Goal: Task Accomplishment & Management: Use online tool/utility

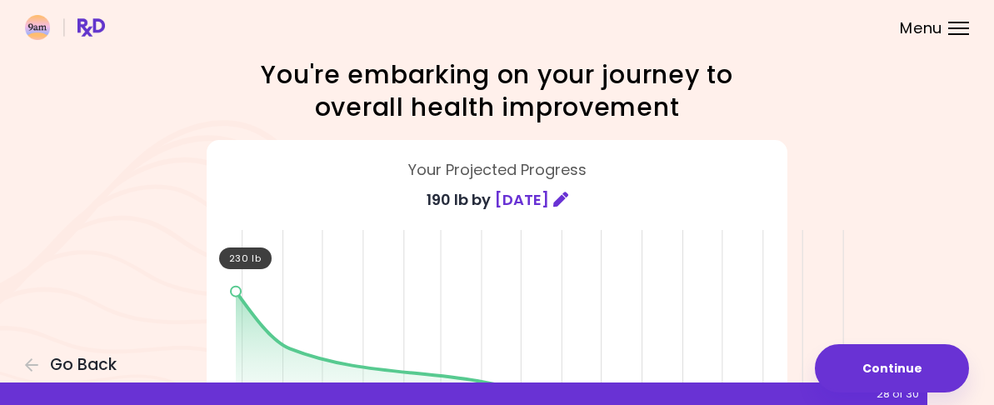
scroll to position [457, 0]
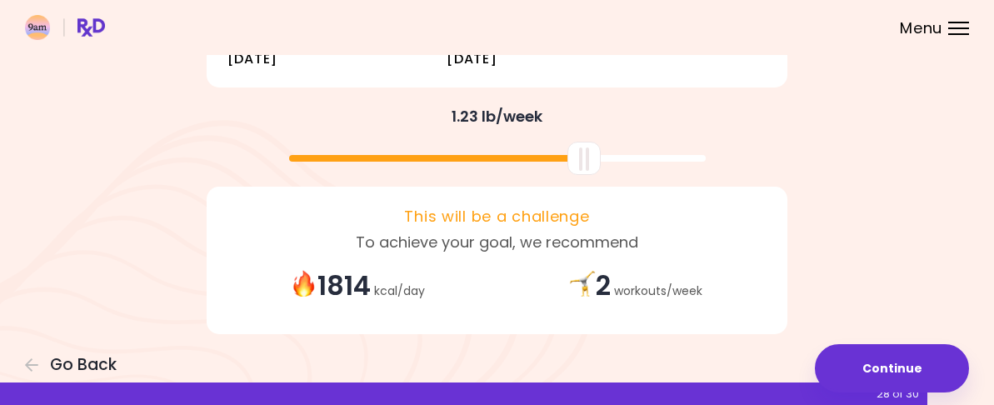
drag, startPoint x: 498, startPoint y: 162, endPoint x: 585, endPoint y: 166, distance: 87.6
click at [585, 166] on div at bounding box center [584, 158] width 33 height 33
drag, startPoint x: 585, startPoint y: 166, endPoint x: 572, endPoint y: 164, distance: 13.4
click at [572, 164] on div at bounding box center [570, 158] width 33 height 33
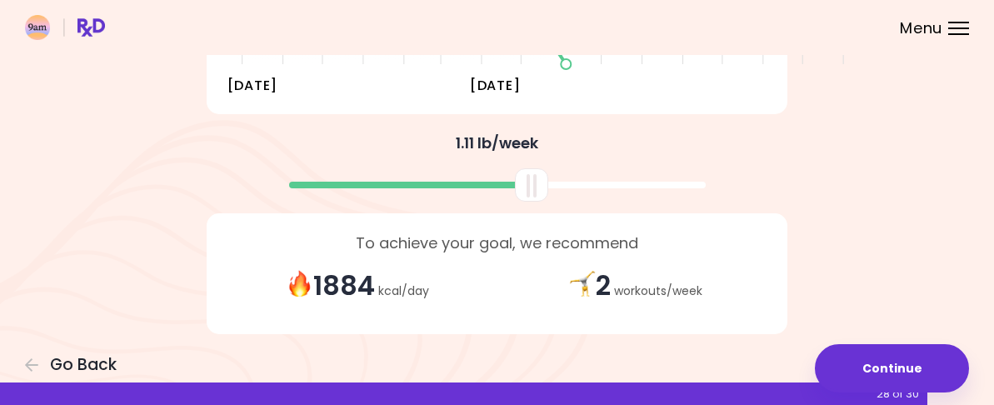
drag, startPoint x: 565, startPoint y: 153, endPoint x: 527, endPoint y: 153, distance: 38.3
click at [527, 168] on div at bounding box center [531, 184] width 33 height 33
click at [702, 268] on div "2 workouts / week" at bounding box center [637, 286] width 278 height 37
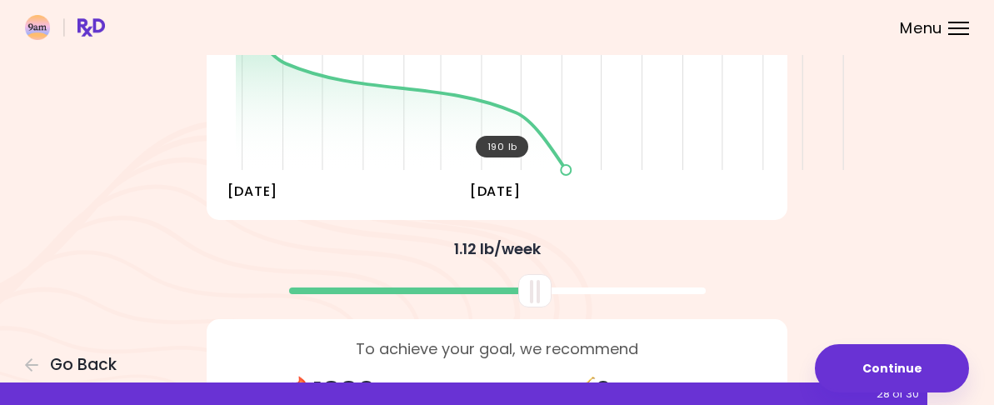
scroll to position [373, 0]
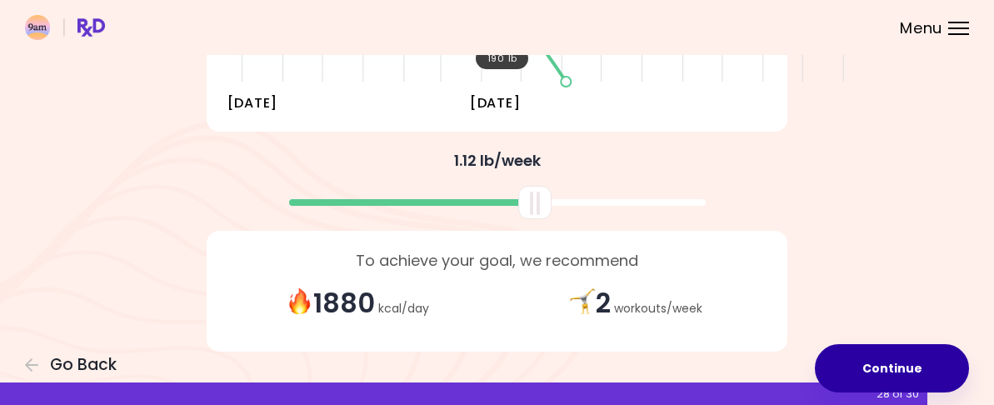
click at [828, 350] on button "Continue" at bounding box center [892, 368] width 154 height 48
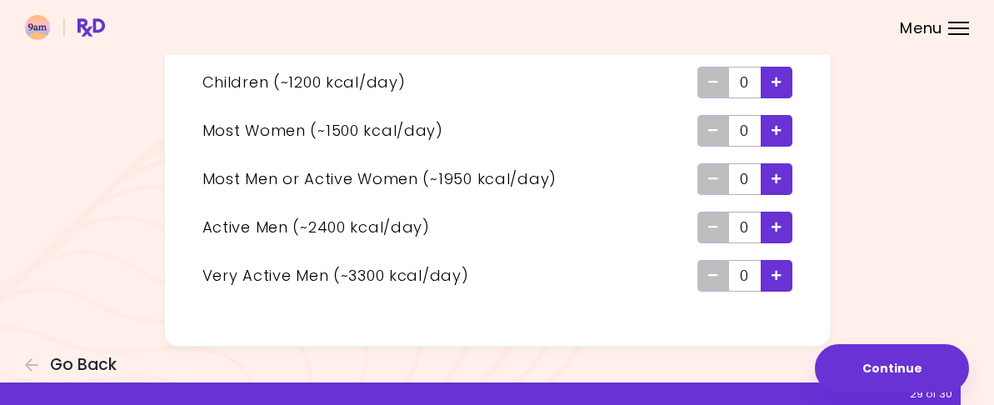
scroll to position [127, 0]
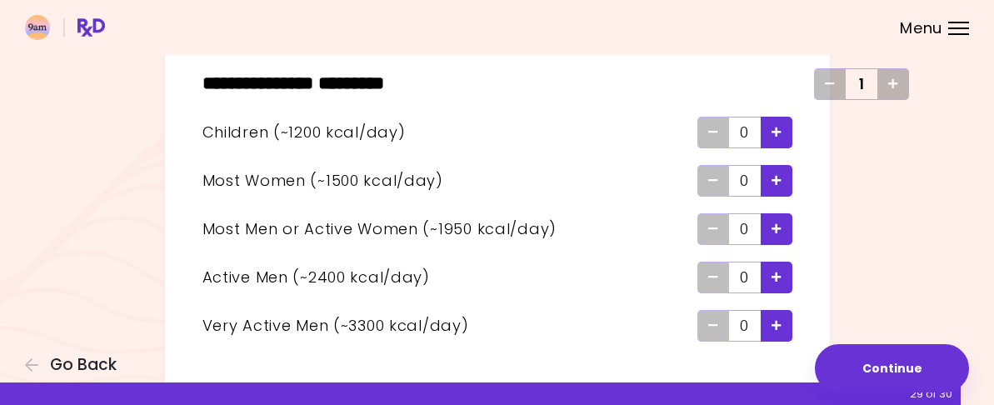
click at [793, 232] on div "Add - Man or Active Woman" at bounding box center [777, 229] width 32 height 32
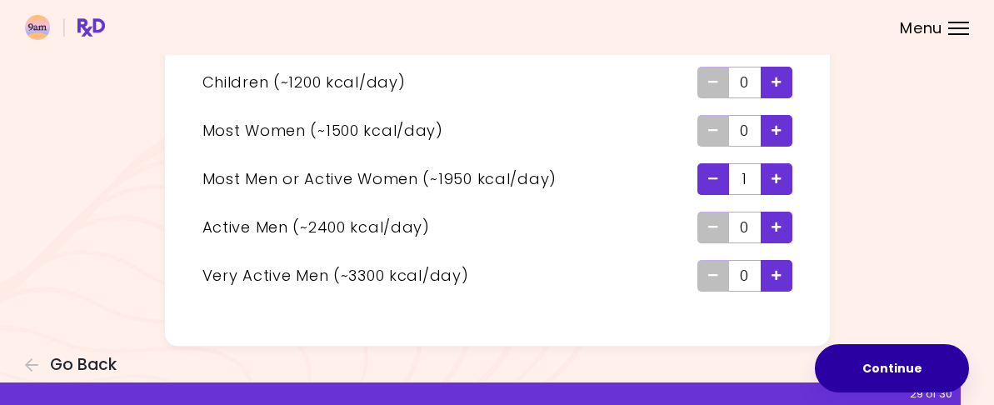
scroll to position [210, 0]
click at [829, 356] on button "Continue" at bounding box center [892, 368] width 154 height 48
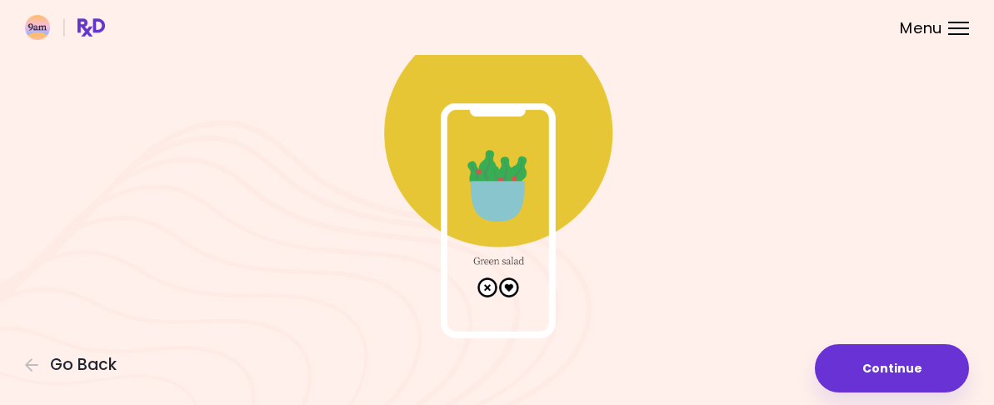
scroll to position [173, 0]
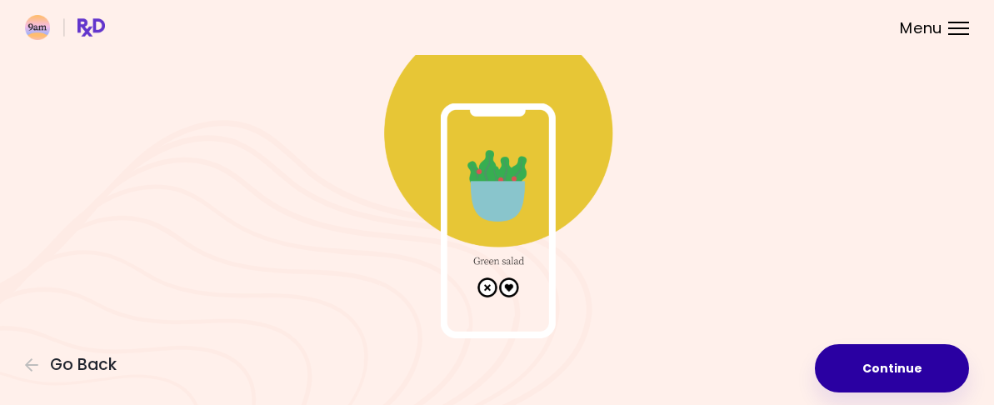
click at [845, 357] on button "Continue" at bounding box center [892, 368] width 154 height 48
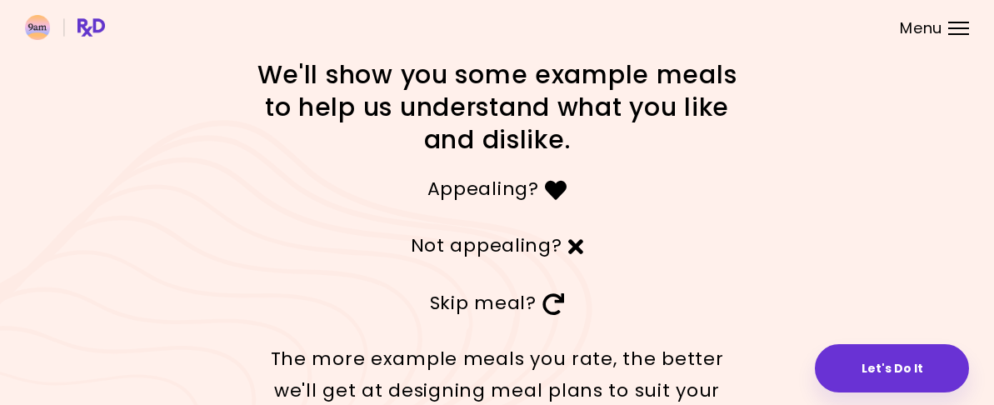
scroll to position [83, 0]
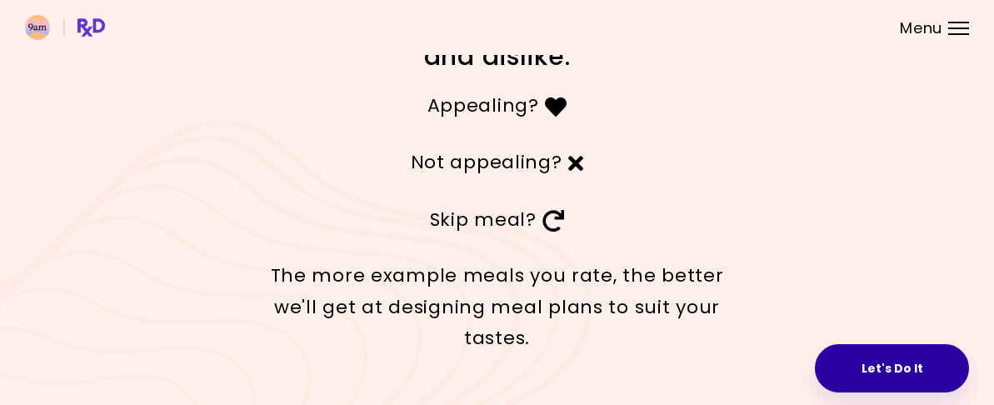
click at [815, 348] on button "Let's Do It" at bounding box center [892, 368] width 154 height 48
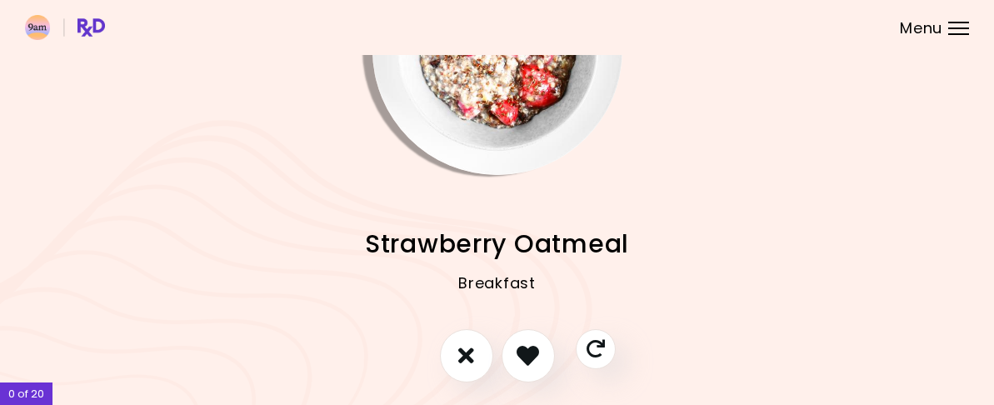
scroll to position [167, 0]
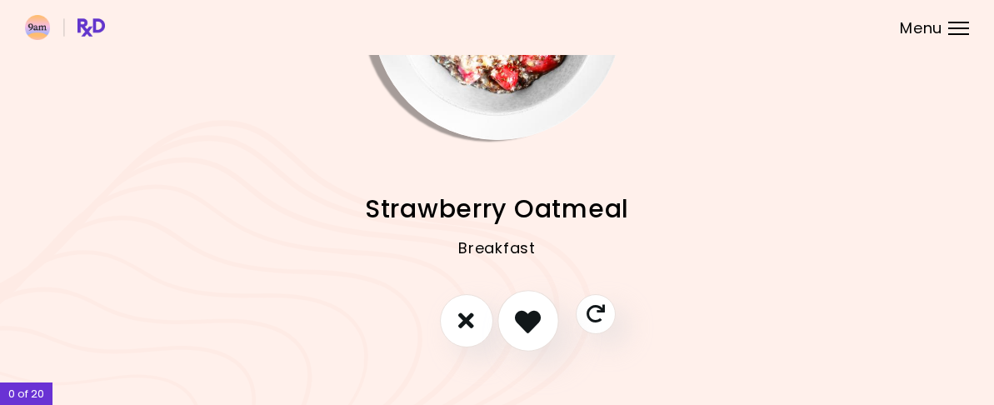
click at [532, 332] on icon "I like this recipe" at bounding box center [528, 321] width 26 height 26
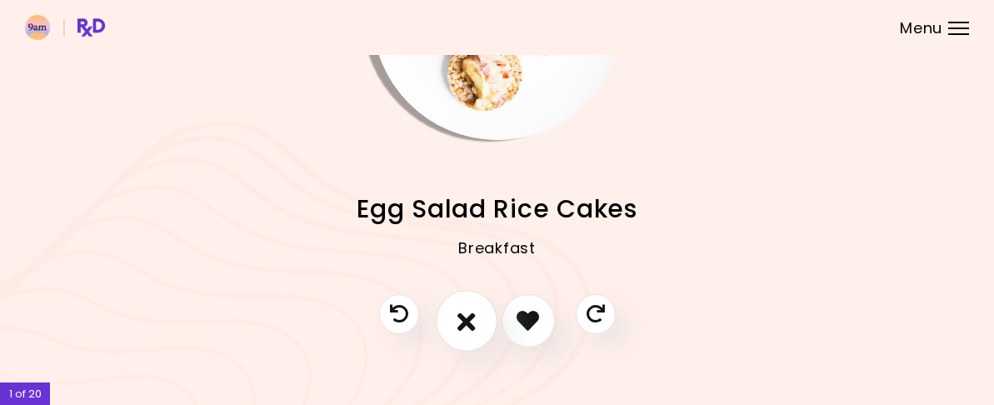
click at [465, 333] on icon "I don't like this recipe" at bounding box center [467, 321] width 18 height 26
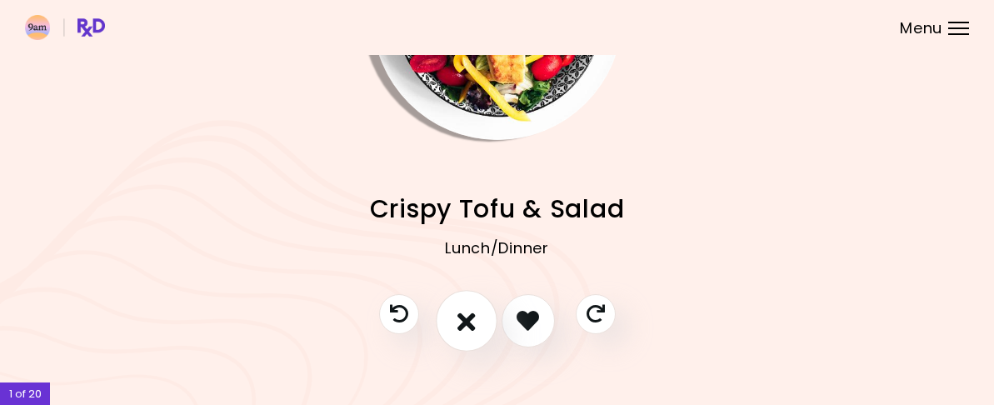
click at [472, 333] on icon "I don't like this recipe" at bounding box center [467, 321] width 18 height 26
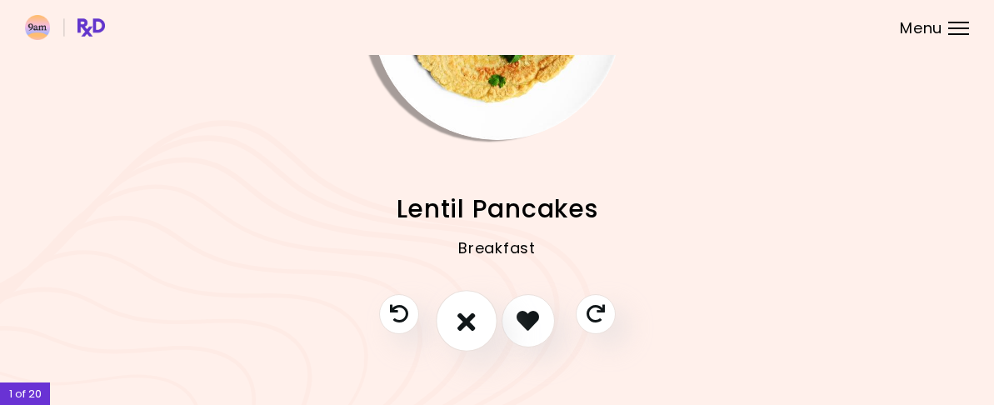
click at [472, 333] on icon "I don't like this recipe" at bounding box center [467, 321] width 18 height 26
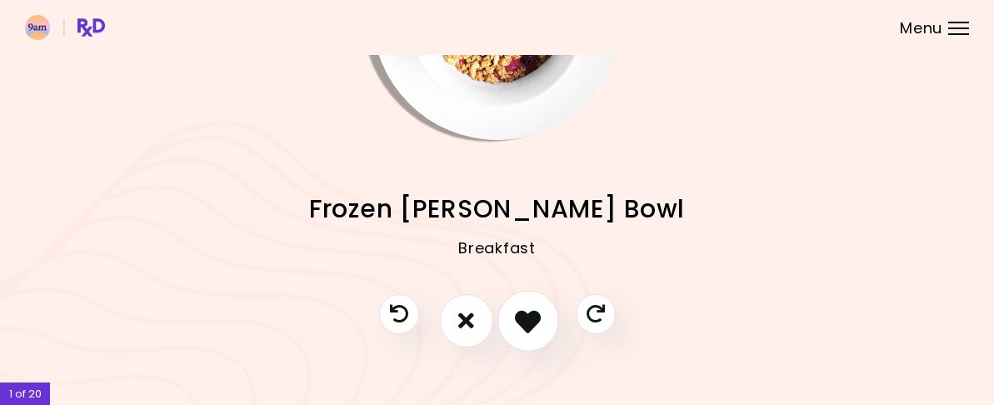
click at [522, 333] on icon "I like this recipe" at bounding box center [528, 321] width 26 height 26
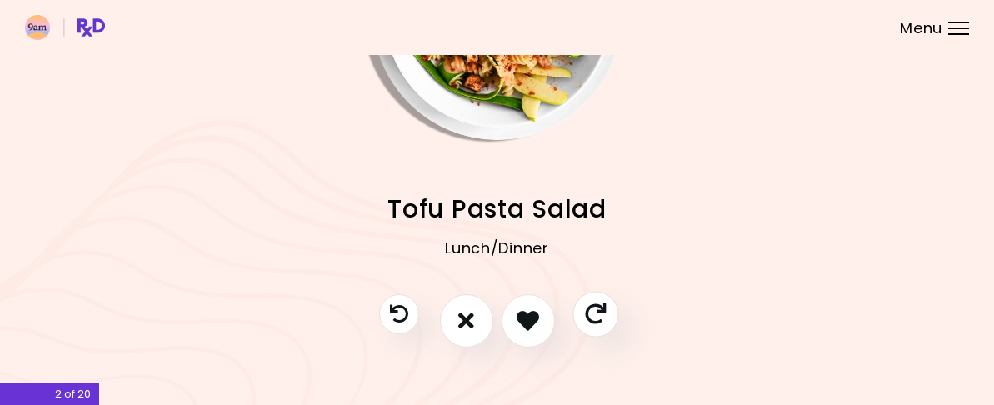
click at [598, 323] on icon "Skip" at bounding box center [595, 313] width 21 height 21
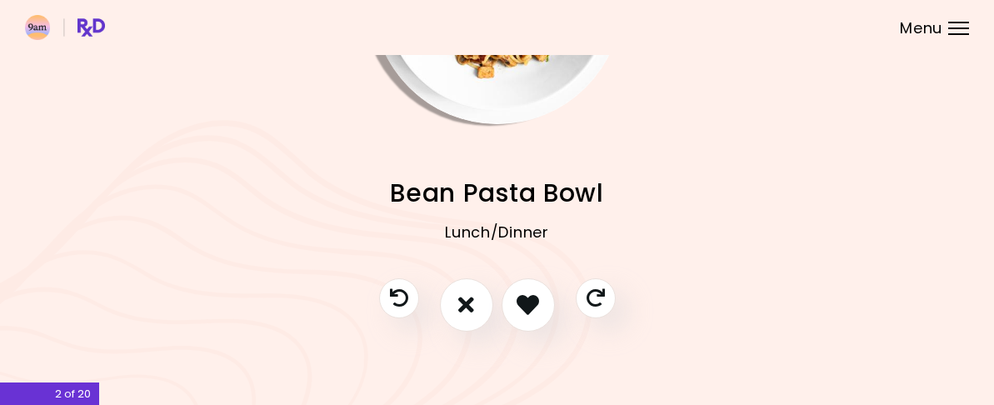
scroll to position [210, 0]
click at [467, 300] on icon "I don't like this recipe" at bounding box center [467, 305] width 18 height 26
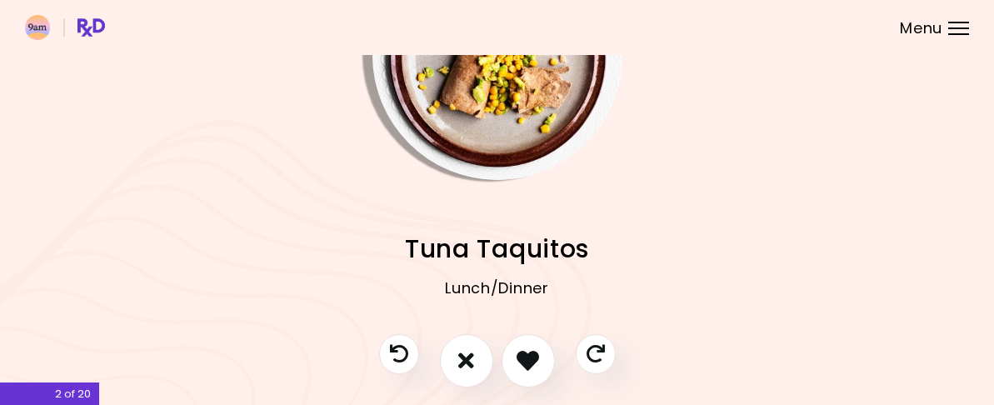
scroll to position [167, 0]
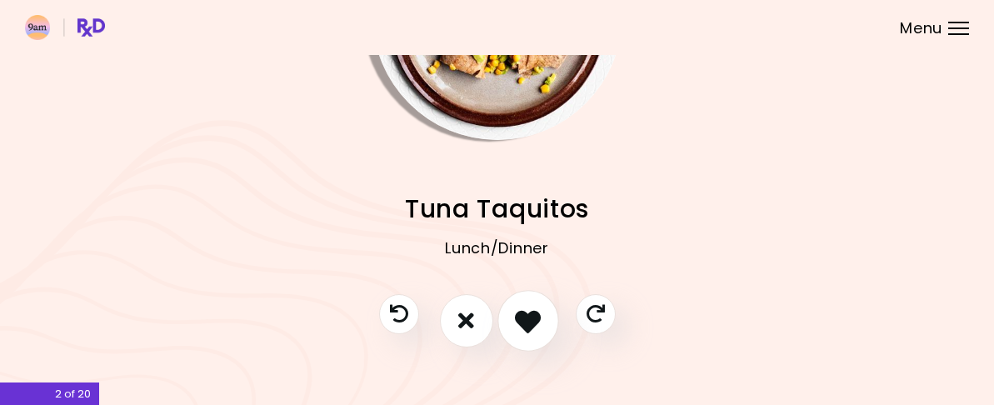
click at [539, 333] on icon "I like this recipe" at bounding box center [528, 321] width 26 height 26
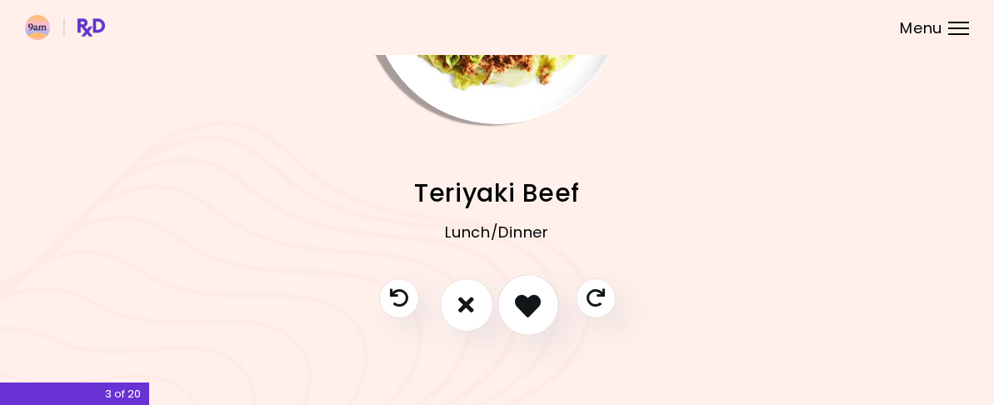
scroll to position [210, 0]
click at [530, 302] on icon "I like this recipe" at bounding box center [528, 305] width 26 height 26
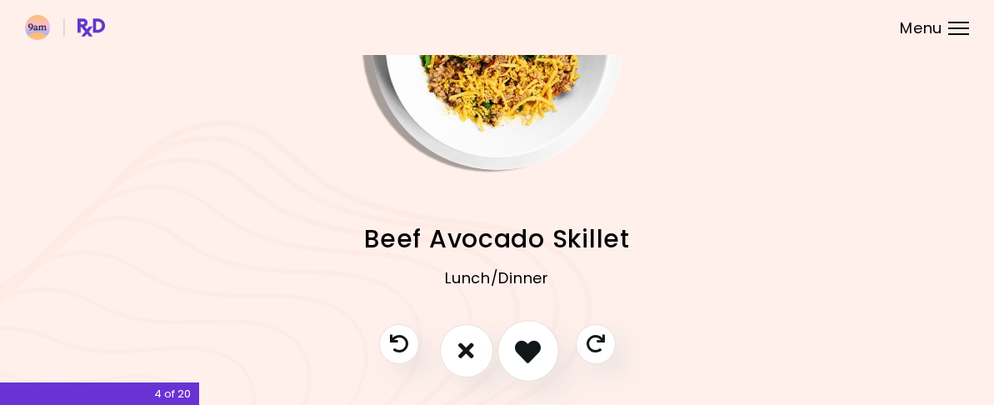
scroll to position [167, 0]
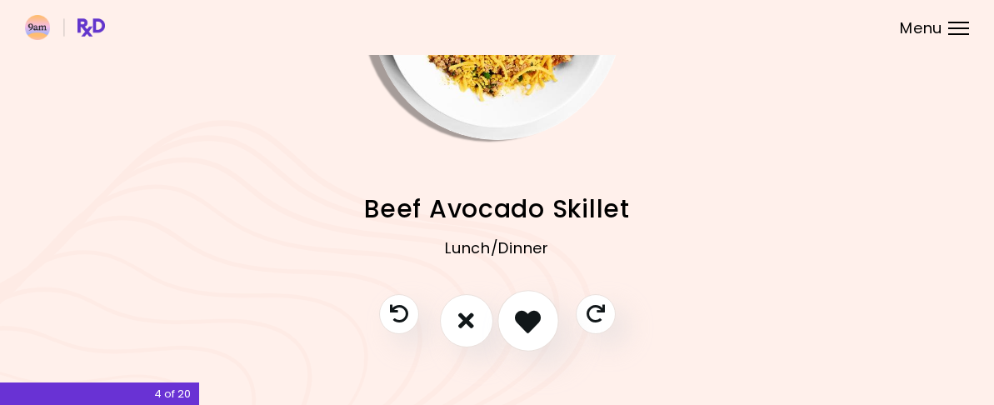
click at [528, 323] on icon "I like this recipe" at bounding box center [528, 321] width 26 height 26
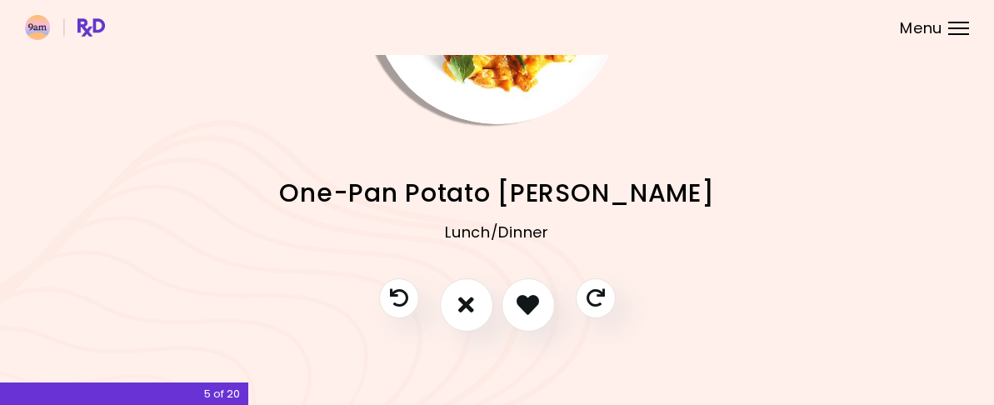
scroll to position [210, 0]
click at [598, 290] on icon "Skip" at bounding box center [595, 298] width 21 height 21
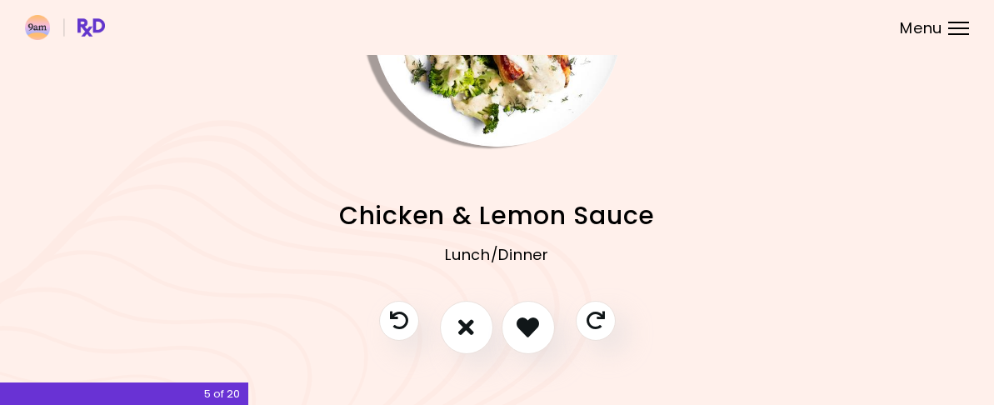
scroll to position [167, 0]
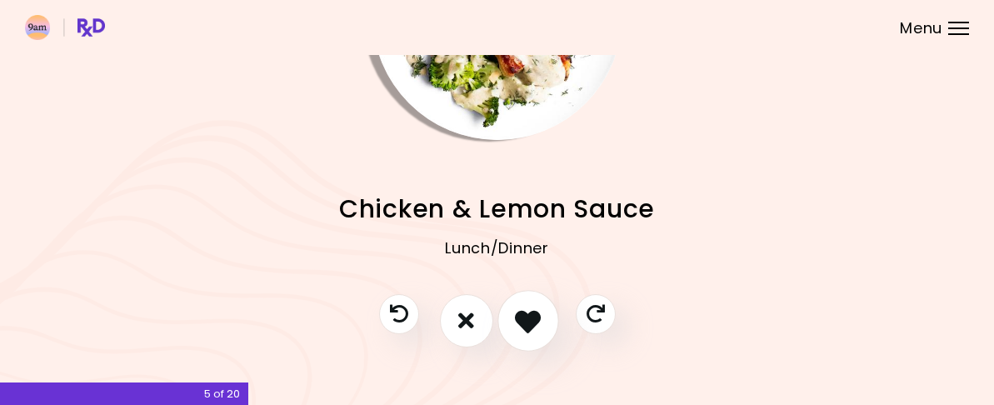
click at [532, 328] on icon "I like this recipe" at bounding box center [528, 321] width 26 height 26
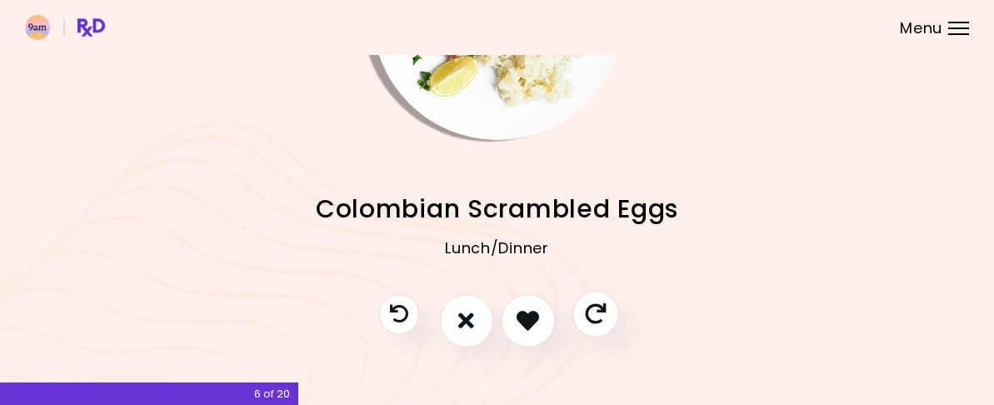
click at [590, 323] on icon "Skip" at bounding box center [595, 313] width 21 height 21
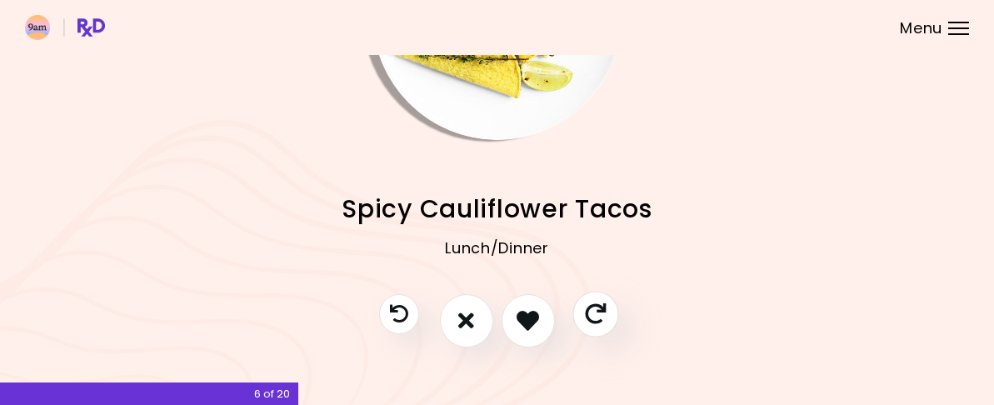
click at [590, 323] on icon "Skip" at bounding box center [595, 313] width 21 height 21
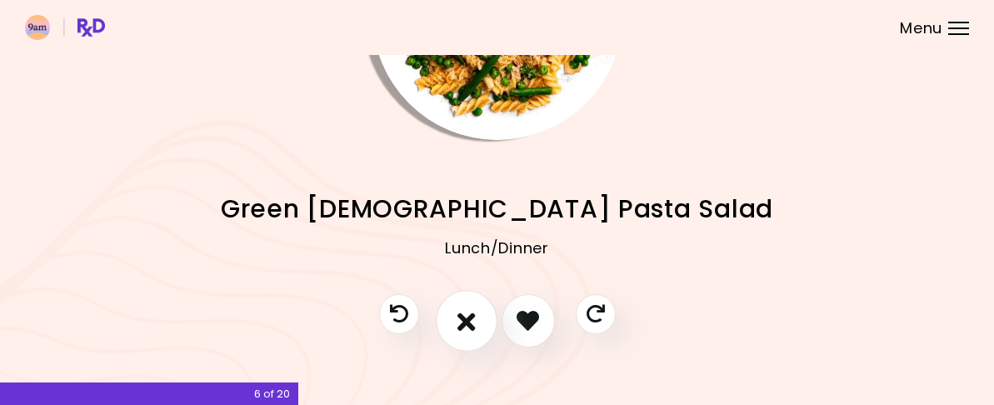
click at [465, 333] on icon "I don't like this recipe" at bounding box center [467, 321] width 18 height 26
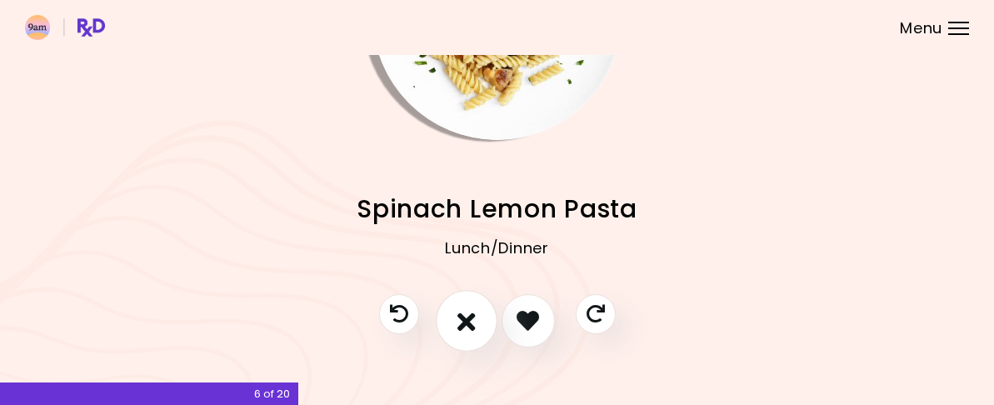
click at [465, 333] on icon "I don't like this recipe" at bounding box center [467, 321] width 18 height 26
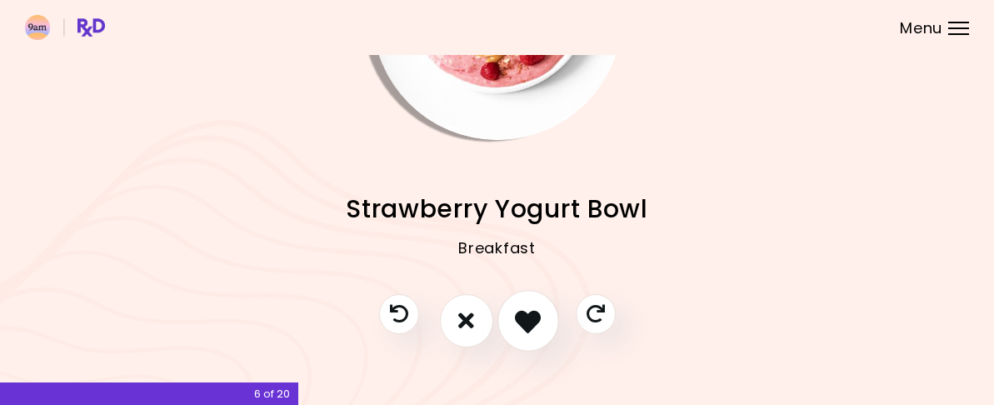
click at [523, 333] on icon "I like this recipe" at bounding box center [528, 321] width 26 height 26
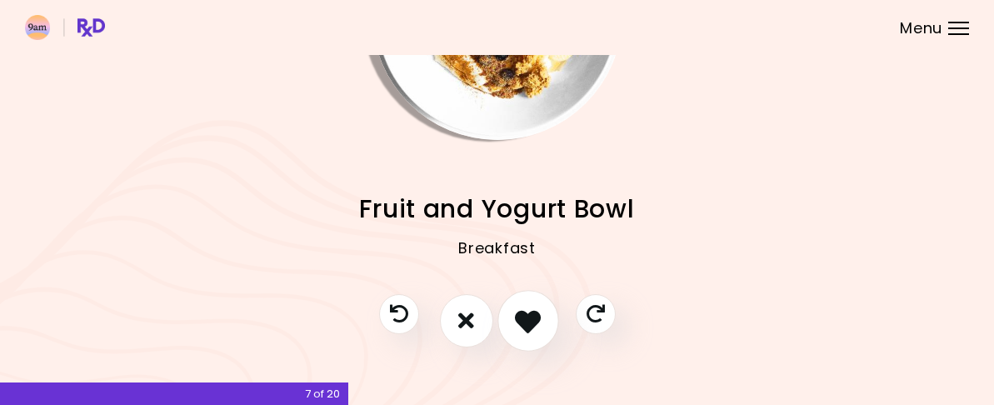
click at [534, 332] on icon "I like this recipe" at bounding box center [528, 321] width 26 height 26
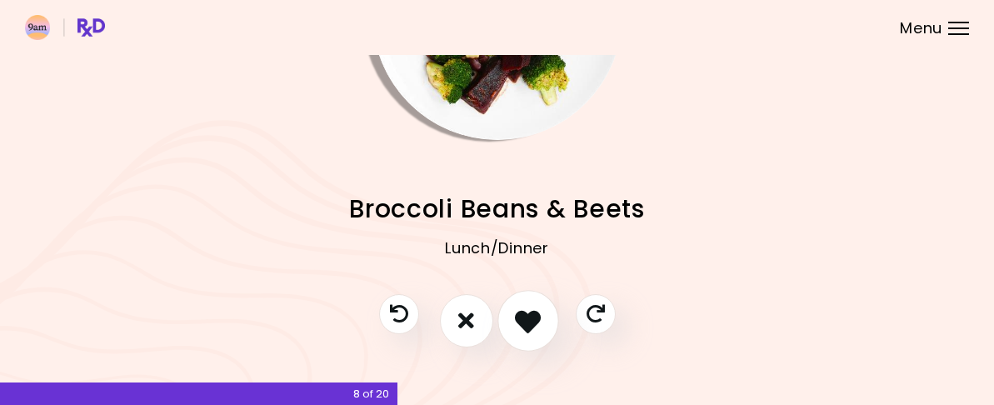
click at [533, 328] on icon "I like this recipe" at bounding box center [528, 321] width 26 height 26
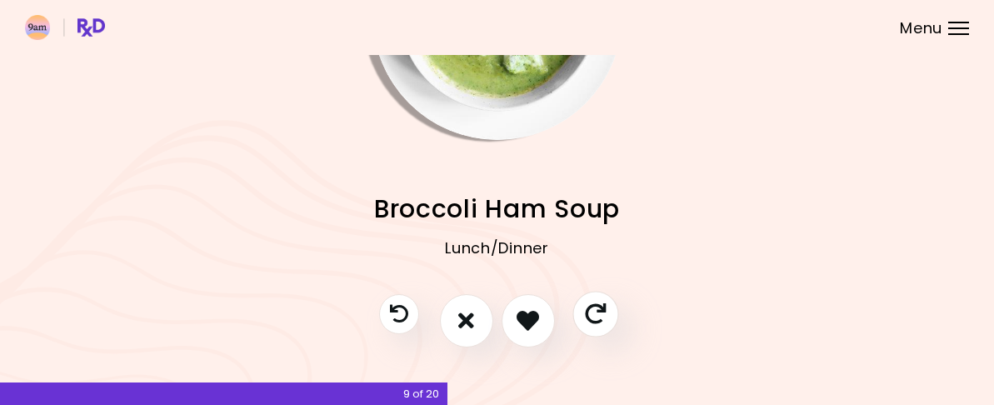
click at [600, 324] on icon "Skip" at bounding box center [595, 313] width 21 height 21
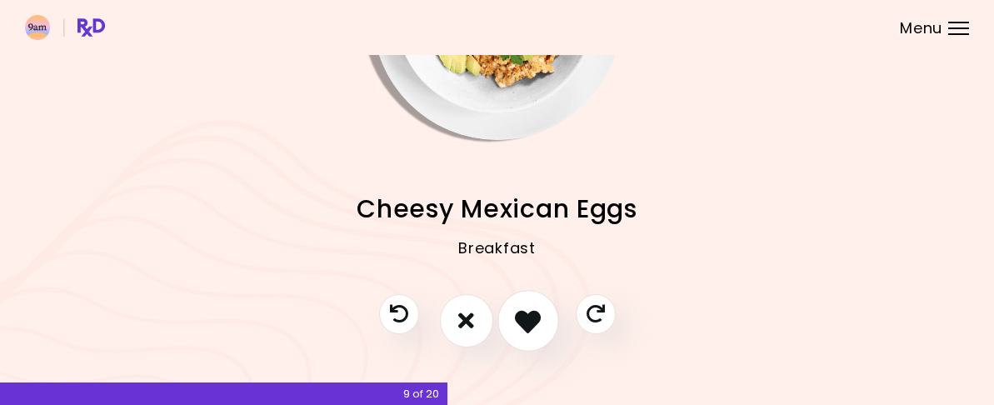
click at [531, 329] on icon "I like this recipe" at bounding box center [528, 321] width 26 height 26
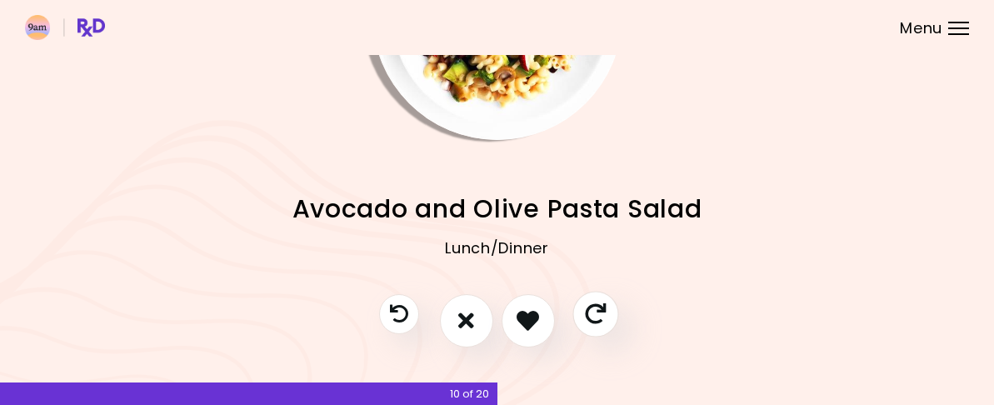
click at [594, 324] on icon "Skip" at bounding box center [595, 313] width 21 height 21
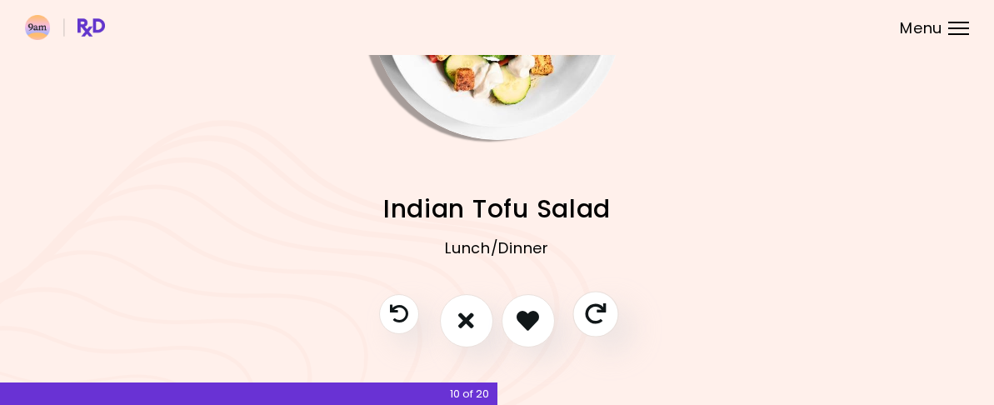
click at [608, 332] on button "Skip" at bounding box center [596, 314] width 46 height 46
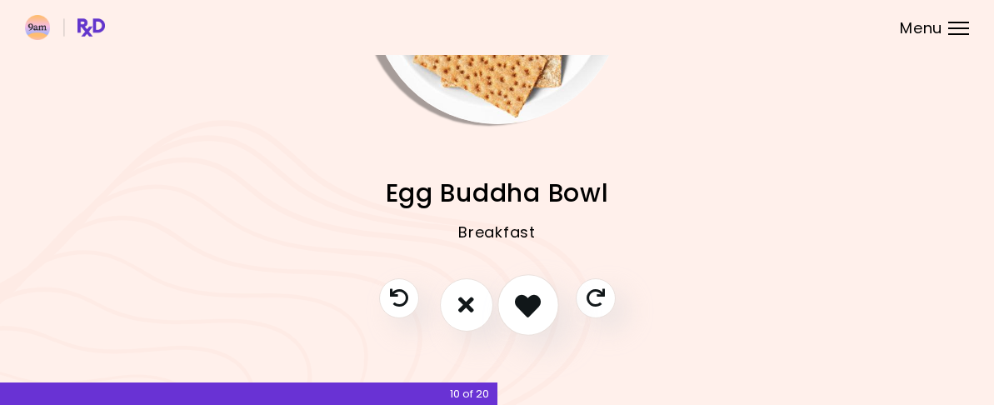
scroll to position [210, 0]
click at [527, 293] on icon "I like this recipe" at bounding box center [528, 305] width 26 height 26
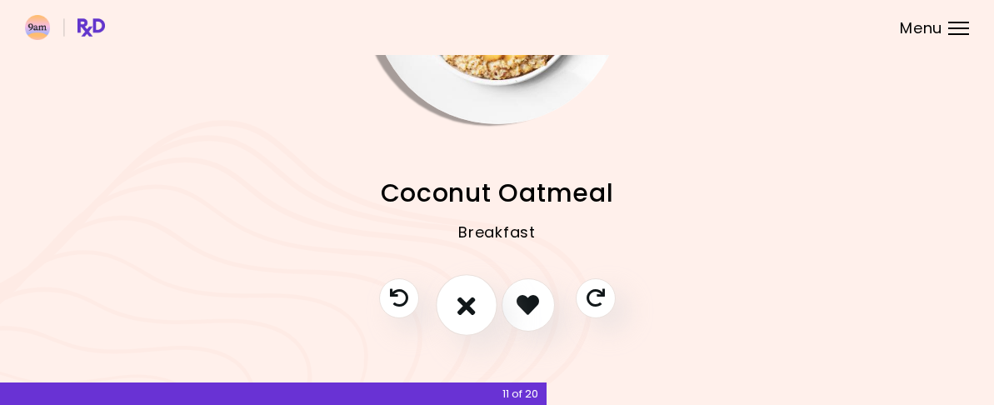
click at [468, 292] on icon "I don't like this recipe" at bounding box center [467, 305] width 18 height 26
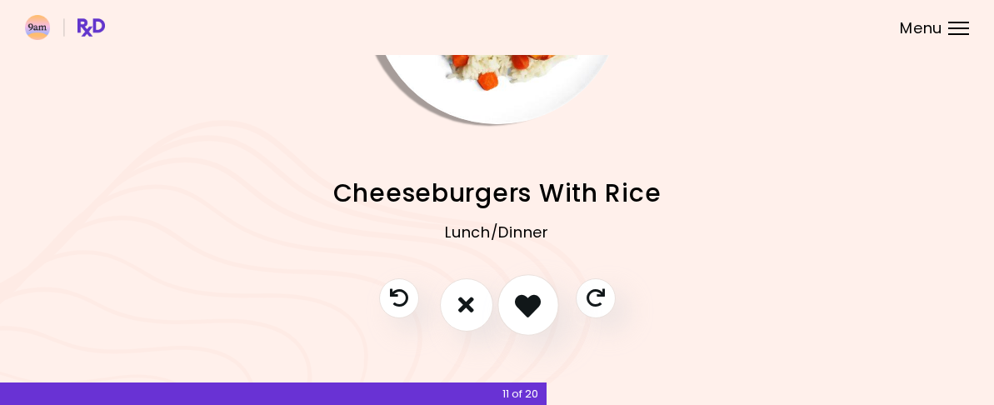
click at [530, 292] on icon "I like this recipe" at bounding box center [528, 305] width 26 height 26
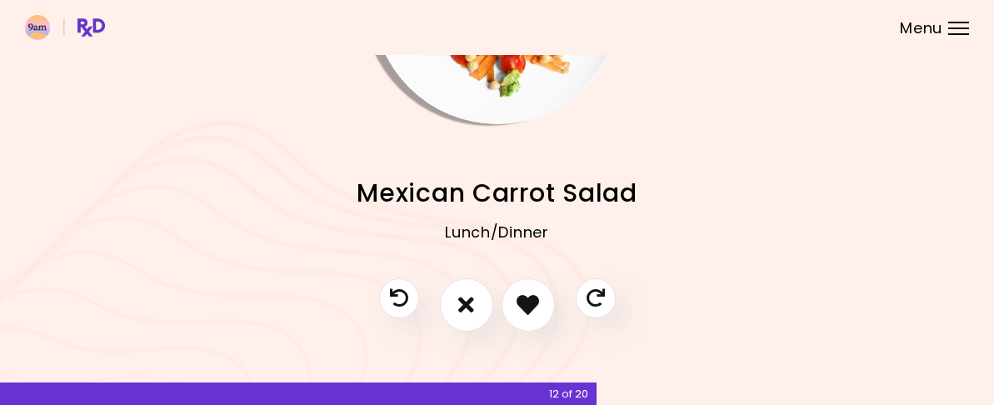
click at [525, 293] on icon "I like this recipe" at bounding box center [528, 304] width 23 height 23
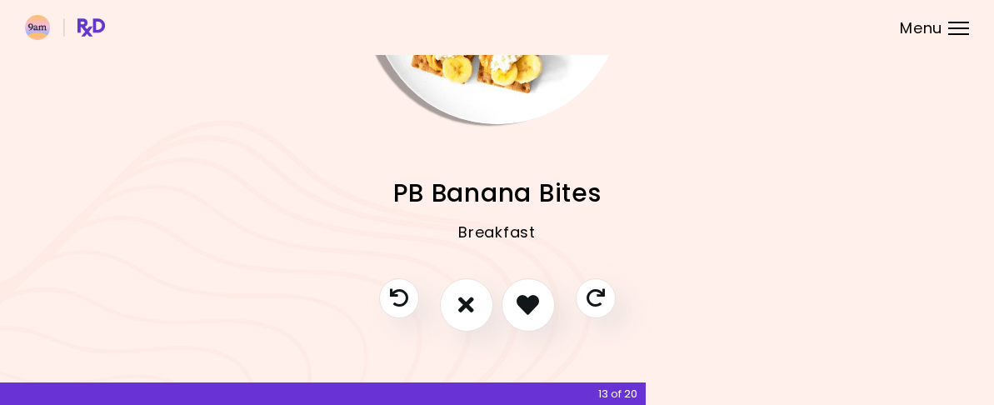
click at [525, 293] on icon "I like this recipe" at bounding box center [528, 304] width 23 height 23
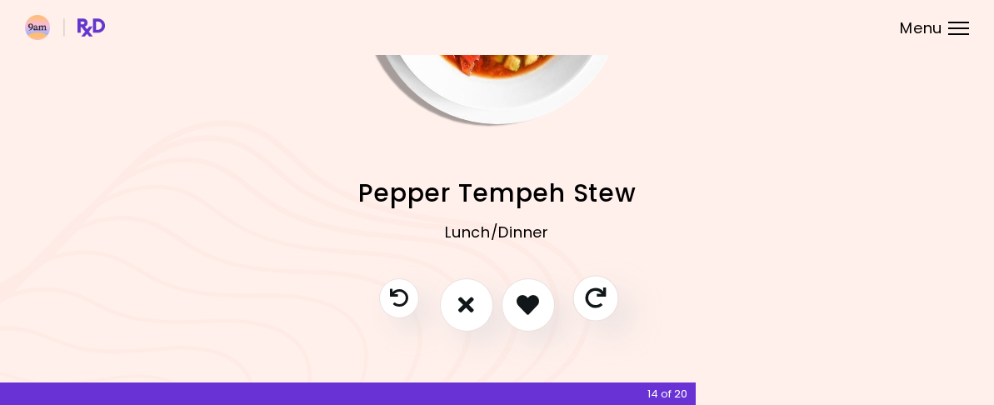
click at [591, 288] on icon "Skip" at bounding box center [595, 298] width 21 height 21
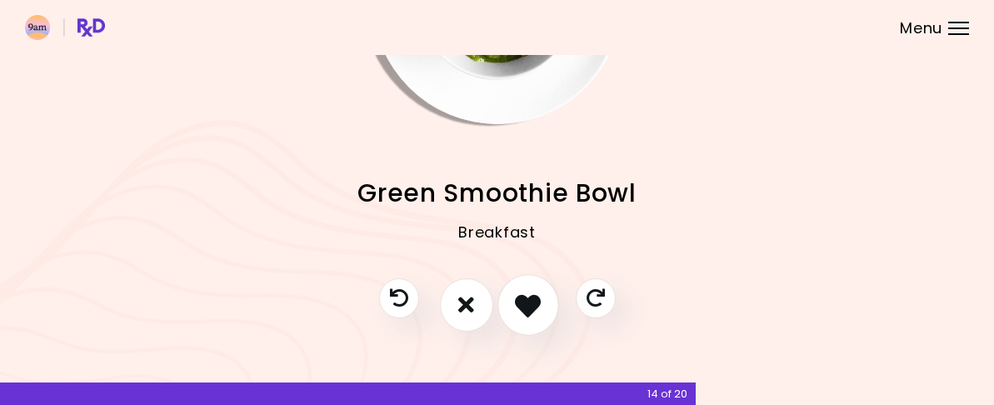
click at [526, 292] on icon "I like this recipe" at bounding box center [528, 305] width 26 height 26
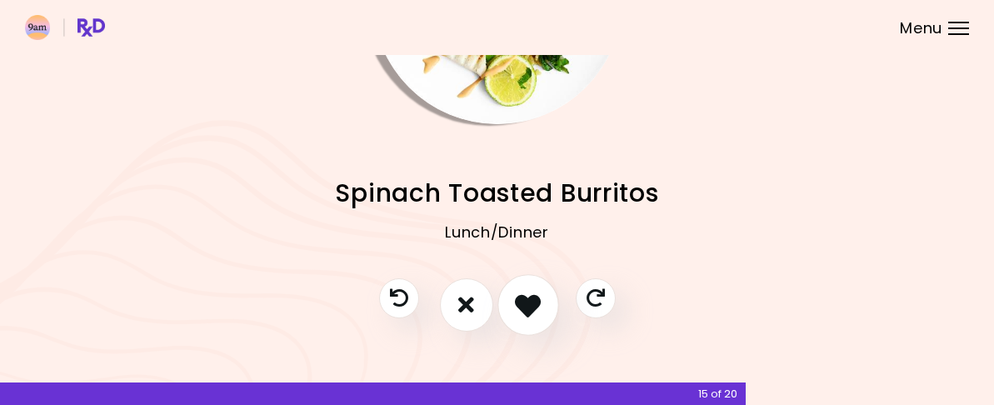
click at [526, 292] on icon "I like this recipe" at bounding box center [528, 305] width 26 height 26
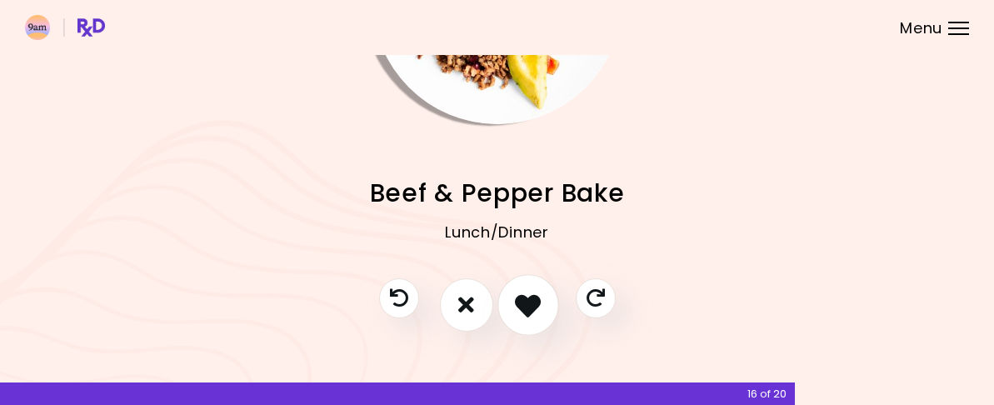
click at [525, 292] on icon "I like this recipe" at bounding box center [528, 305] width 26 height 26
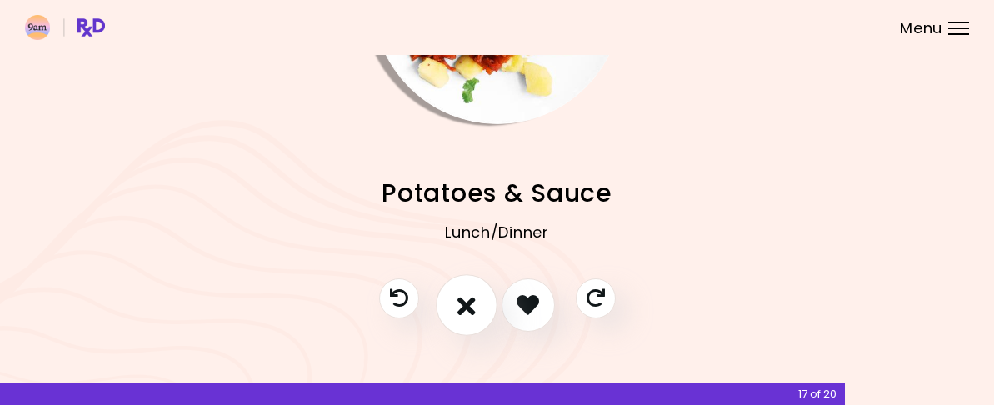
click at [468, 292] on icon "I don't like this recipe" at bounding box center [467, 305] width 18 height 26
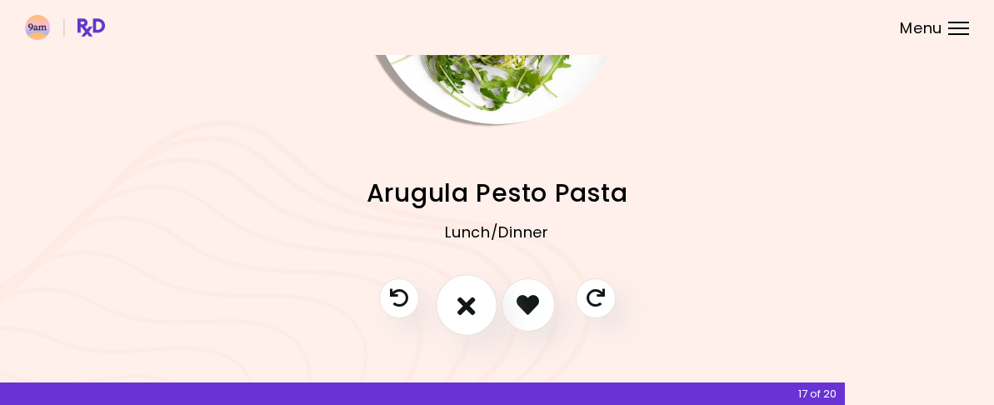
scroll to position [0, 0]
click at [480, 289] on button "I don't like this recipe" at bounding box center [467, 305] width 62 height 62
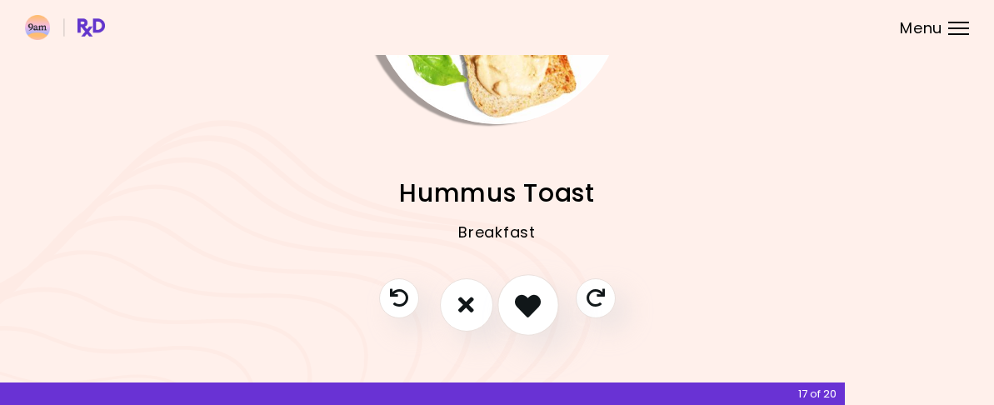
click at [528, 292] on icon "I like this recipe" at bounding box center [528, 305] width 26 height 26
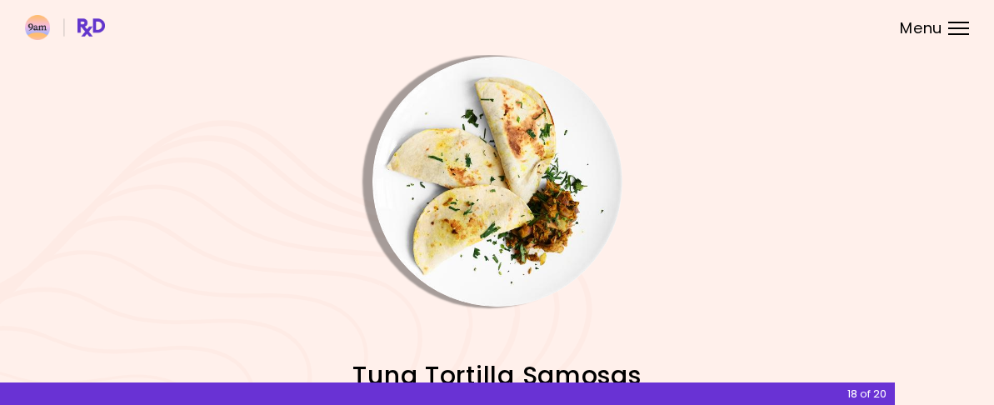
click at [452, 137] on img "Info - Tuna Tortilla Samosas" at bounding box center [498, 182] width 250 height 250
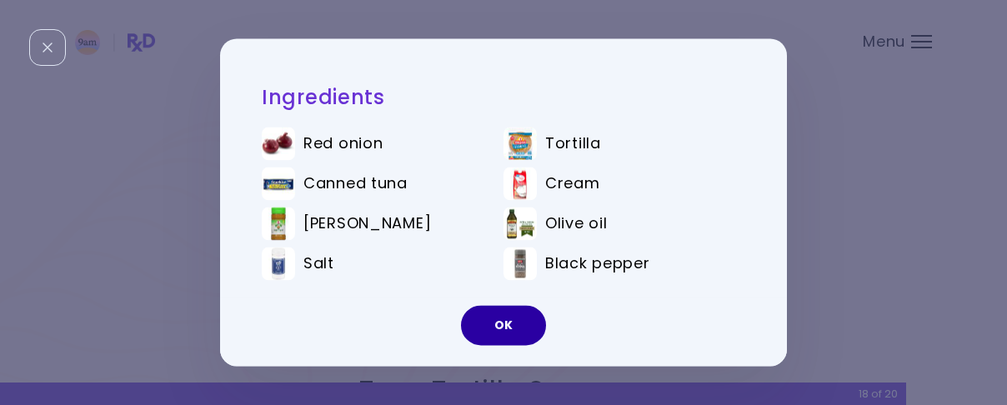
click at [526, 323] on button "OK" at bounding box center [503, 326] width 85 height 40
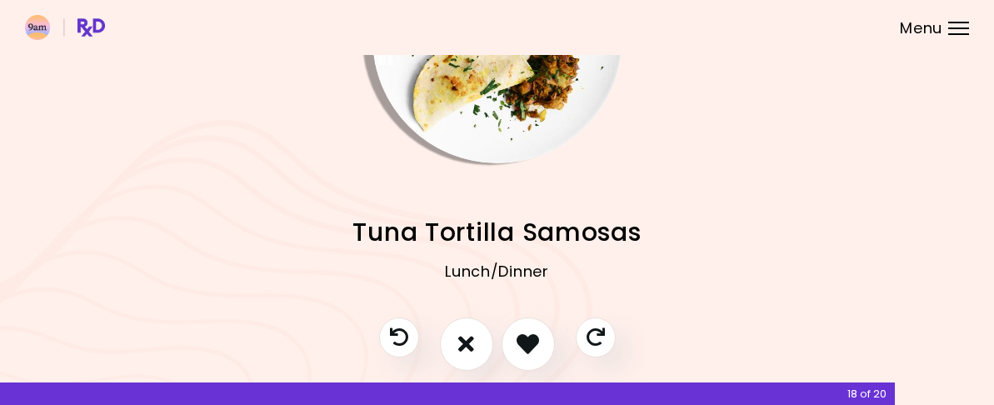
scroll to position [167, 0]
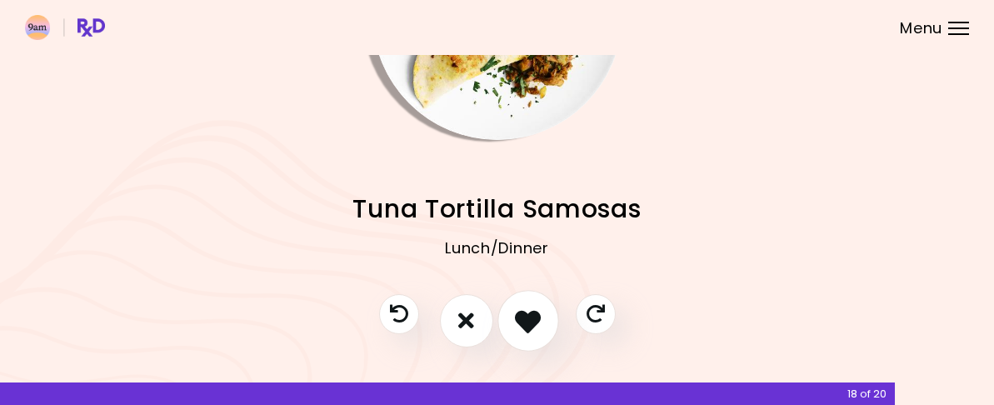
click at [522, 333] on icon "I like this recipe" at bounding box center [528, 321] width 26 height 26
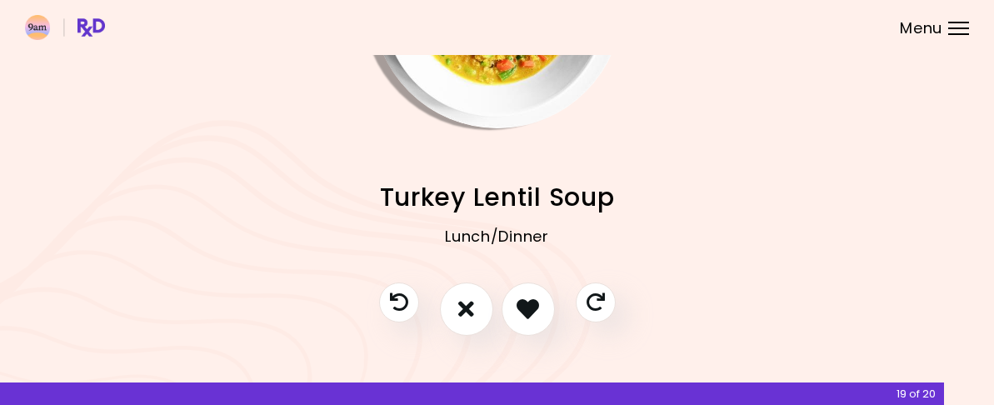
scroll to position [210, 0]
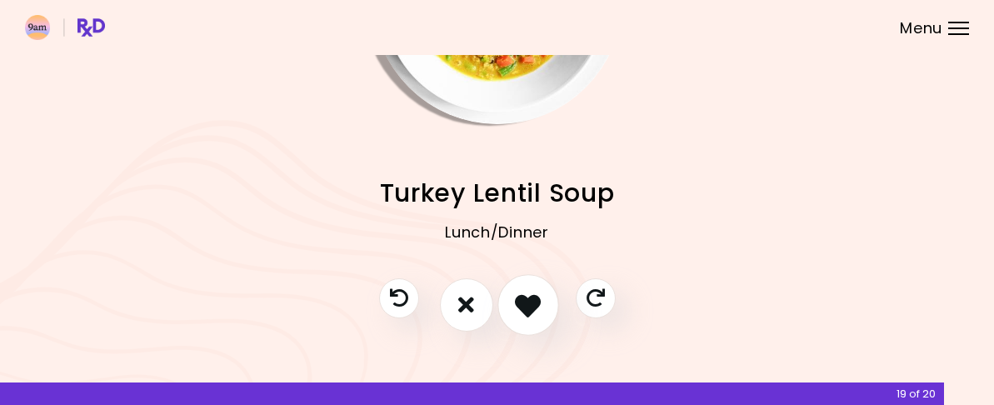
click at [529, 293] on icon "I like this recipe" at bounding box center [528, 305] width 26 height 26
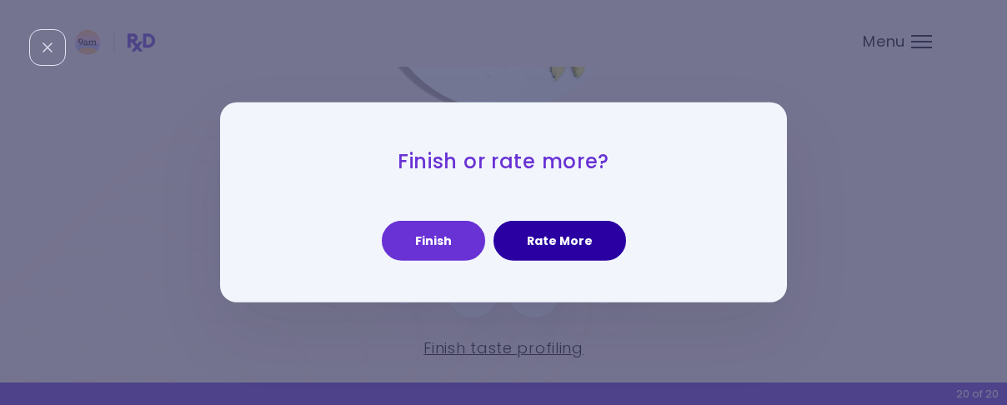
click at [578, 246] on button "Rate More" at bounding box center [559, 241] width 133 height 40
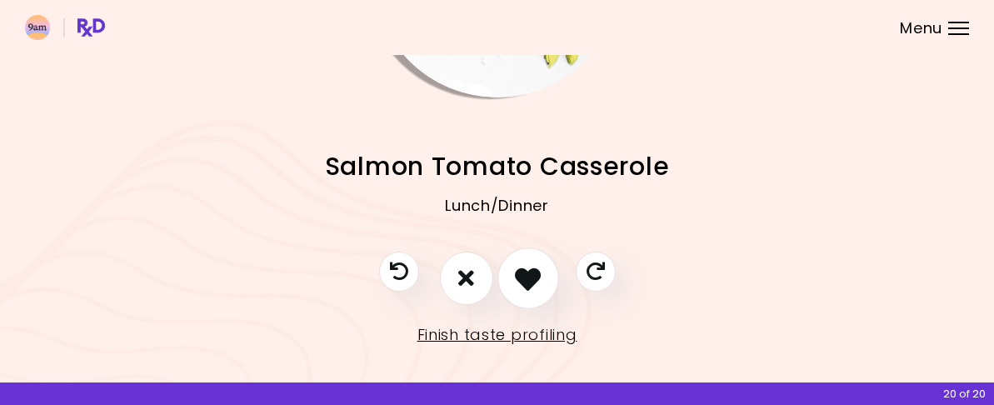
click at [522, 290] on icon "I like this recipe" at bounding box center [528, 278] width 26 height 26
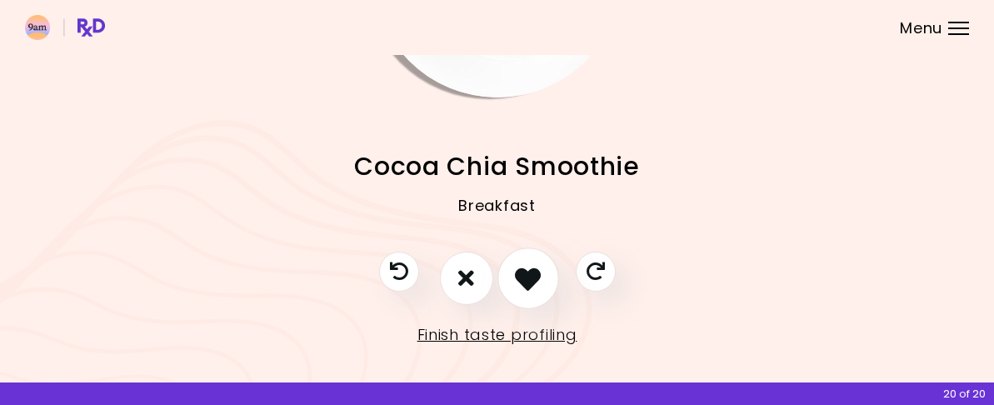
click at [522, 283] on icon "I like this recipe" at bounding box center [528, 278] width 26 height 26
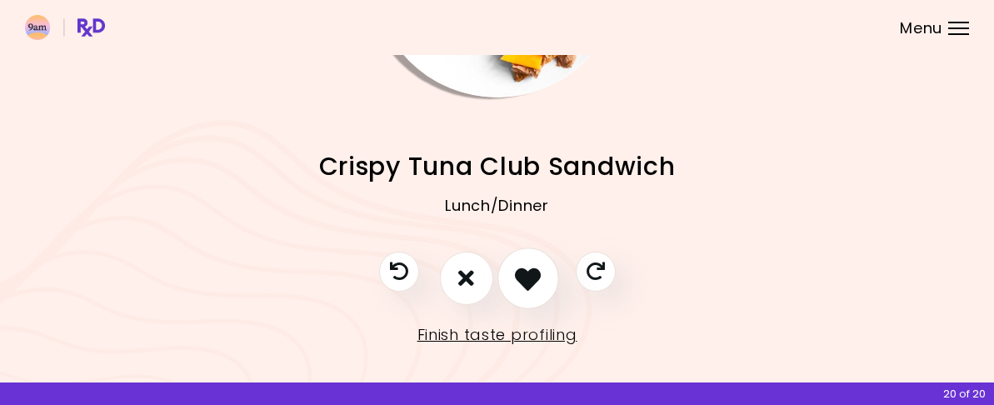
scroll to position [237, 0]
click at [527, 268] on icon "I like this recipe" at bounding box center [528, 278] width 26 height 26
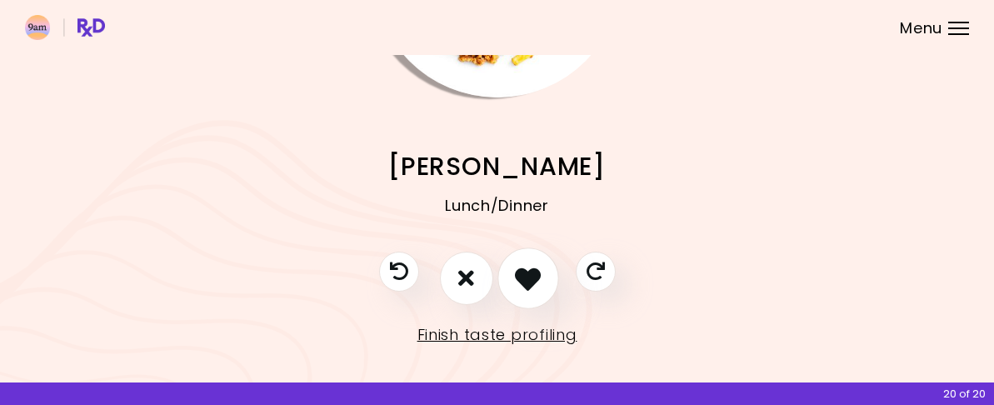
click at [527, 268] on icon "I like this recipe" at bounding box center [528, 278] width 26 height 26
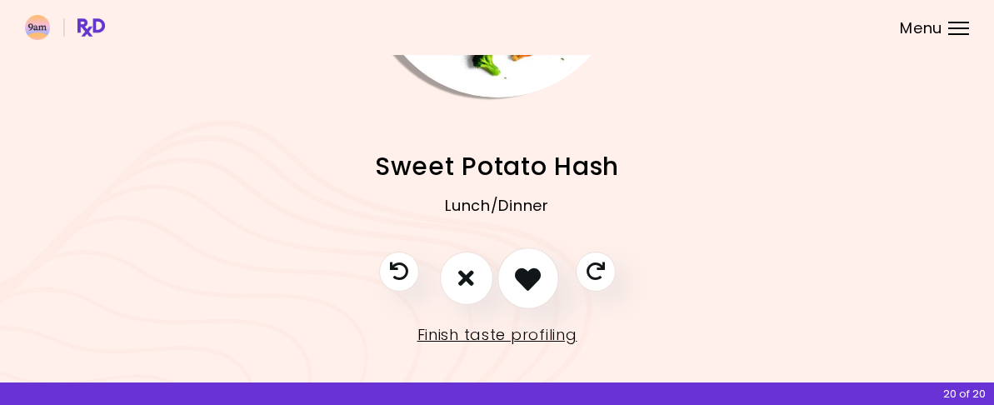
click at [527, 268] on icon "I like this recipe" at bounding box center [528, 278] width 26 height 26
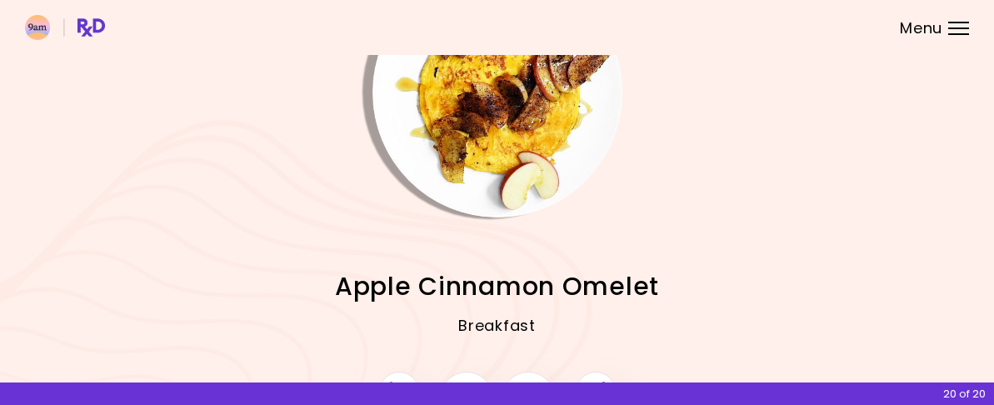
scroll to position [0, 0]
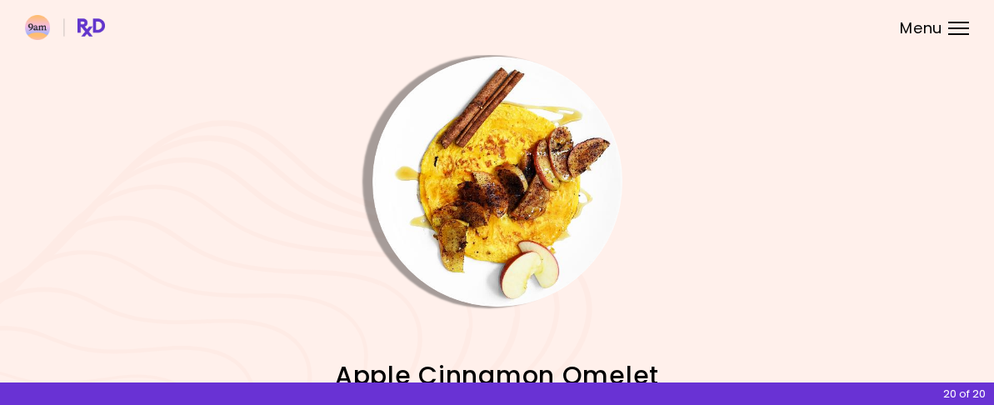
click at [488, 200] on img "Info - Apple Cinnamon Omelet" at bounding box center [498, 182] width 250 height 250
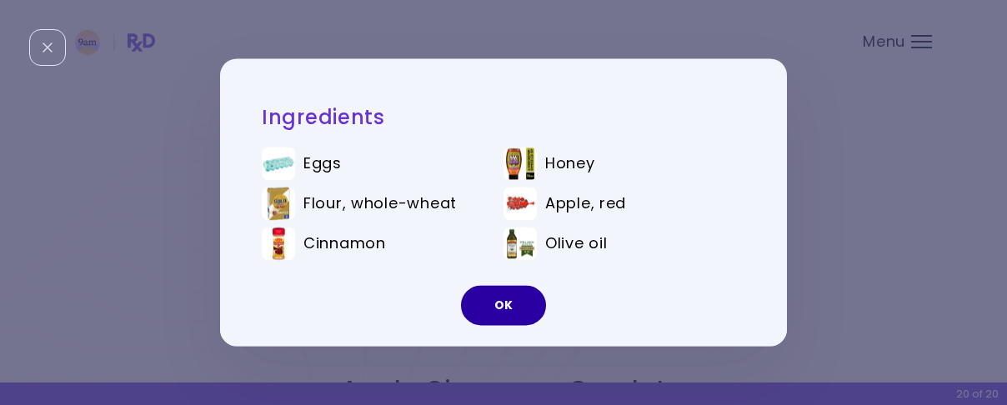
click at [521, 296] on button "OK" at bounding box center [503, 306] width 85 height 40
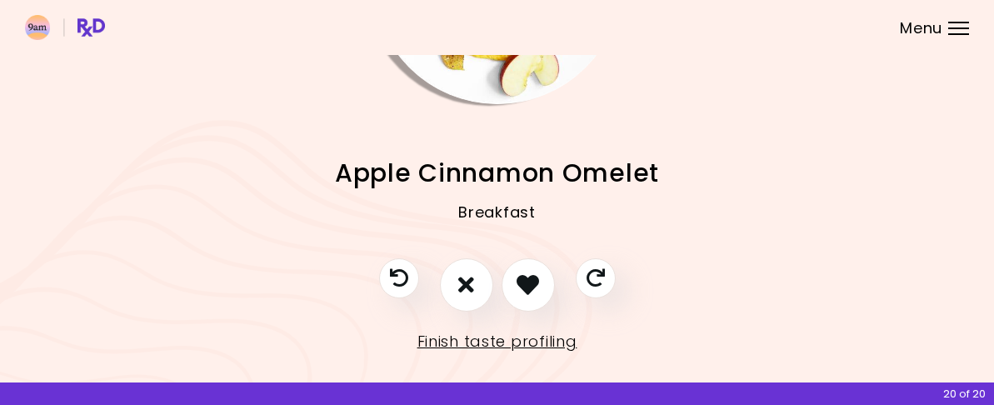
scroll to position [237, 0]
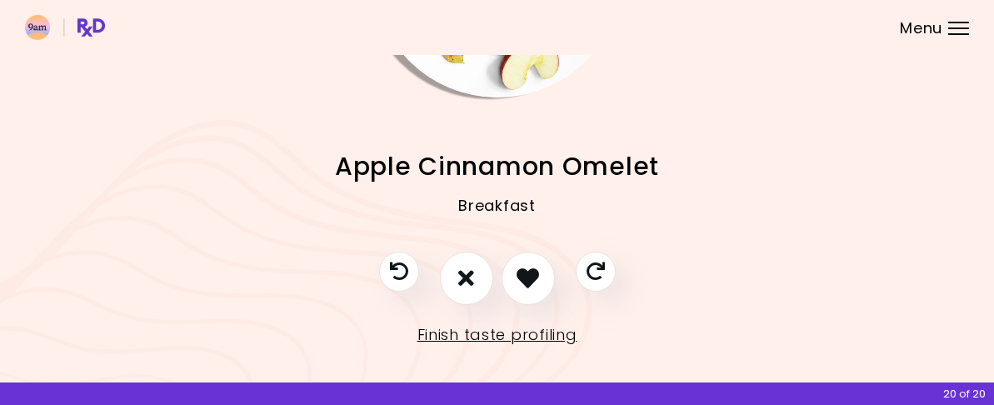
click at [522, 285] on button "I like this recipe" at bounding box center [528, 278] width 53 height 53
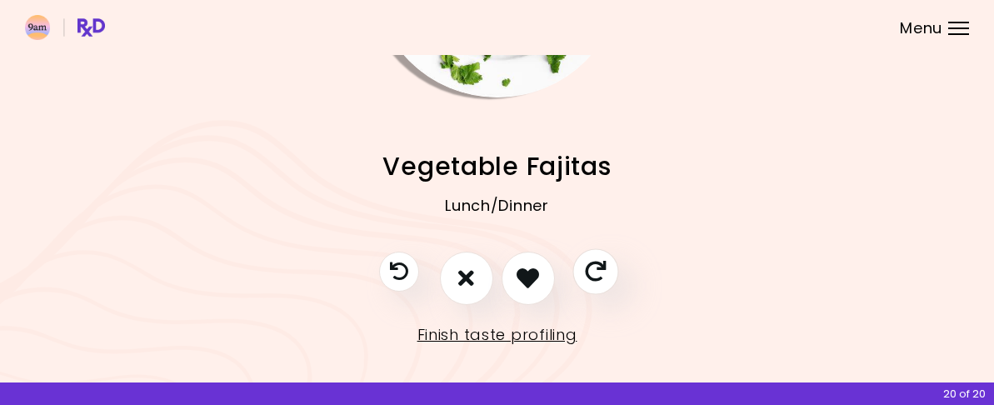
click at [597, 261] on icon "Skip" at bounding box center [595, 271] width 21 height 21
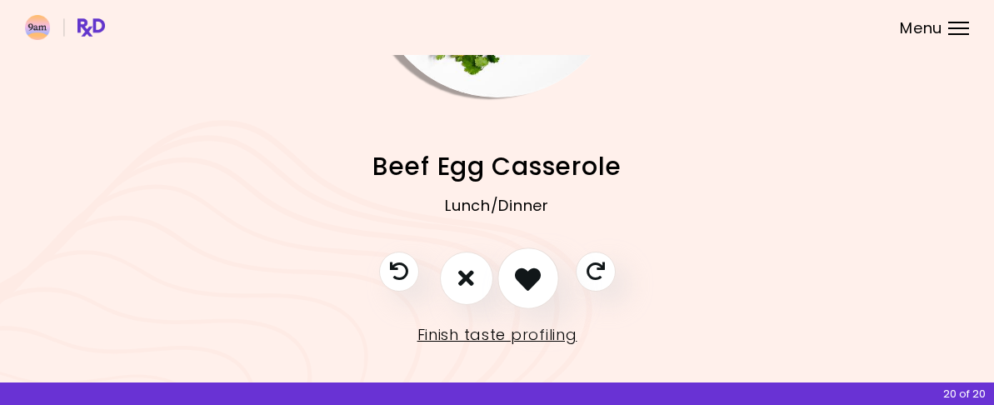
click at [529, 265] on icon "I like this recipe" at bounding box center [528, 278] width 26 height 26
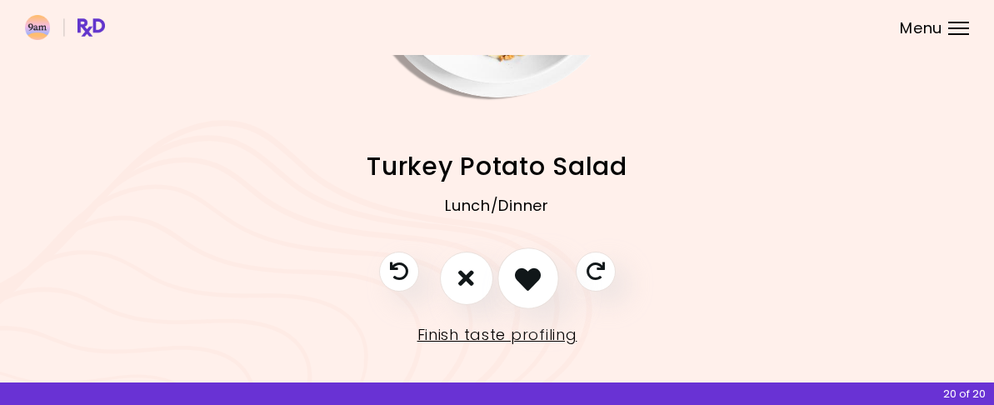
click at [529, 265] on icon "I like this recipe" at bounding box center [528, 278] width 26 height 26
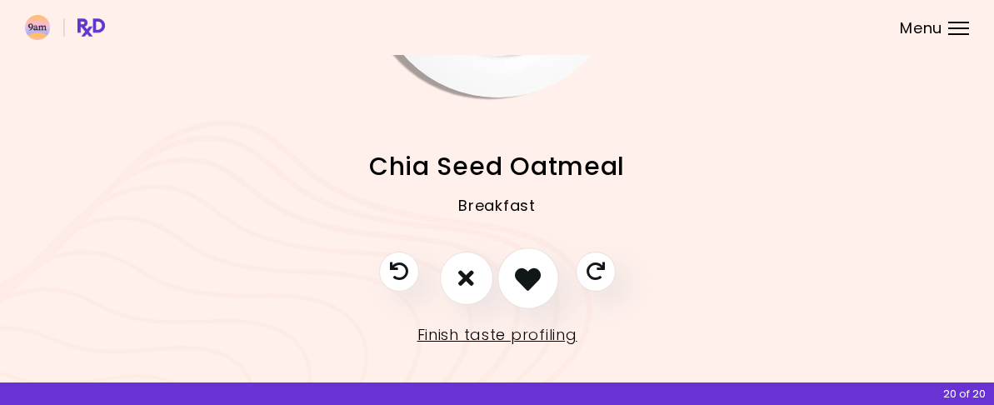
click at [529, 265] on icon "I like this recipe" at bounding box center [528, 278] width 26 height 26
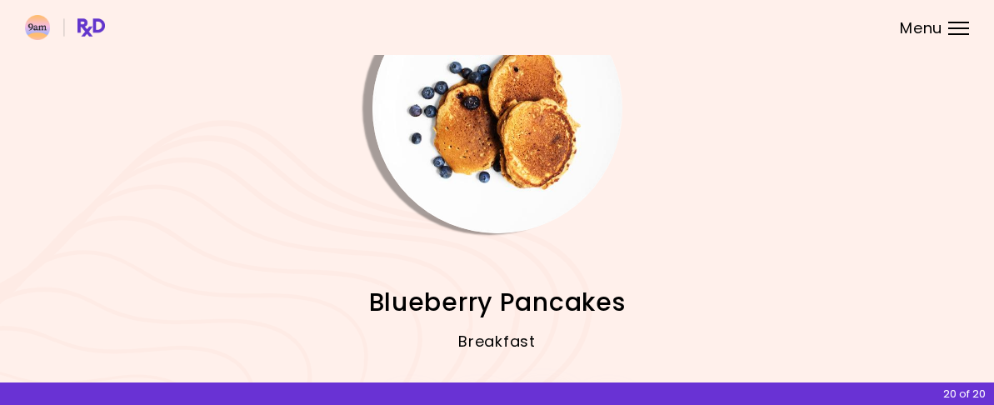
scroll to position [167, 0]
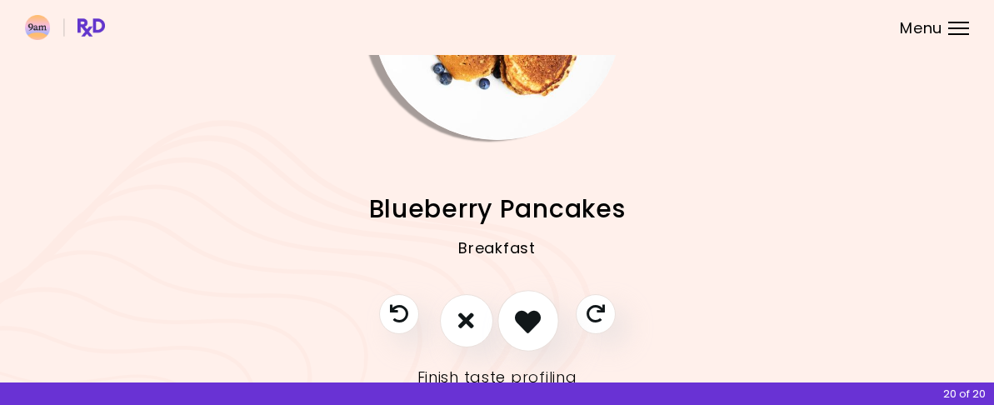
click at [528, 323] on icon "I like this recipe" at bounding box center [528, 321] width 26 height 26
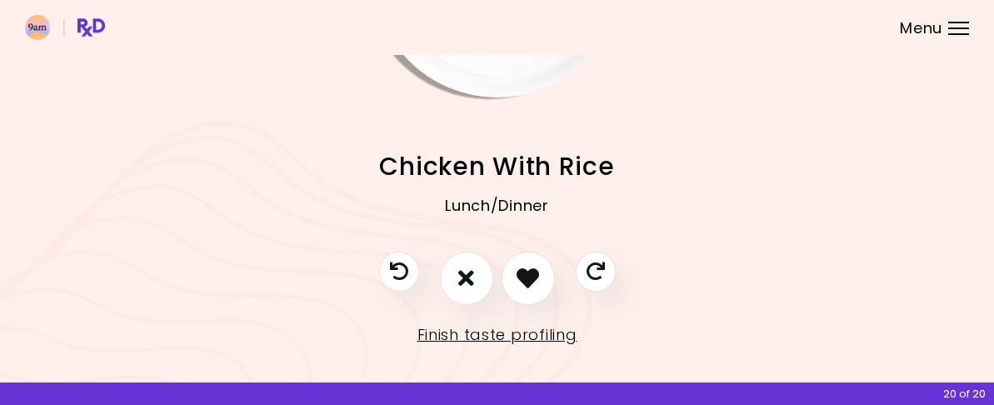
scroll to position [237, 0]
click at [531, 278] on button "I like this recipe" at bounding box center [529, 279] width 62 height 62
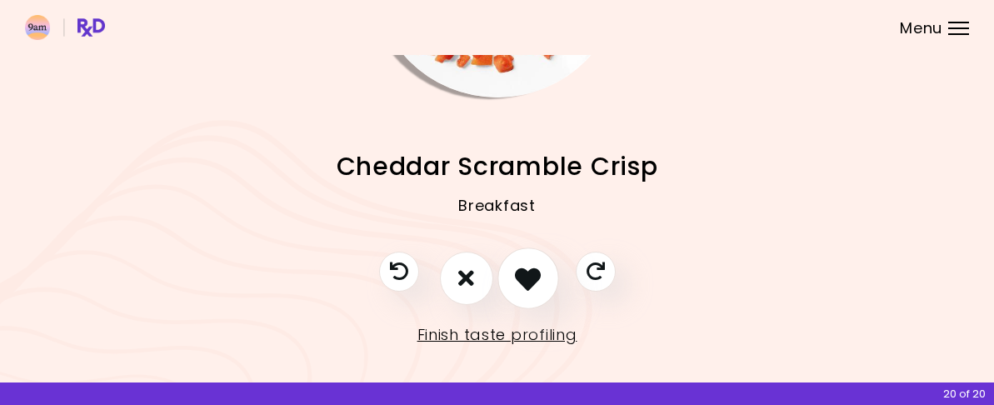
click at [531, 278] on button "I like this recipe" at bounding box center [529, 279] width 62 height 62
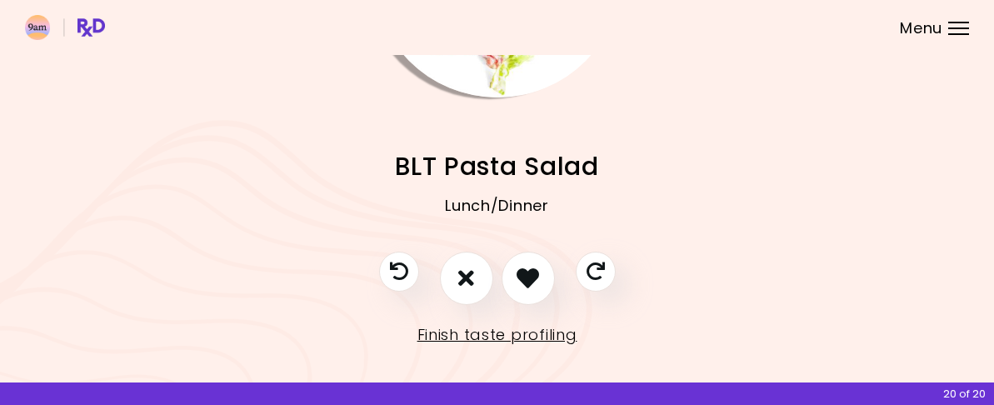
click at [531, 275] on button "I like this recipe" at bounding box center [528, 278] width 53 height 53
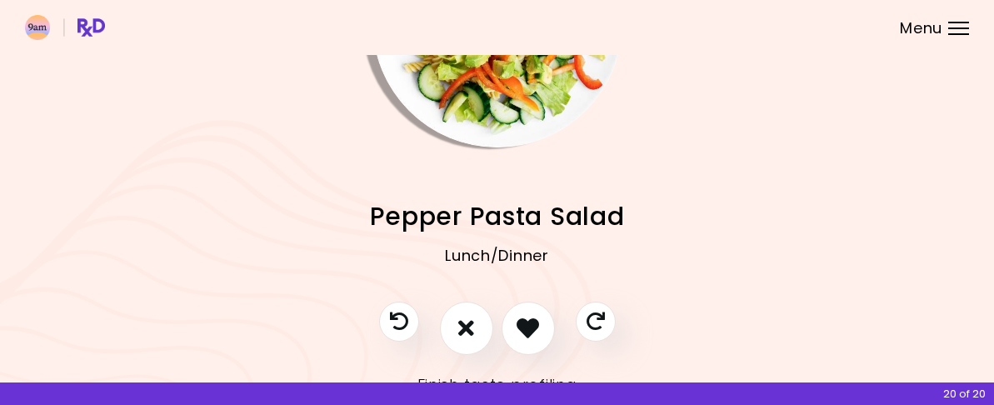
scroll to position [167, 0]
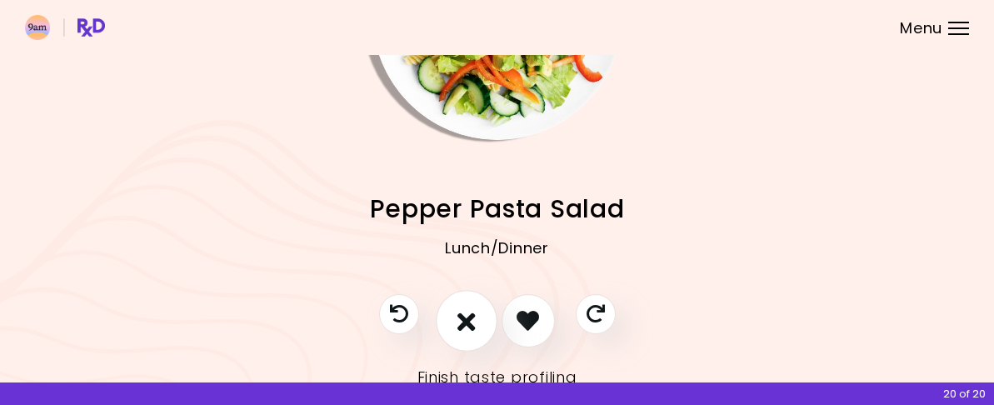
click at [473, 333] on icon "I don't like this recipe" at bounding box center [467, 321] width 18 height 26
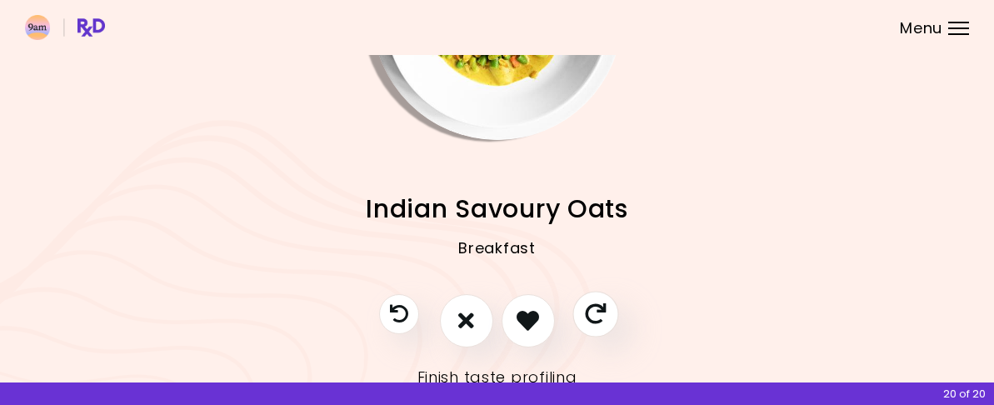
click at [600, 324] on icon "Skip" at bounding box center [595, 313] width 21 height 21
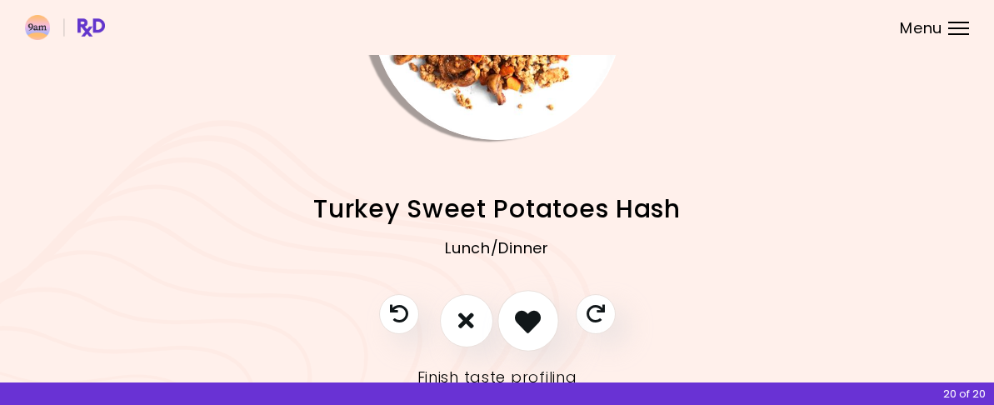
click at [532, 333] on icon "I like this recipe" at bounding box center [528, 321] width 26 height 26
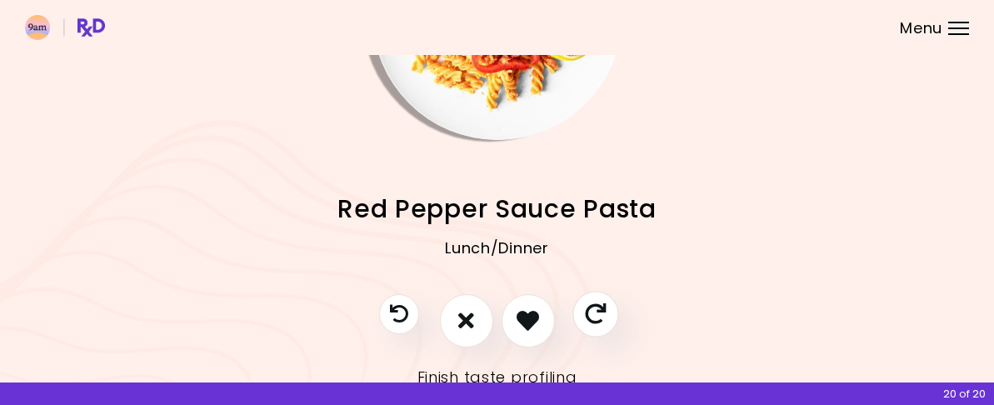
click at [608, 325] on button "Skip" at bounding box center [596, 314] width 46 height 46
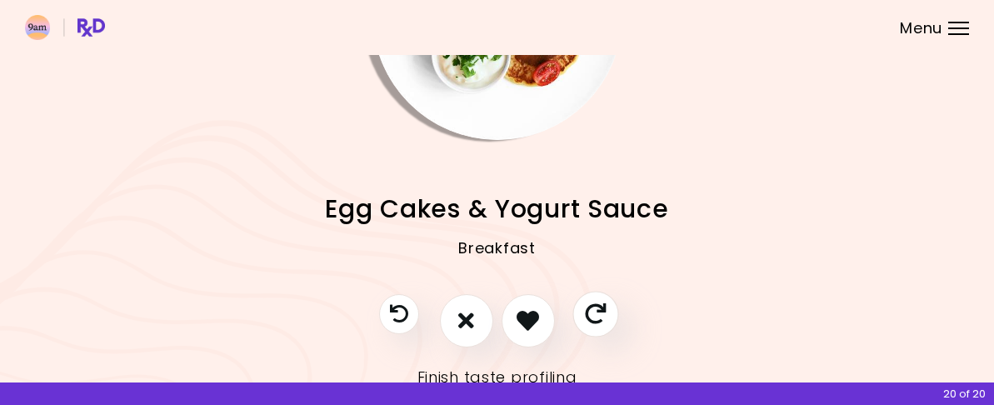
click at [599, 320] on icon "Skip" at bounding box center [595, 313] width 21 height 21
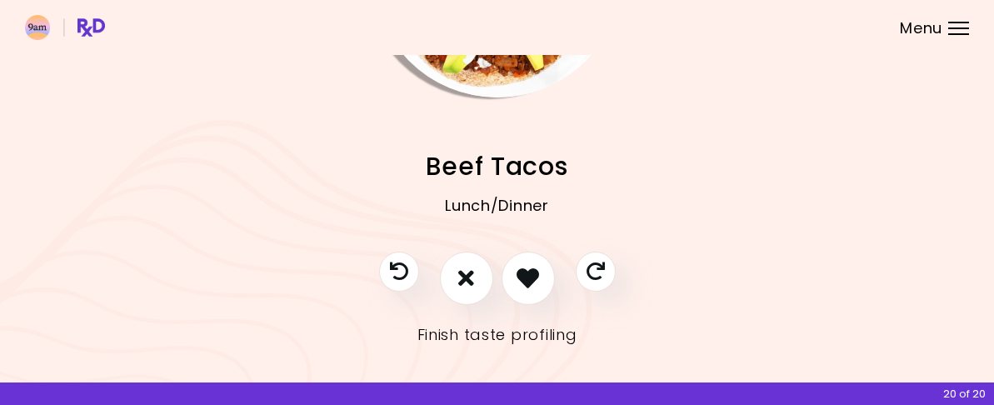
scroll to position [237, 0]
click at [521, 270] on icon "I like this recipe" at bounding box center [528, 278] width 26 height 26
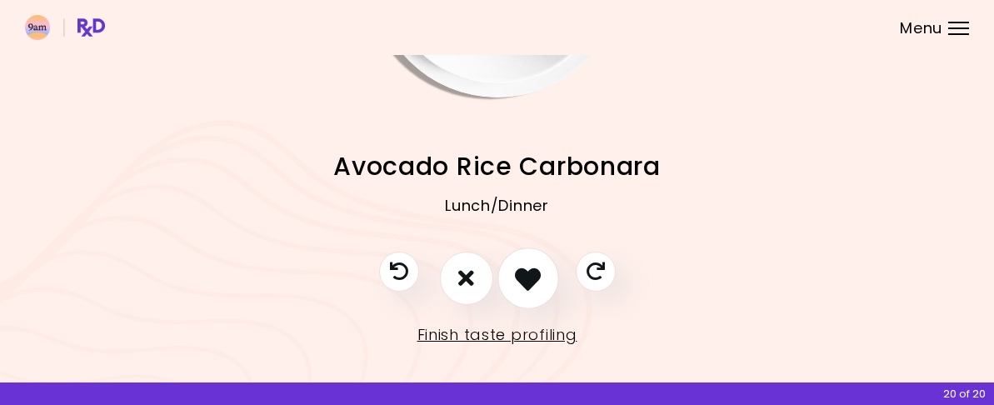
click at [521, 270] on icon "I like this recipe" at bounding box center [528, 278] width 26 height 26
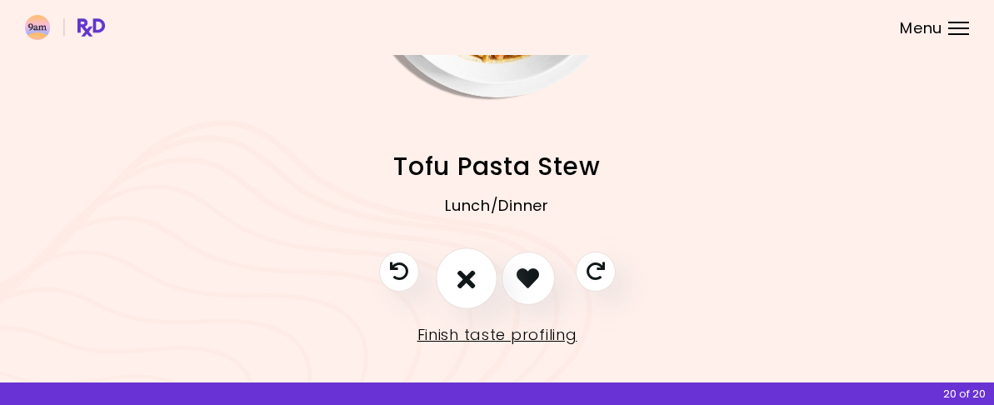
click at [456, 261] on button "I don't like this recipe" at bounding box center [467, 279] width 62 height 62
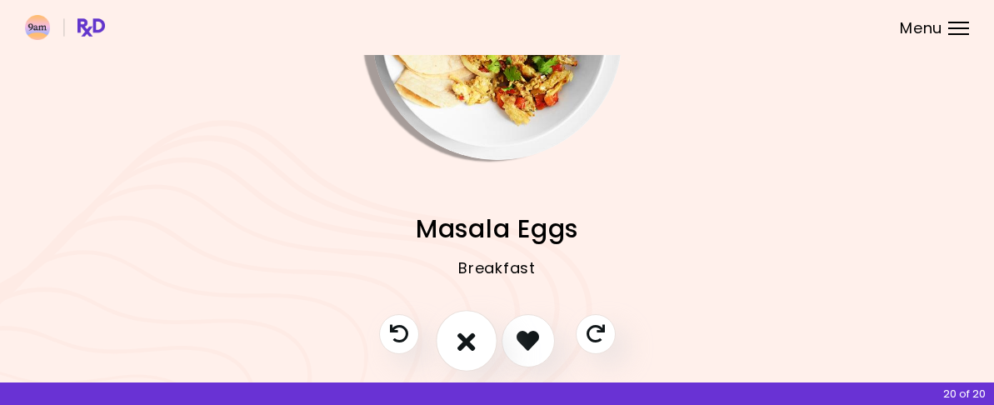
scroll to position [167, 0]
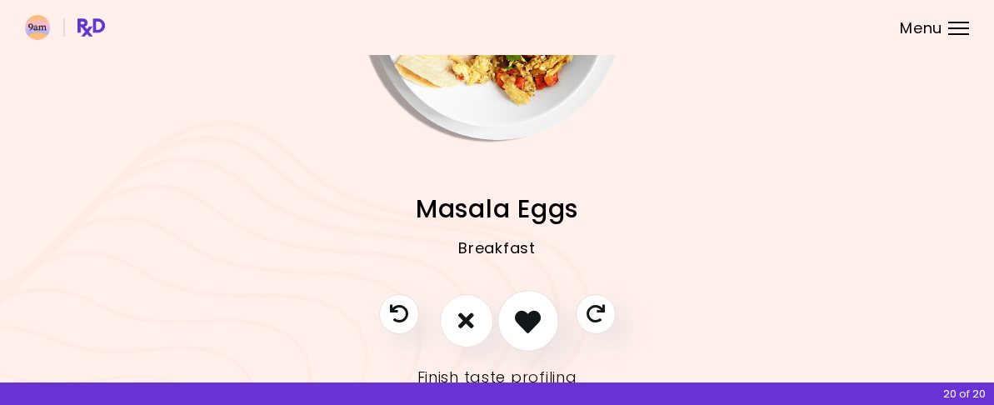
click at [515, 321] on icon "I like this recipe" at bounding box center [528, 321] width 26 height 26
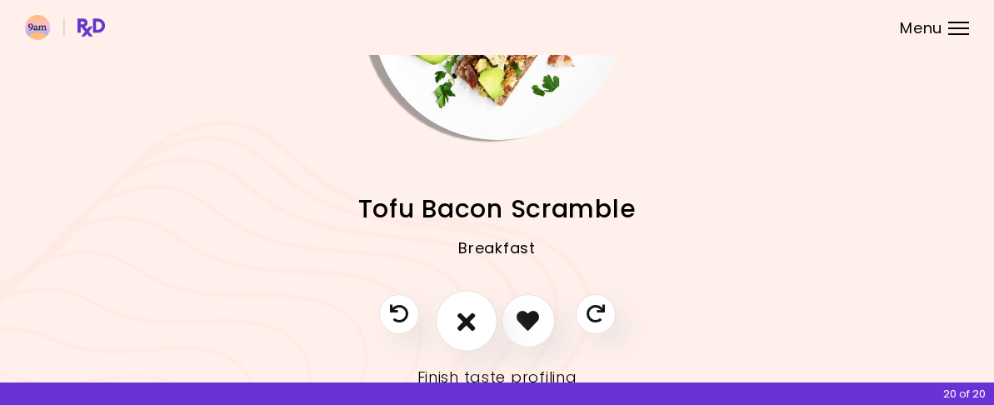
click at [473, 333] on icon "I don't like this recipe" at bounding box center [467, 321] width 18 height 26
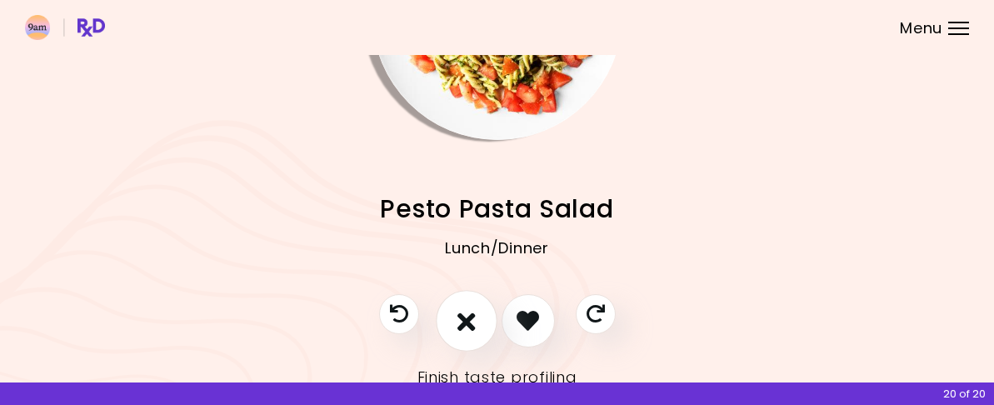
click at [473, 331] on icon "I don't like this recipe" at bounding box center [467, 321] width 18 height 26
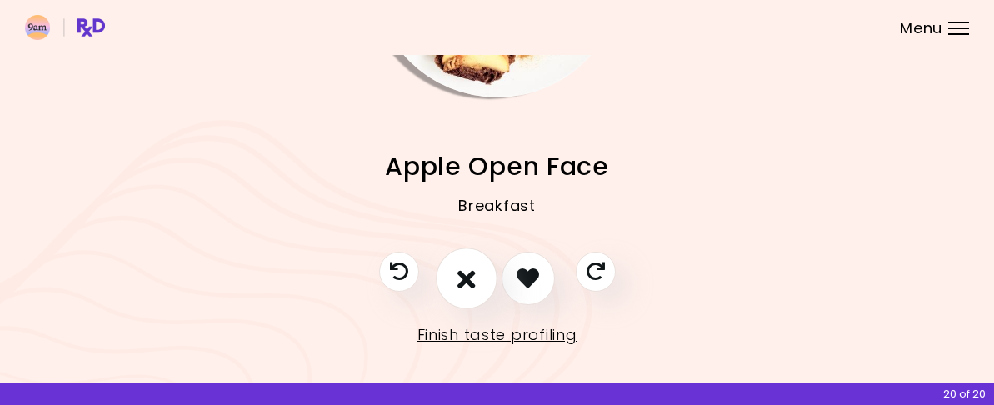
scroll to position [237, 0]
click at [529, 278] on button "I like this recipe" at bounding box center [529, 279] width 62 height 62
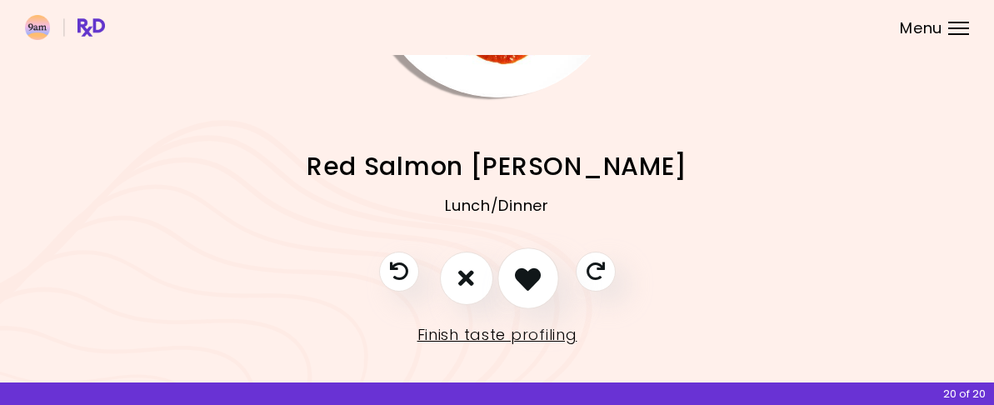
click at [538, 268] on icon "I like this recipe" at bounding box center [528, 278] width 26 height 26
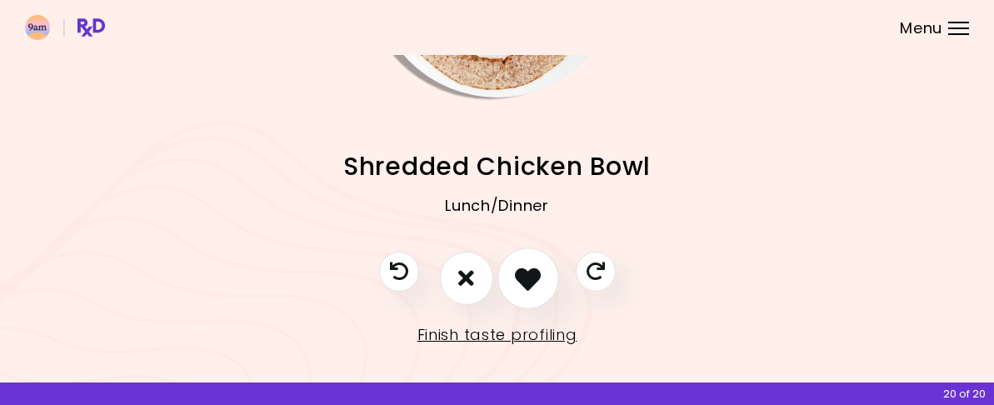
click at [537, 268] on icon "I like this recipe" at bounding box center [528, 278] width 26 height 26
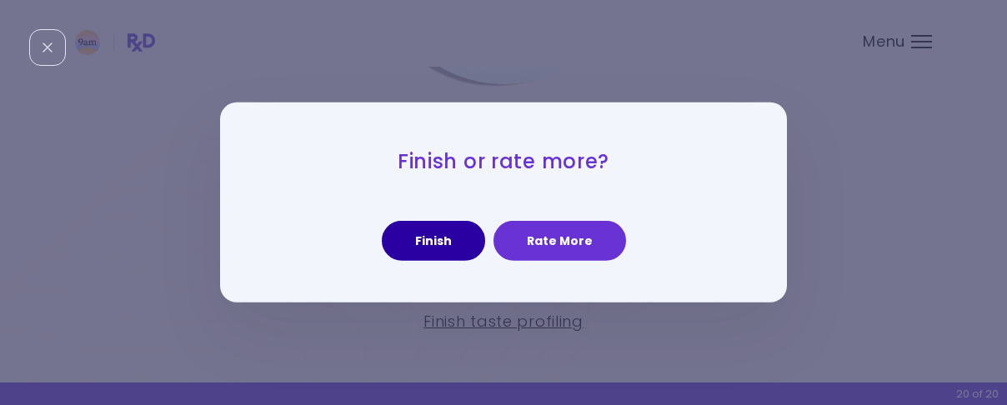
click at [447, 239] on button "Finish" at bounding box center [433, 241] width 103 height 40
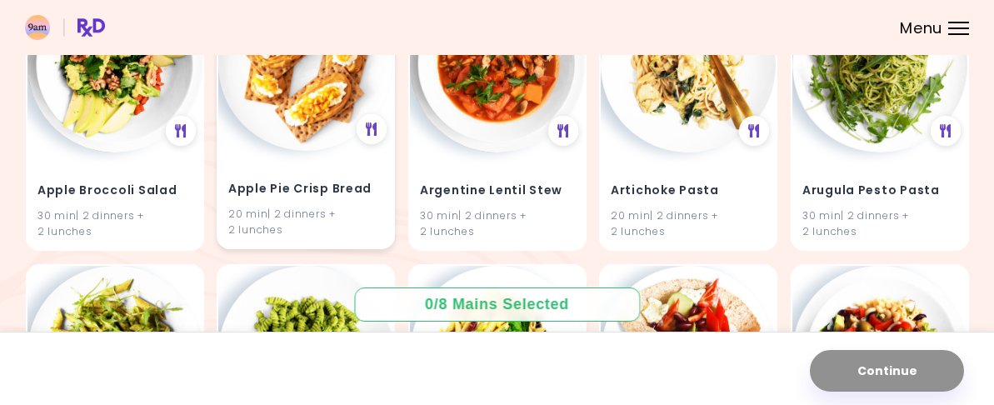
scroll to position [167, 0]
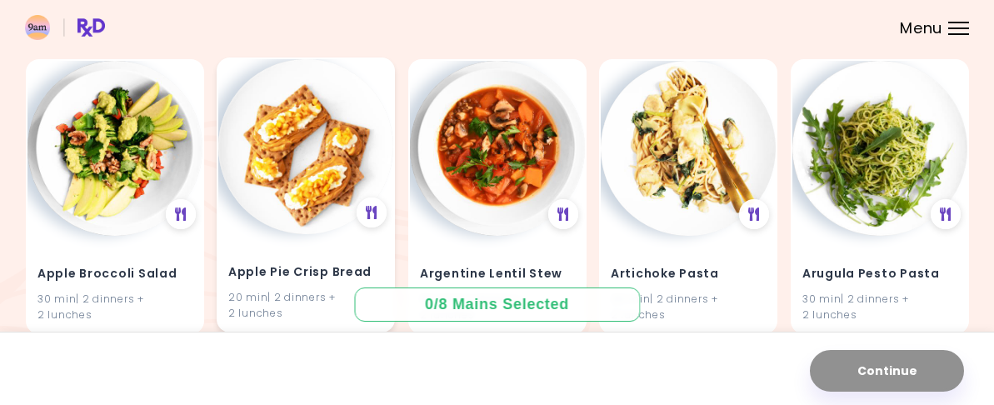
click at [346, 223] on img at bounding box center [305, 146] width 175 height 175
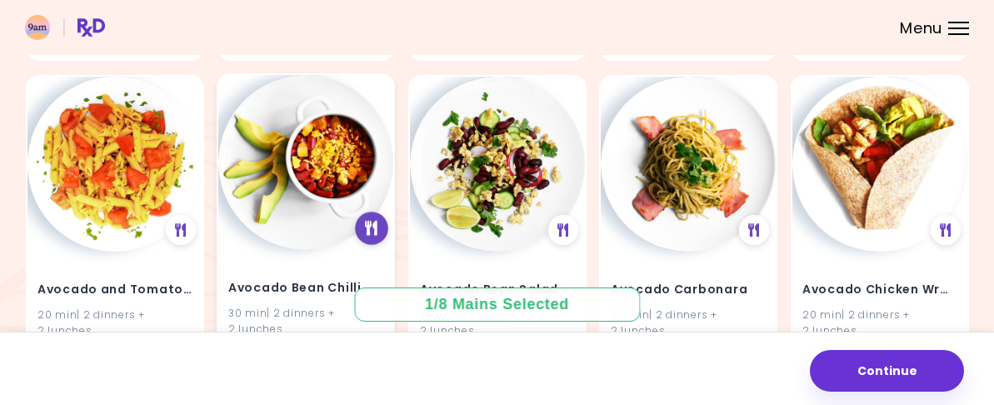
scroll to position [750, 0]
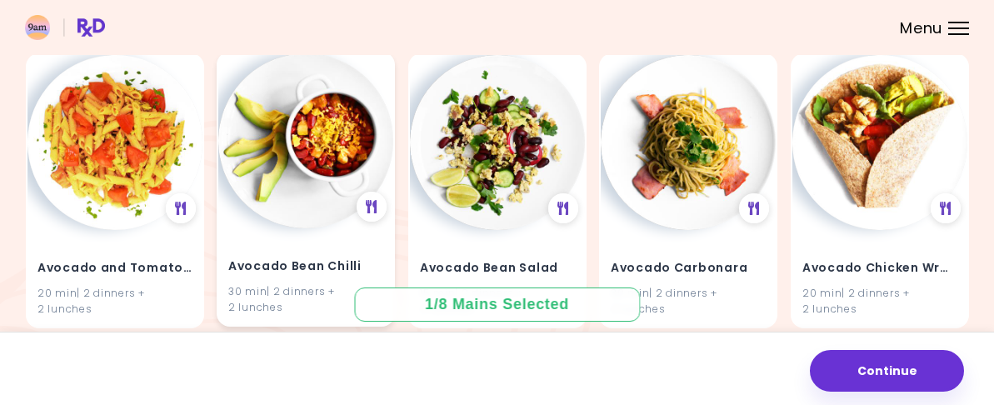
click at [298, 152] on img at bounding box center [305, 140] width 175 height 175
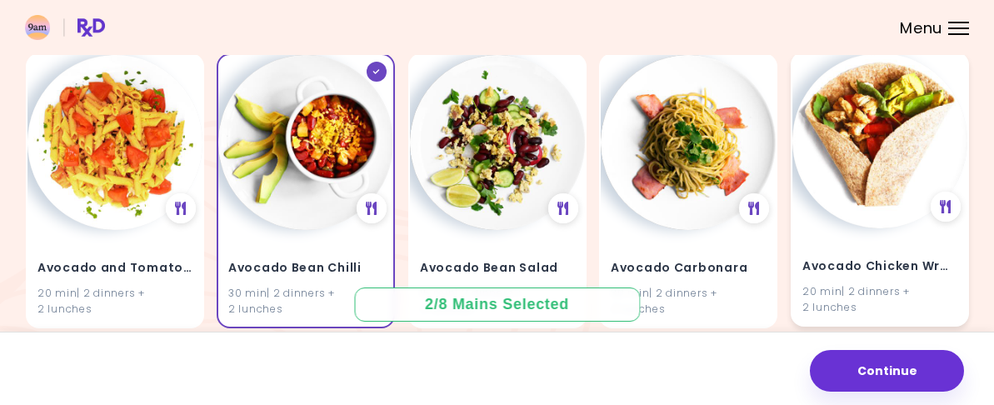
click at [859, 135] on img at bounding box center [880, 140] width 175 height 175
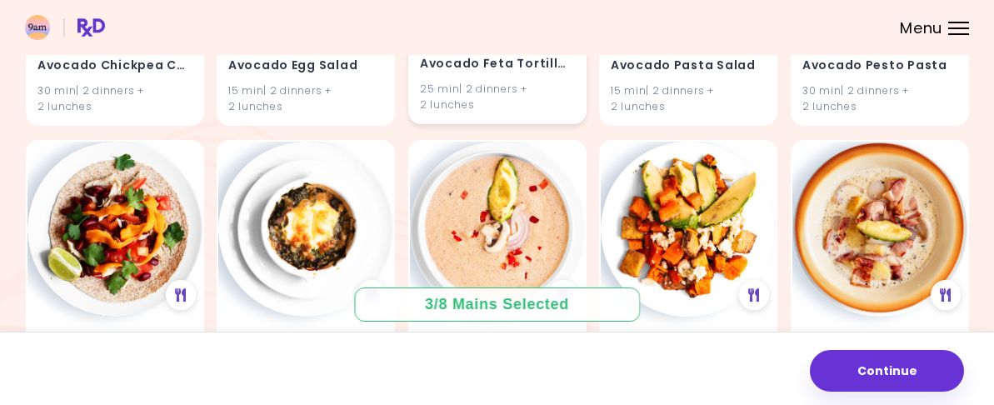
scroll to position [1250, 0]
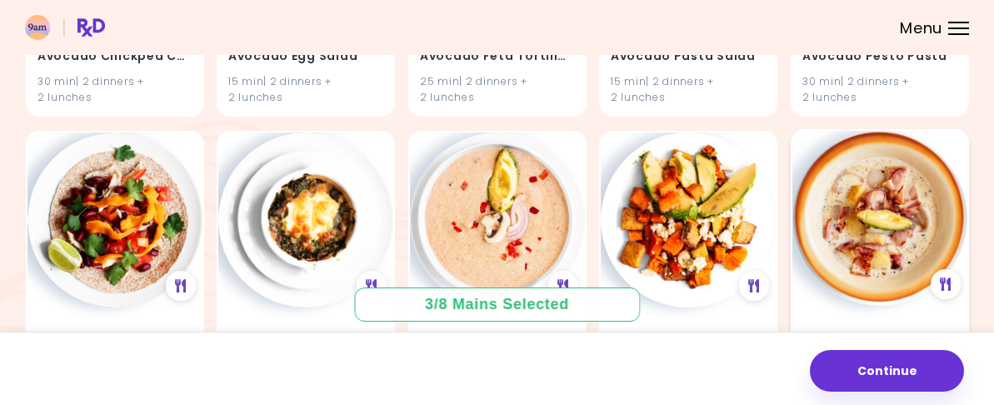
click at [810, 175] on img at bounding box center [880, 218] width 175 height 175
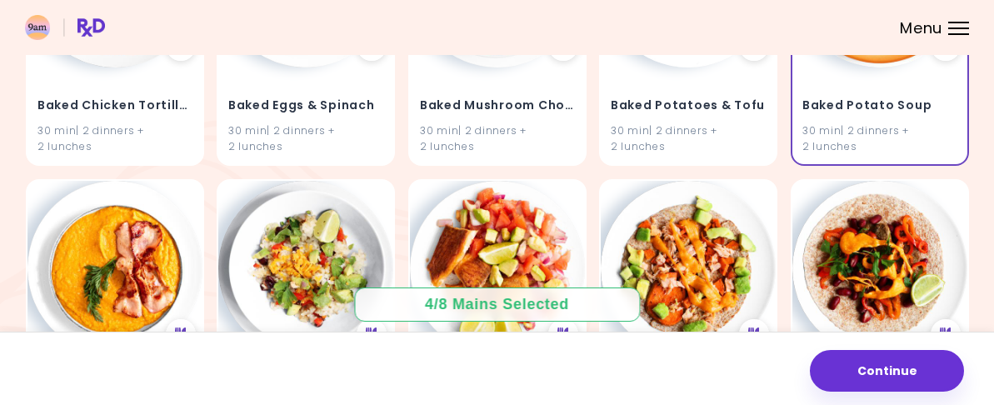
scroll to position [1500, 0]
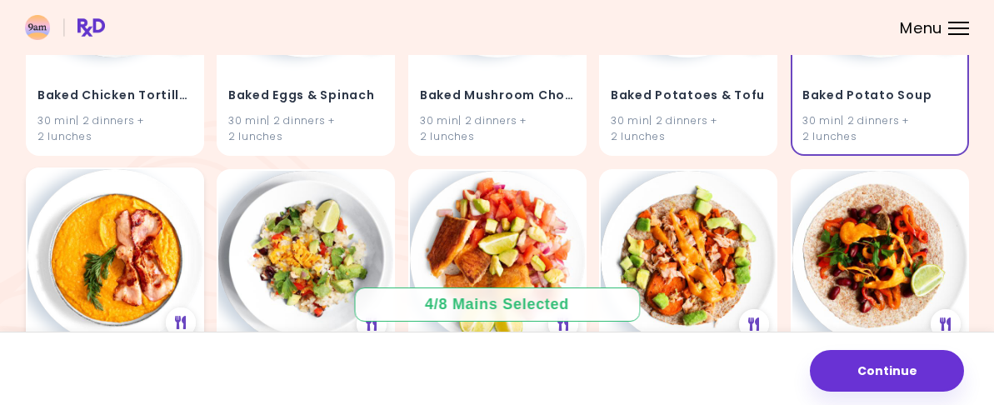
click at [148, 217] on img at bounding box center [115, 256] width 175 height 175
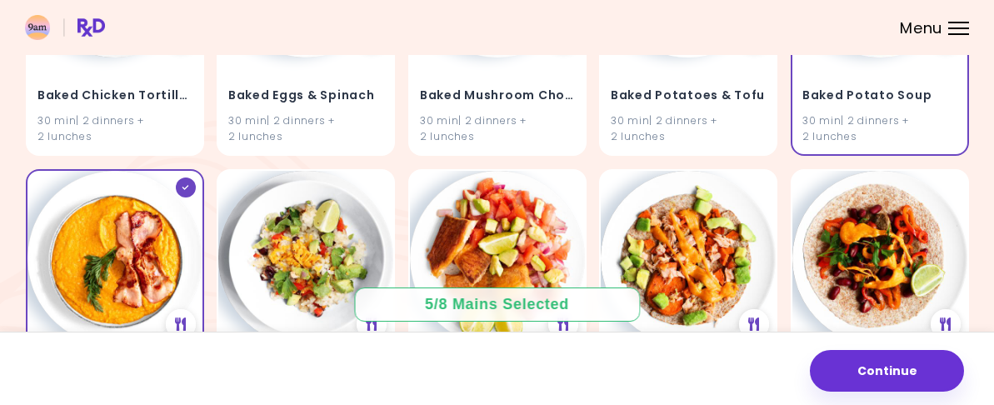
scroll to position [1584, 0]
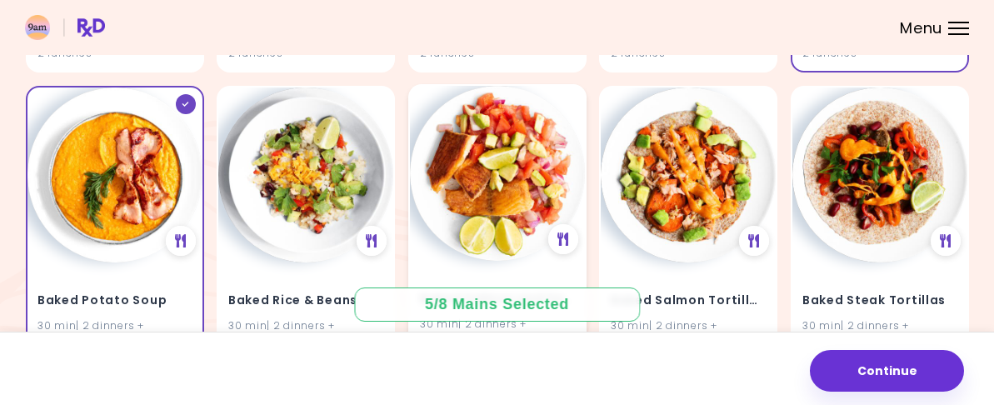
click at [464, 152] on div "Baked Salmon and Salsa 30 min | 2 dinners + 2 lunches" at bounding box center [497, 221] width 178 height 275
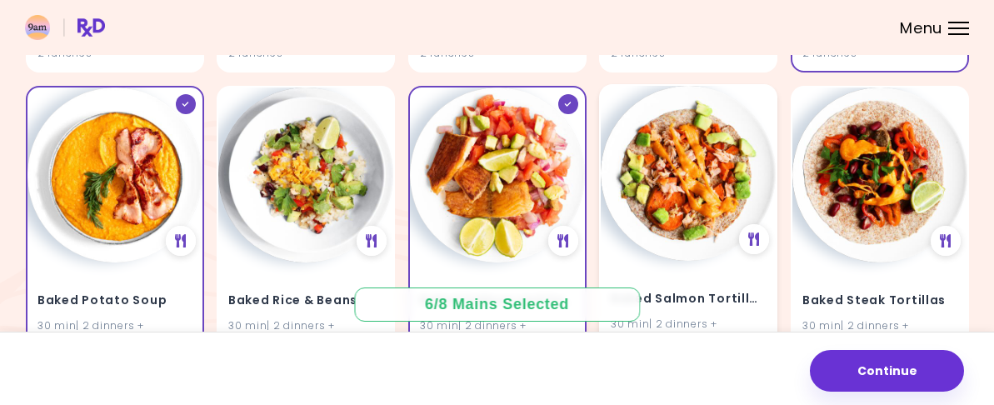
click at [619, 143] on div "Baked Salmon Tortillas 30 min | 2 dinners + 2 lunches" at bounding box center [688, 221] width 178 height 275
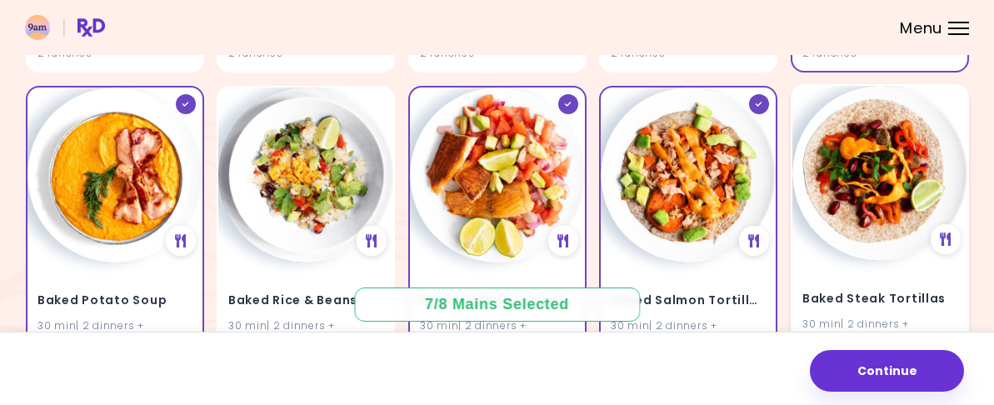
click at [813, 137] on img at bounding box center [880, 173] width 175 height 175
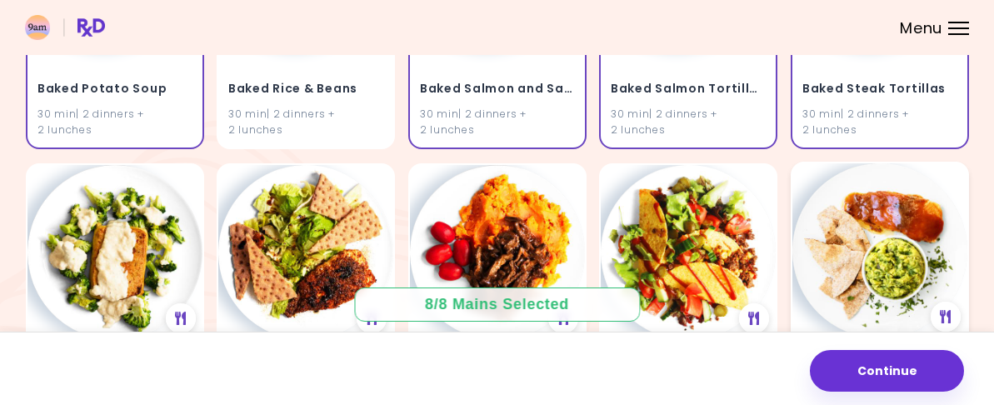
scroll to position [1834, 0]
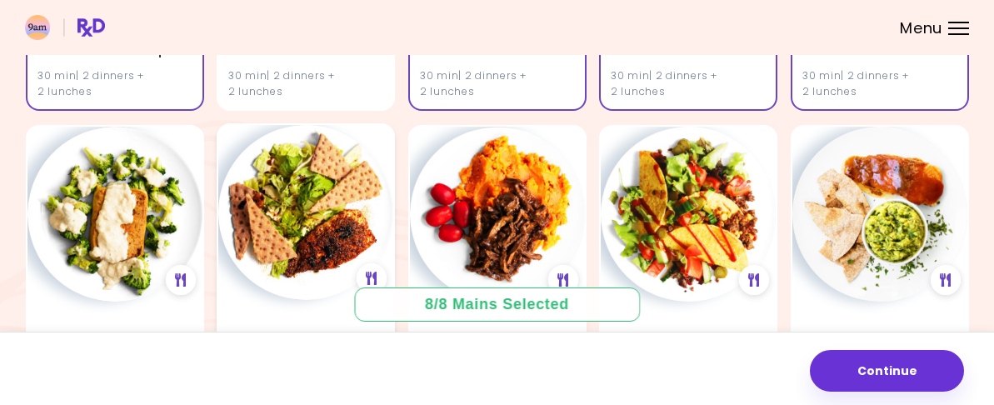
click at [342, 163] on img at bounding box center [305, 212] width 175 height 175
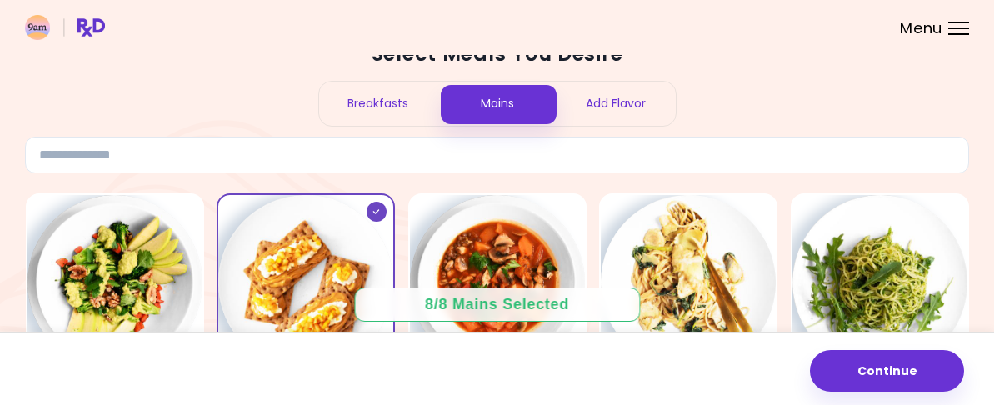
scroll to position [0, 0]
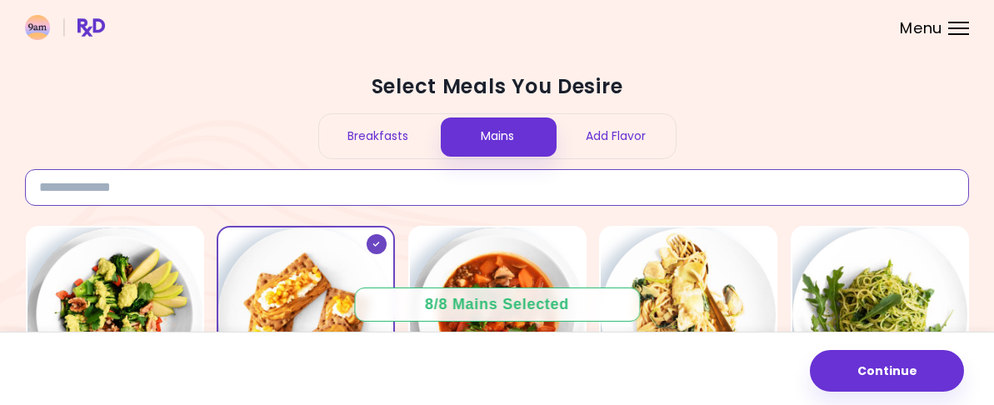
click at [329, 187] on input at bounding box center [497, 187] width 944 height 37
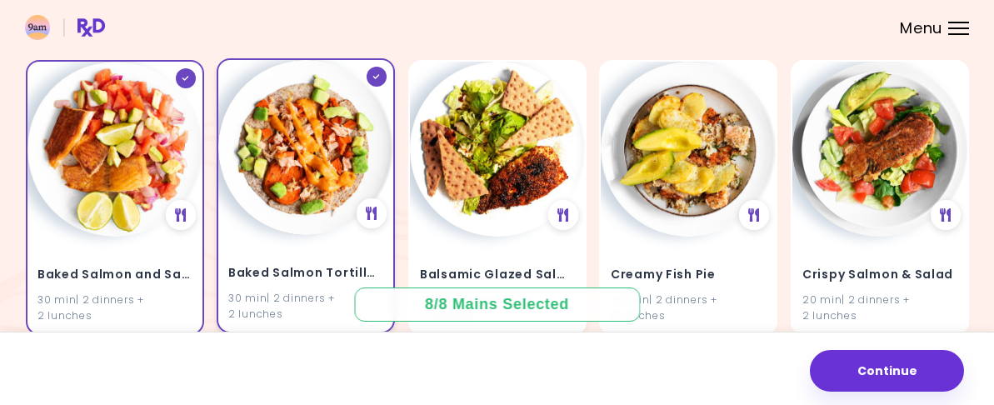
scroll to position [167, 0]
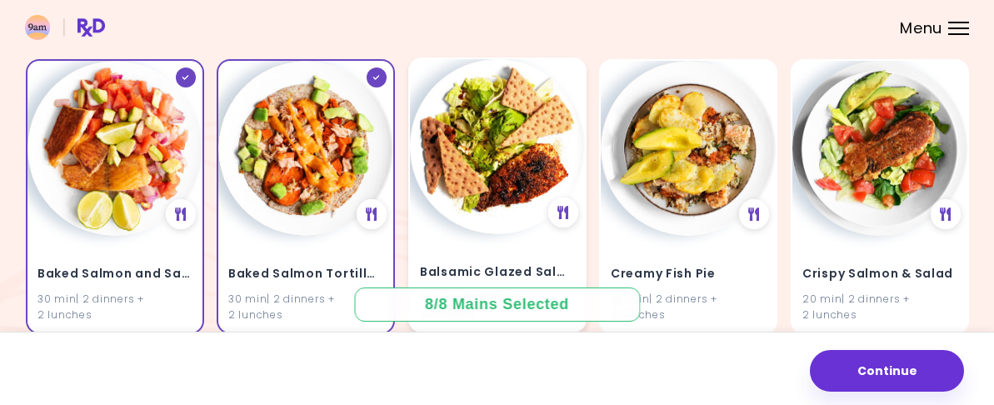
click at [472, 205] on img at bounding box center [497, 146] width 175 height 175
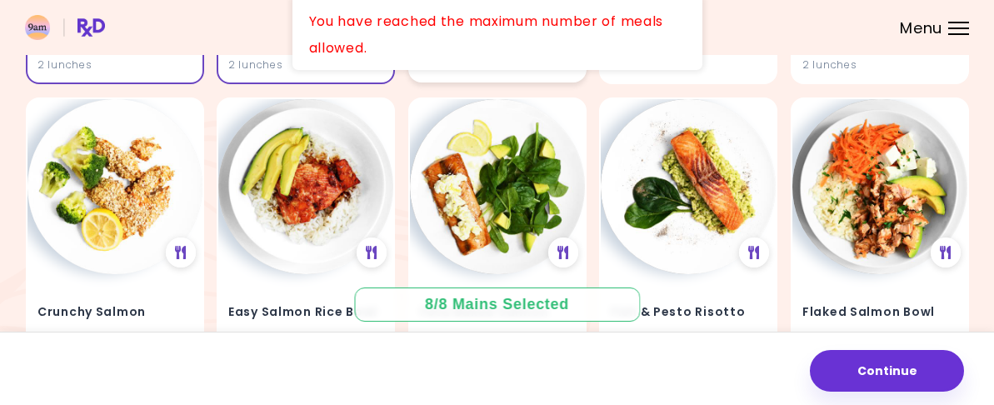
scroll to position [750, 0]
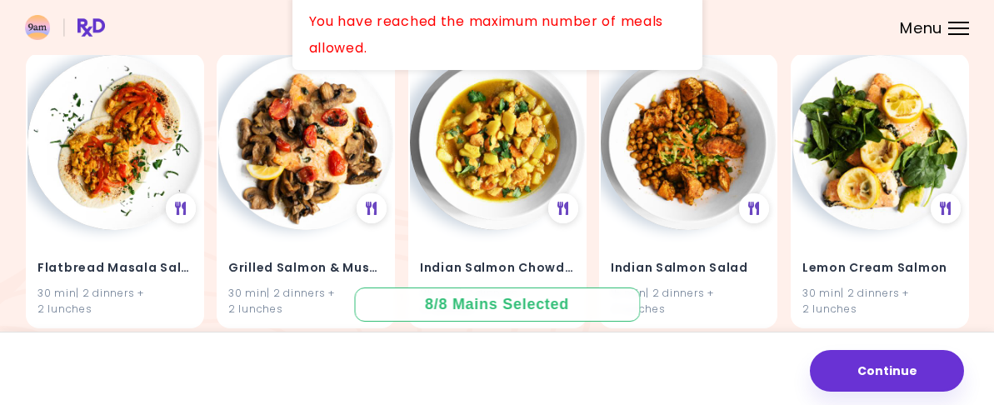
click at [493, 308] on div "8 / 8 Mains Selected" at bounding box center [497, 304] width 168 height 21
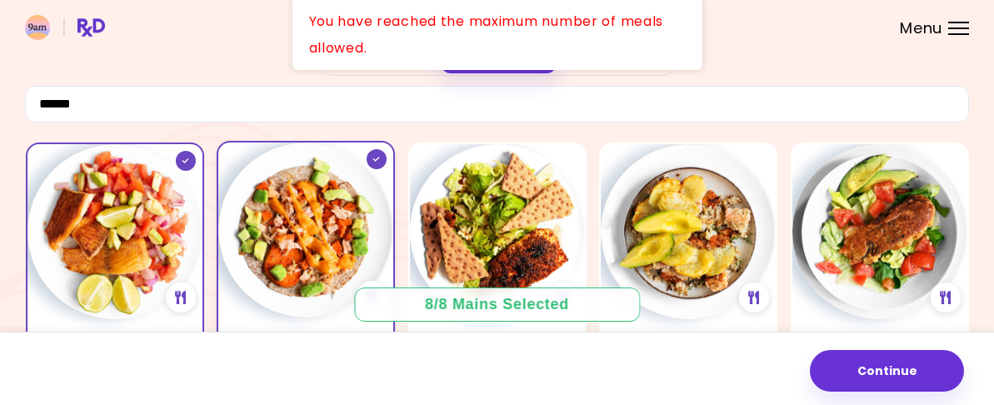
scroll to position [0, 0]
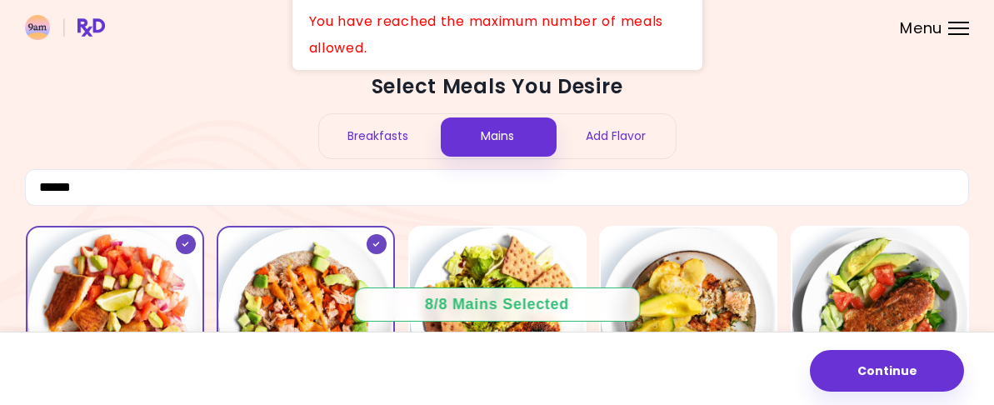
click at [433, 140] on div "Breakfasts" at bounding box center [378, 136] width 119 height 44
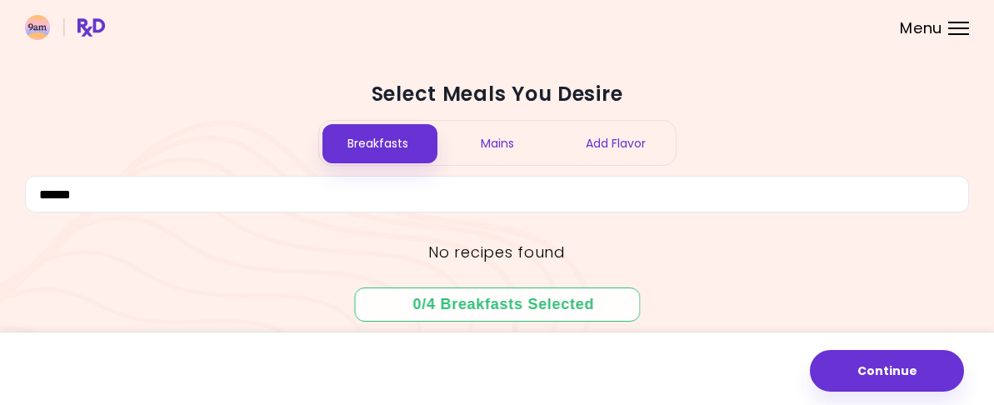
scroll to position [13, 0]
drag, startPoint x: 163, startPoint y: 166, endPoint x: 94, endPoint y: 188, distance: 72.5
click at [94, 188] on div "Select Meals You Desire Breakfasts Mains Add Flavor ******" at bounding box center [497, 147] width 944 height 133
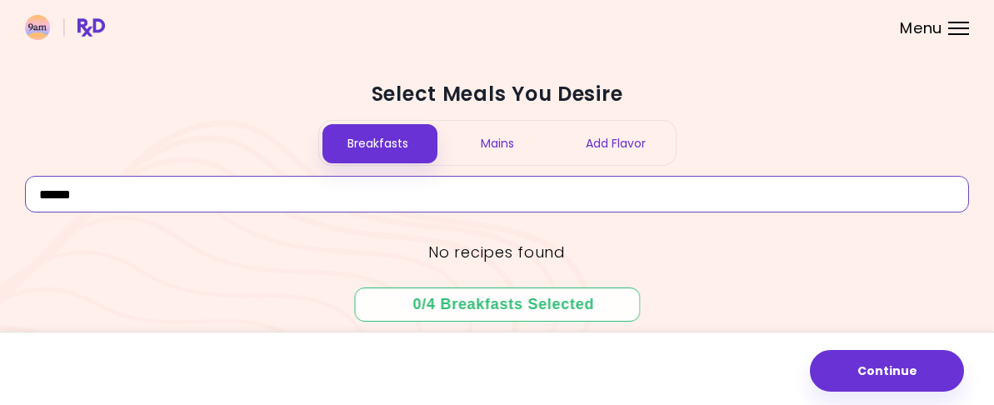
click at [181, 187] on input "******" at bounding box center [497, 194] width 944 height 37
type input "*"
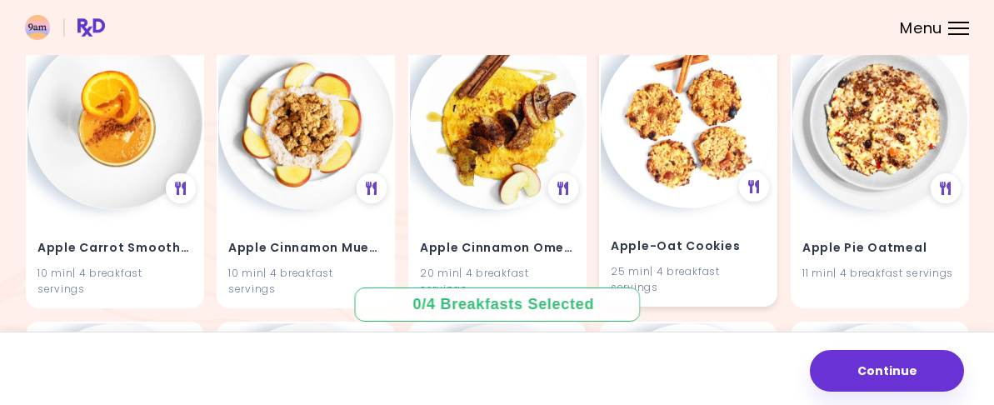
scroll to position [167, 0]
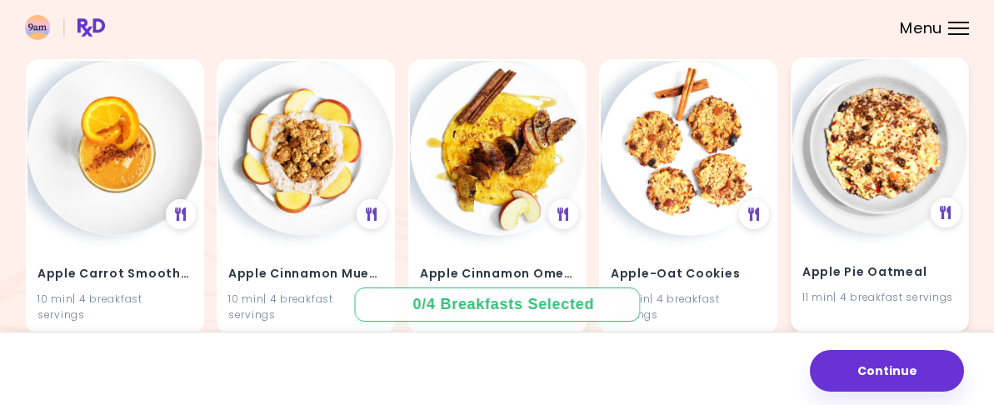
click at [844, 233] on div "Apple Pie Oatmeal 11 min | 4 breakfast servings" at bounding box center [880, 274] width 175 height 82
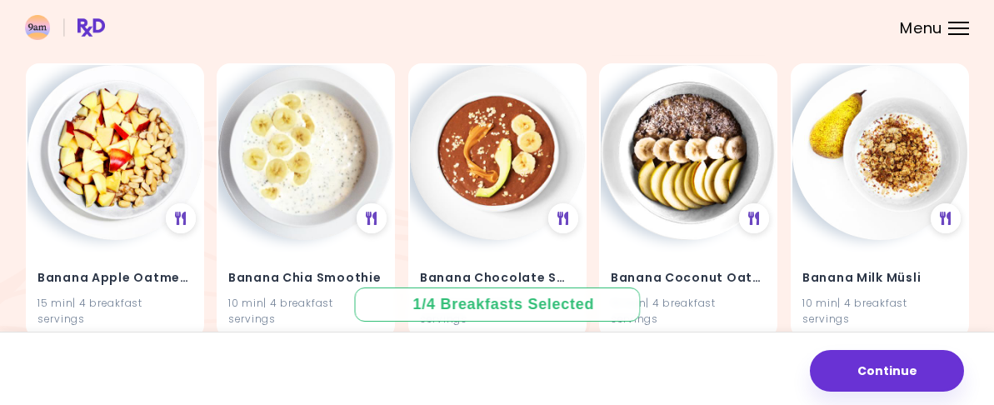
scroll to position [750, 0]
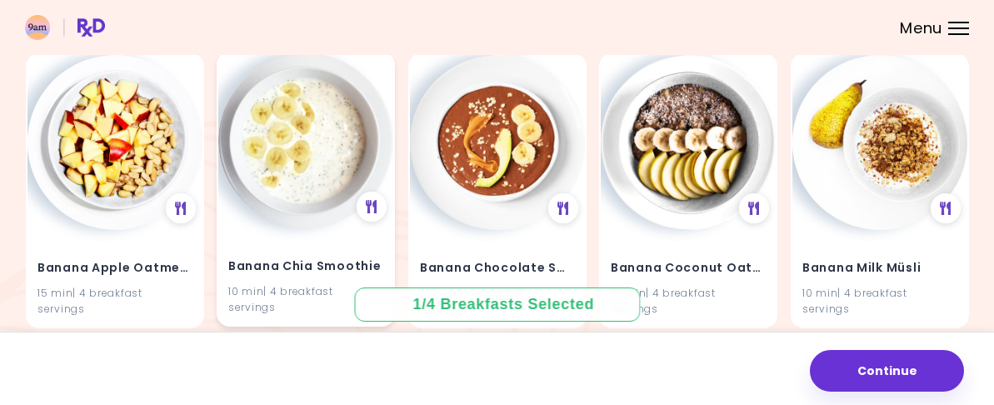
click at [324, 164] on img at bounding box center [305, 140] width 175 height 175
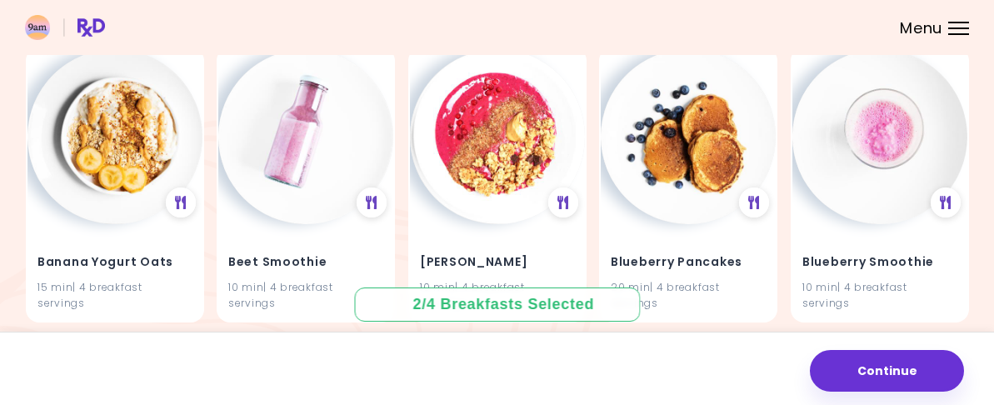
scroll to position [1250, 0]
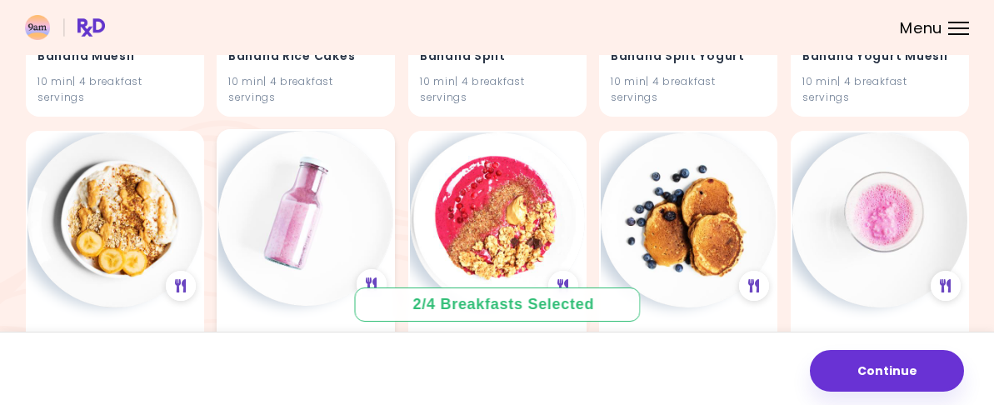
click at [332, 305] on div "Beet Smoothie 10 min | 4 breakfast servings" at bounding box center [305, 354] width 175 height 98
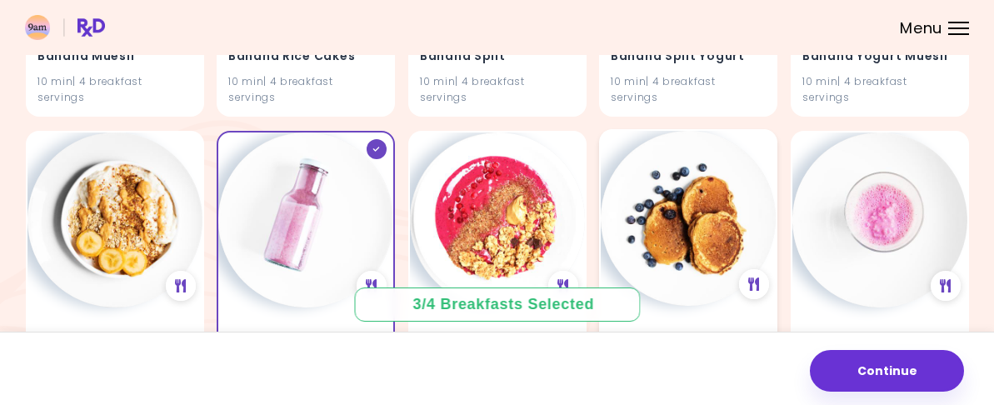
click at [678, 305] on div "Blueberry Pancakes 20 min | 4 breakfast servings" at bounding box center [688, 354] width 175 height 98
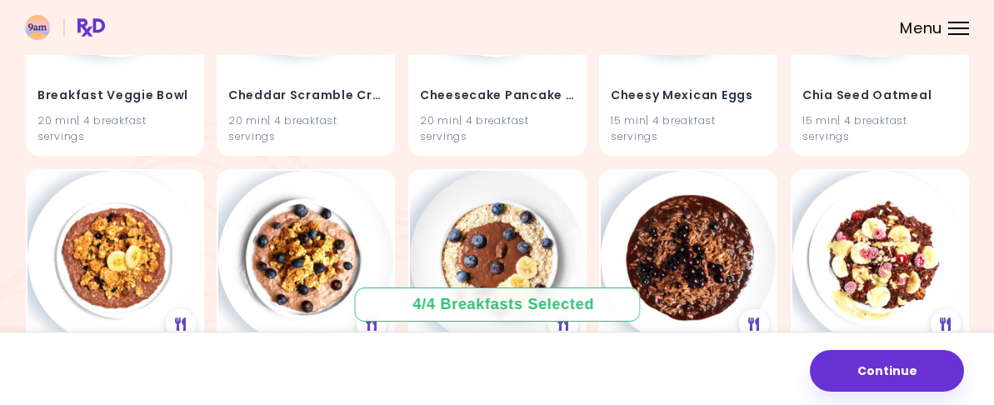
scroll to position [2084, 0]
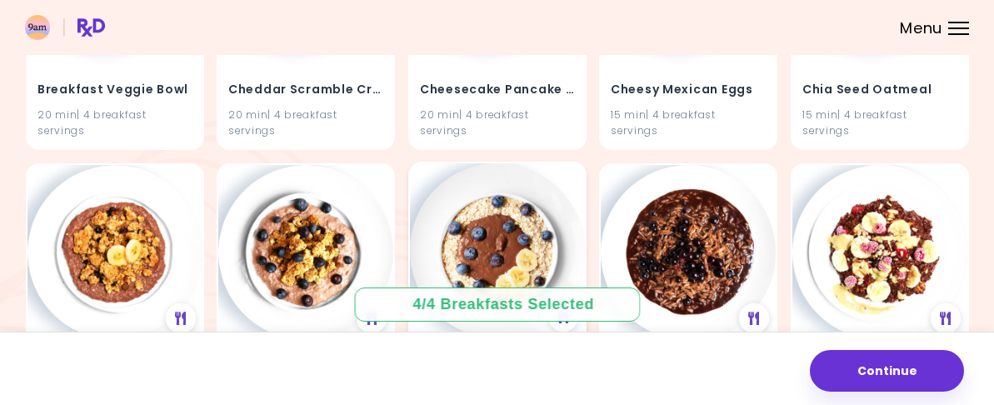
click at [500, 363] on h4 "Choco [PERSON_NAME] Oat Bowl" at bounding box center [497, 376] width 155 height 27
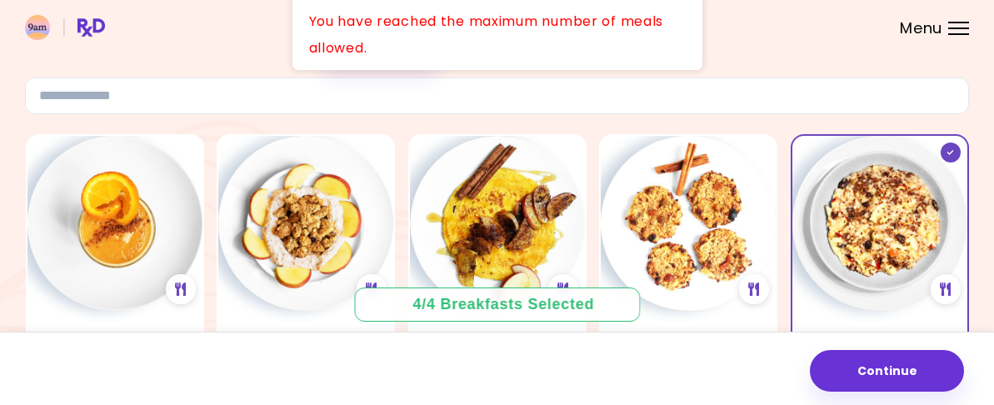
scroll to position [0, 0]
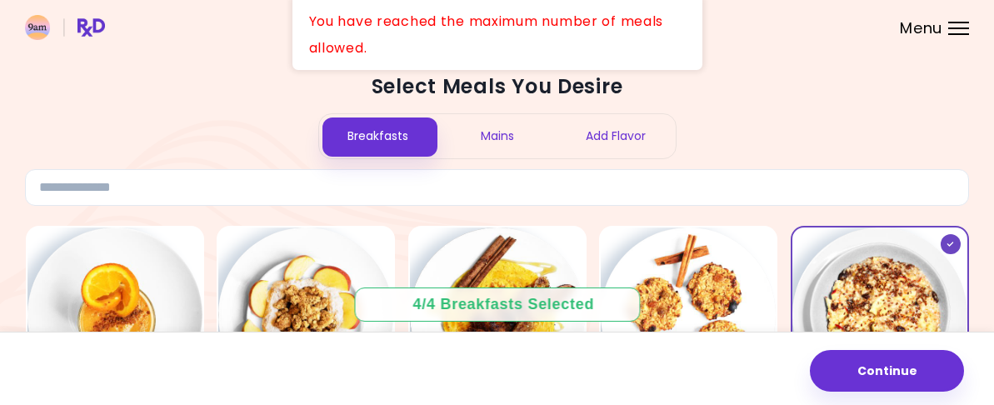
click at [508, 157] on div "Mains" at bounding box center [497, 136] width 119 height 44
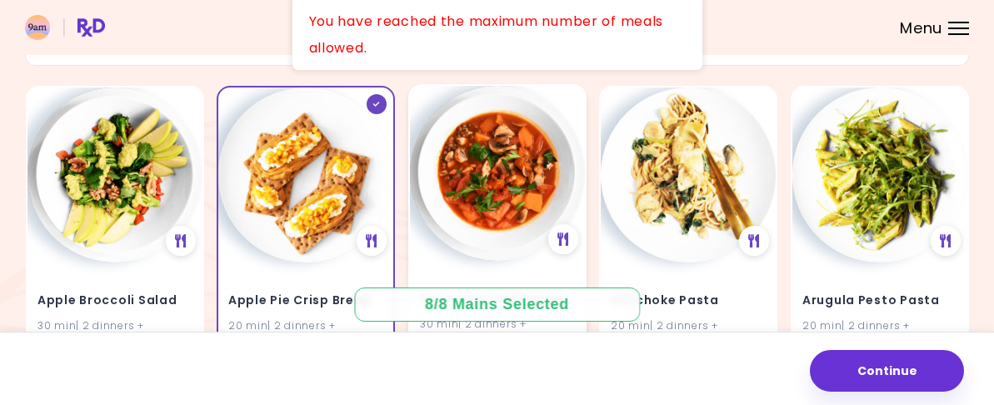
scroll to position [250, 0]
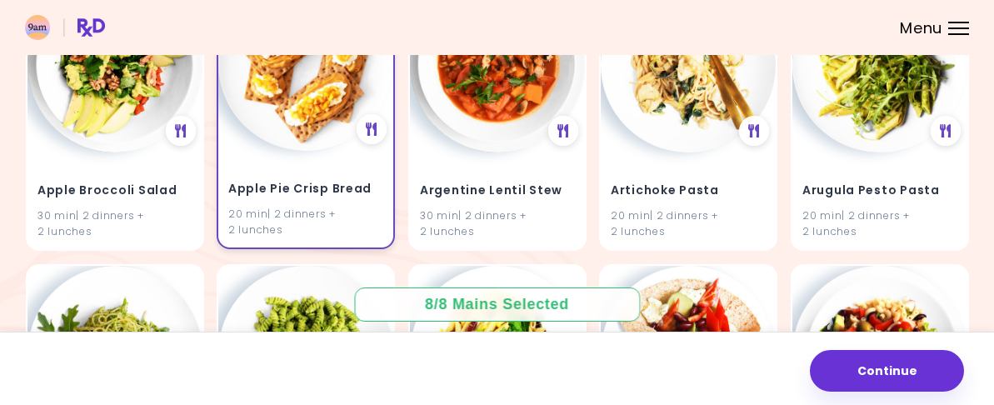
click at [363, 213] on div "20 min | 2 dinners + 2 lunches" at bounding box center [305, 222] width 155 height 32
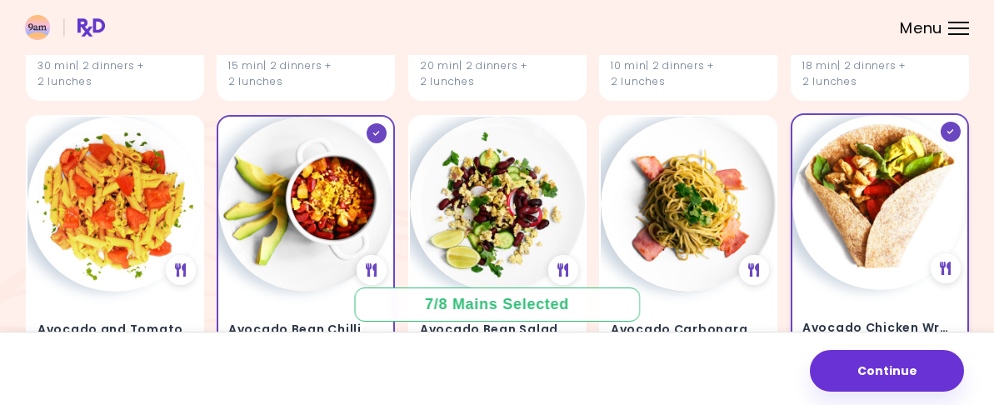
scroll to position [667, 0]
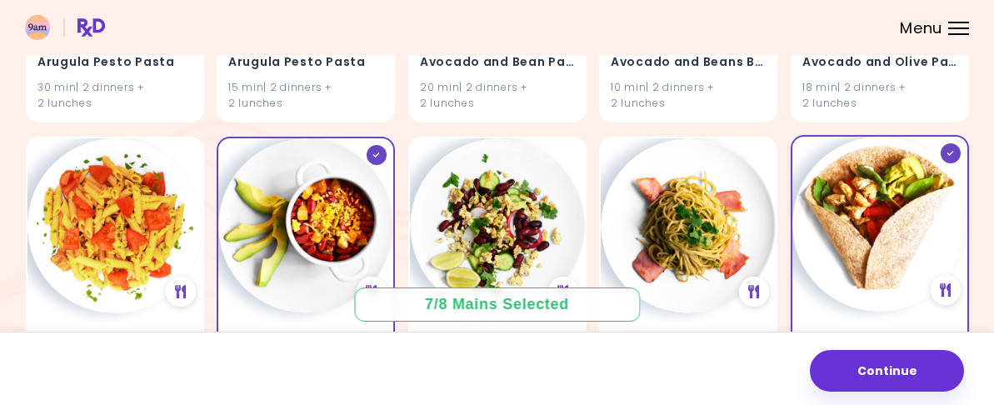
click at [857, 223] on img at bounding box center [880, 224] width 175 height 175
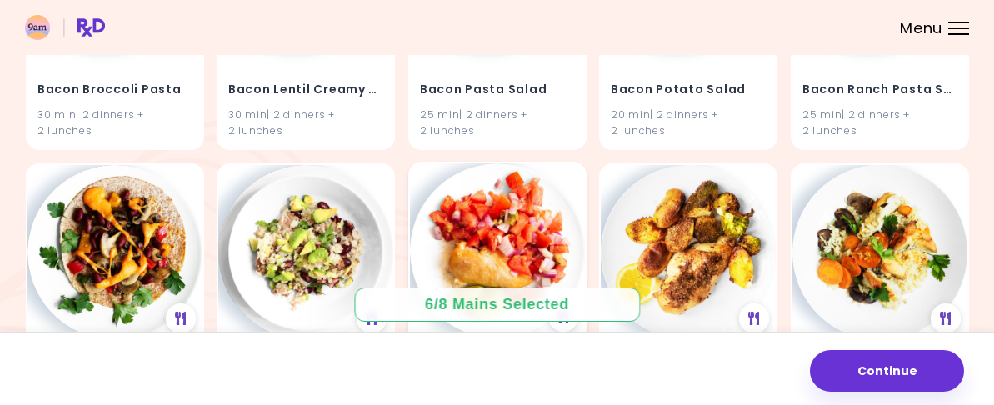
scroll to position [2334, 0]
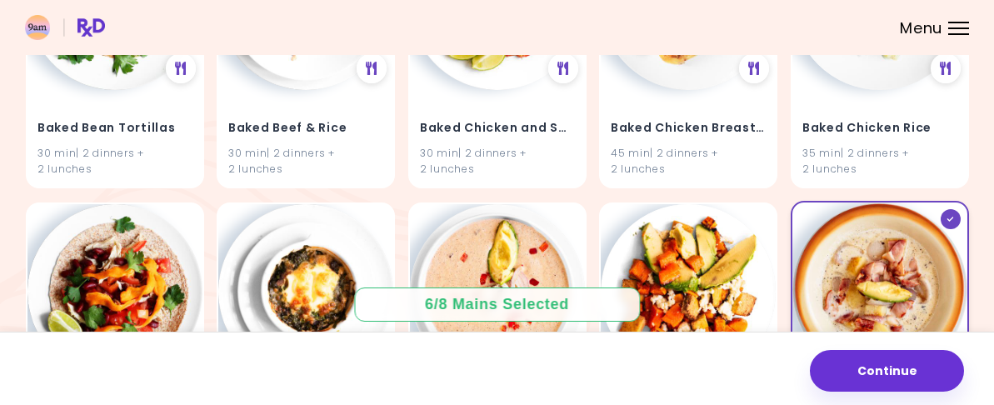
click at [854, 203] on img at bounding box center [880, 290] width 175 height 175
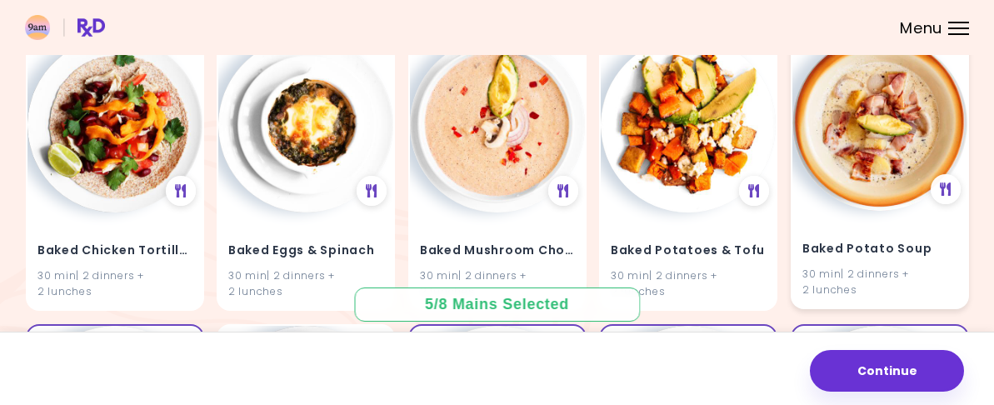
scroll to position [2584, 0]
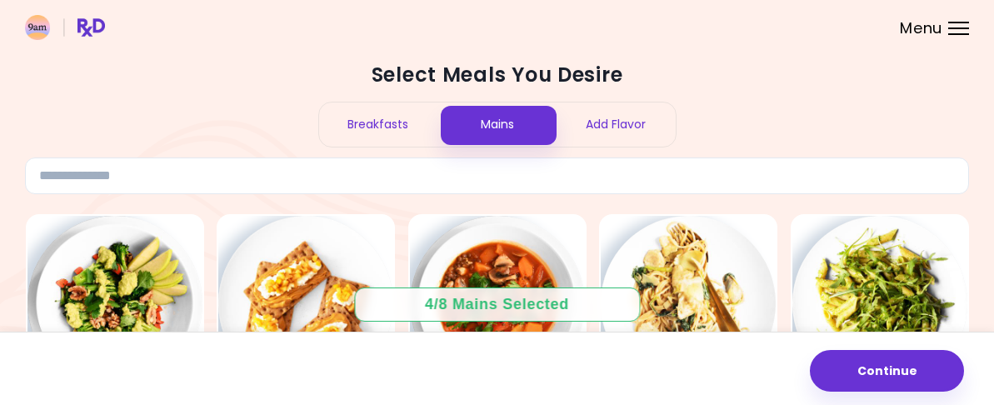
scroll to position [0, 0]
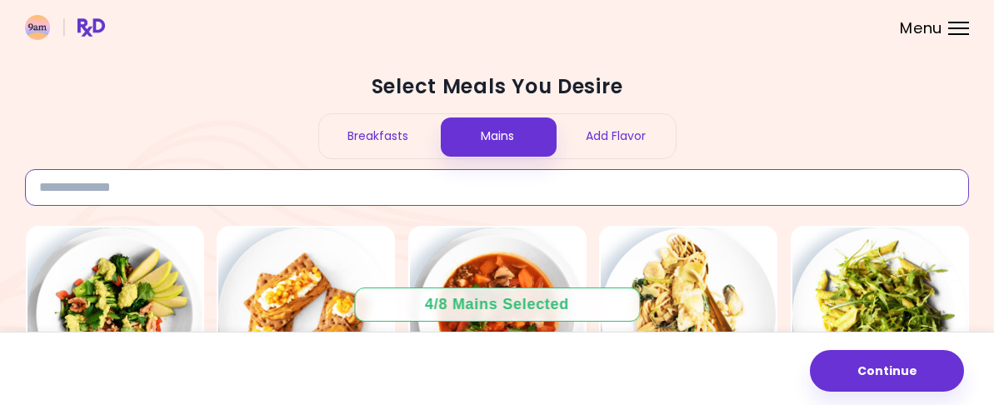
click at [374, 206] on input at bounding box center [497, 187] width 944 height 37
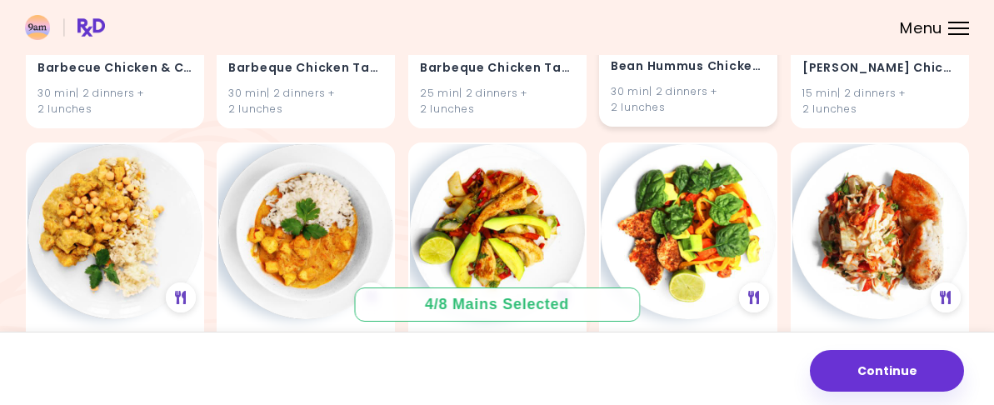
scroll to position [667, 0]
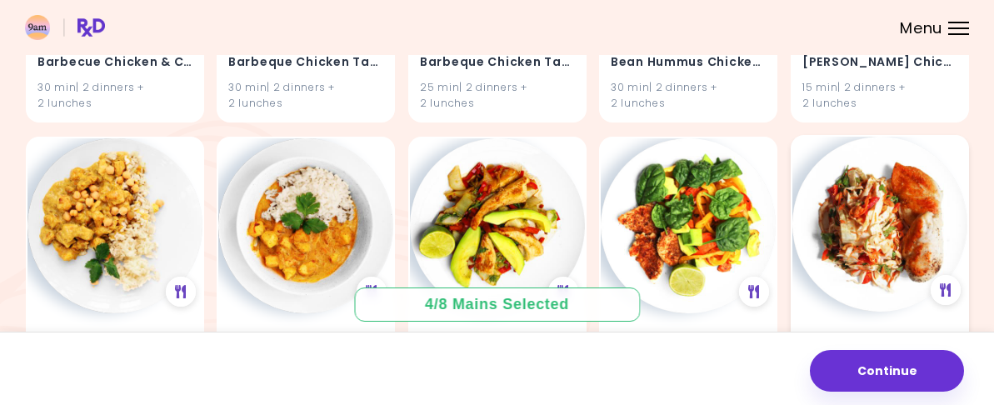
click at [835, 202] on img at bounding box center [880, 224] width 175 height 175
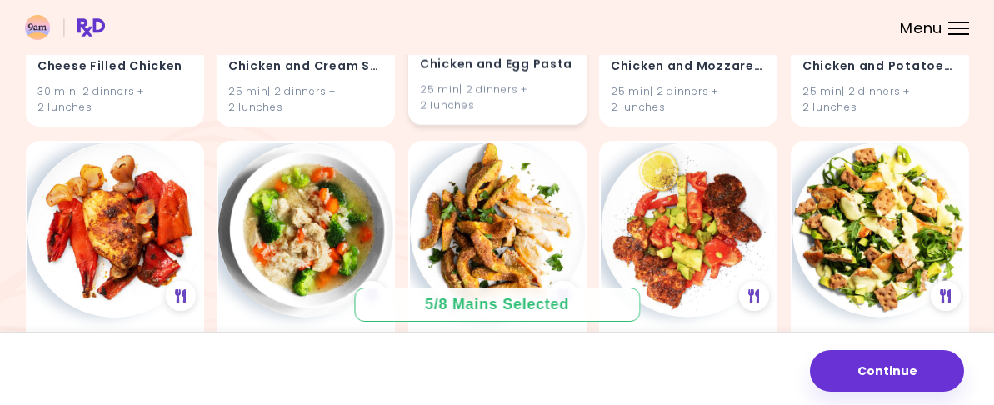
scroll to position [1250, 0]
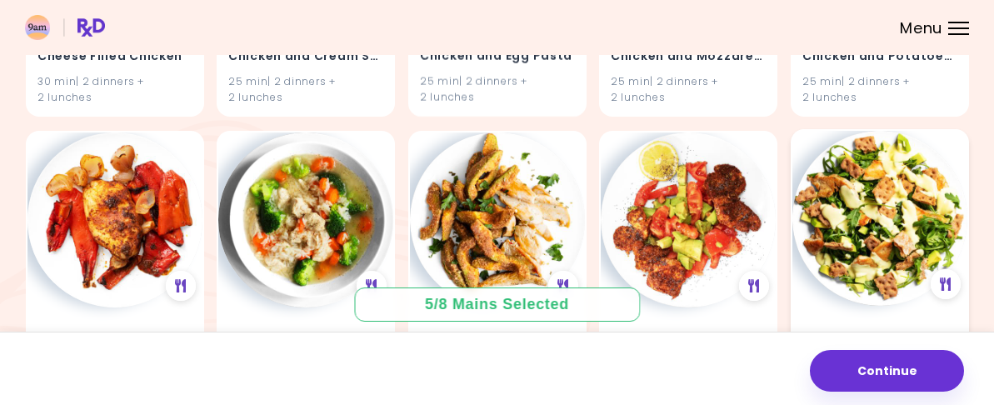
click at [812, 167] on img at bounding box center [880, 218] width 175 height 175
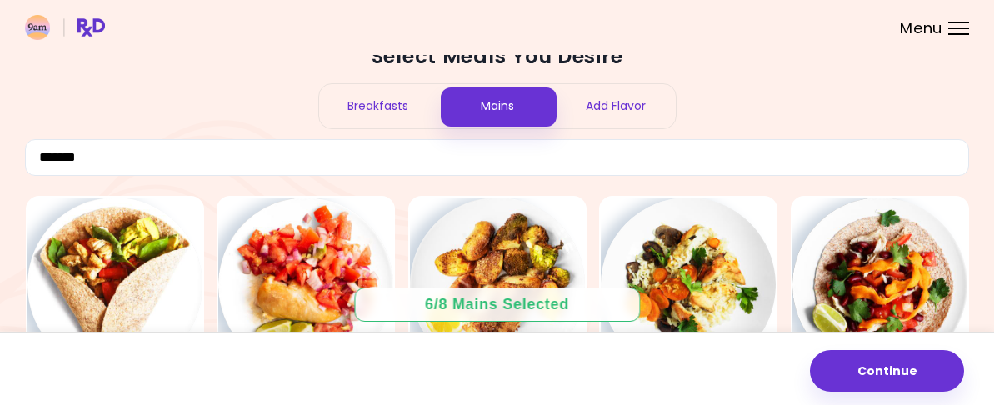
scroll to position [0, 0]
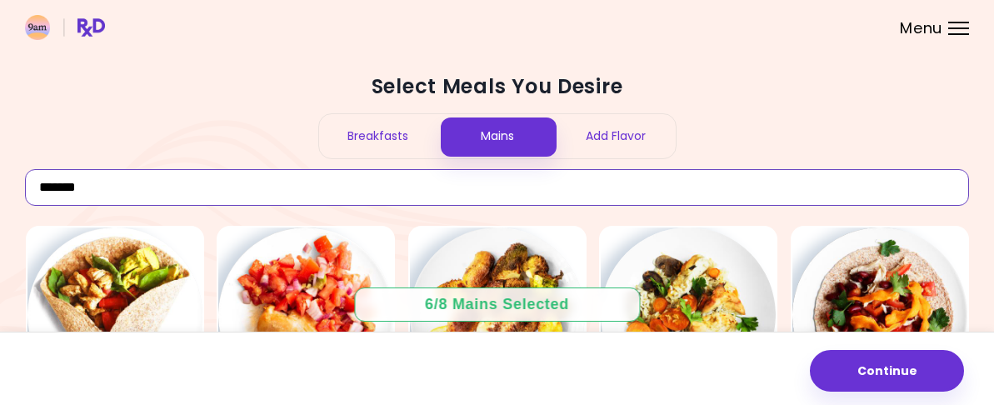
click at [328, 193] on input "*******" at bounding box center [497, 187] width 944 height 37
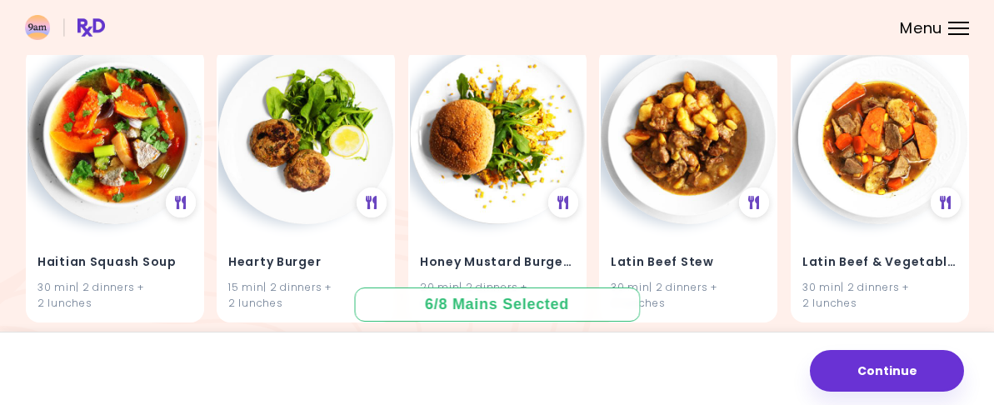
scroll to position [1250, 0]
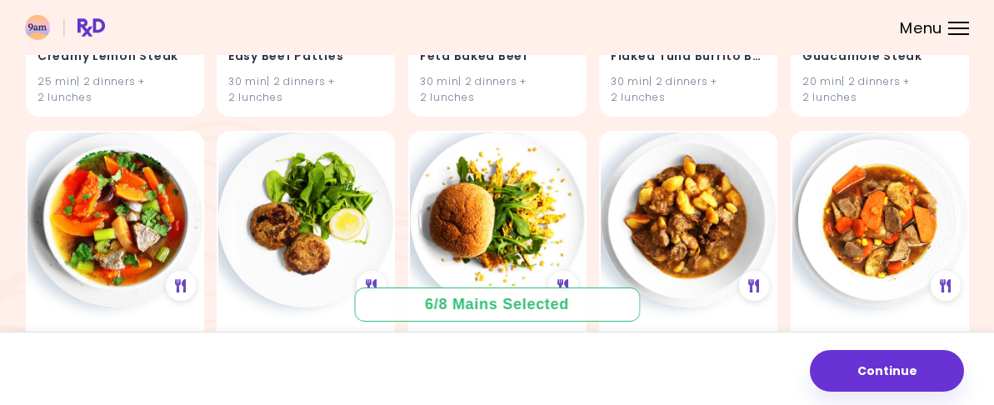
type input "*****"
click at [315, 203] on img at bounding box center [305, 220] width 175 height 175
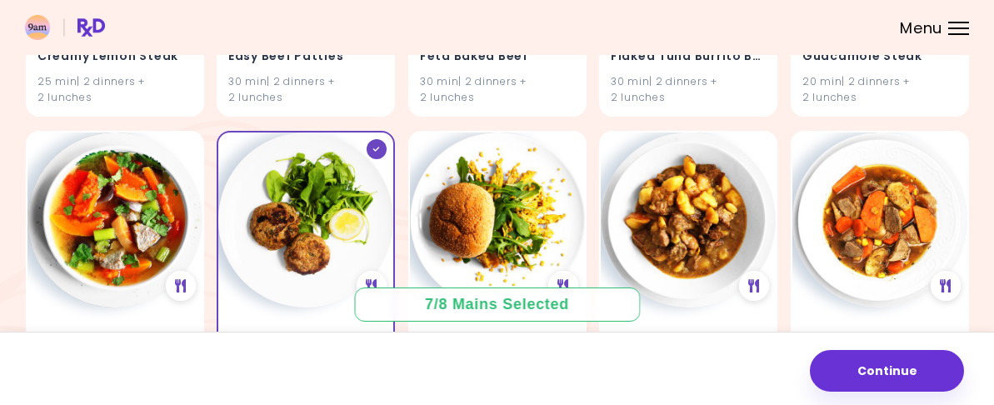
scroll to position [1500, 0]
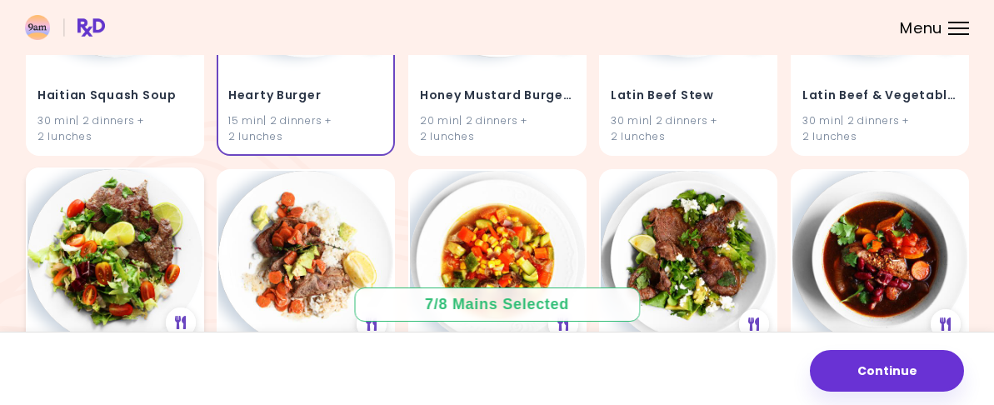
click at [118, 232] on div "Latin Steak Salad 20 min | 2 dinners + 2 lunches" at bounding box center [115, 305] width 178 height 275
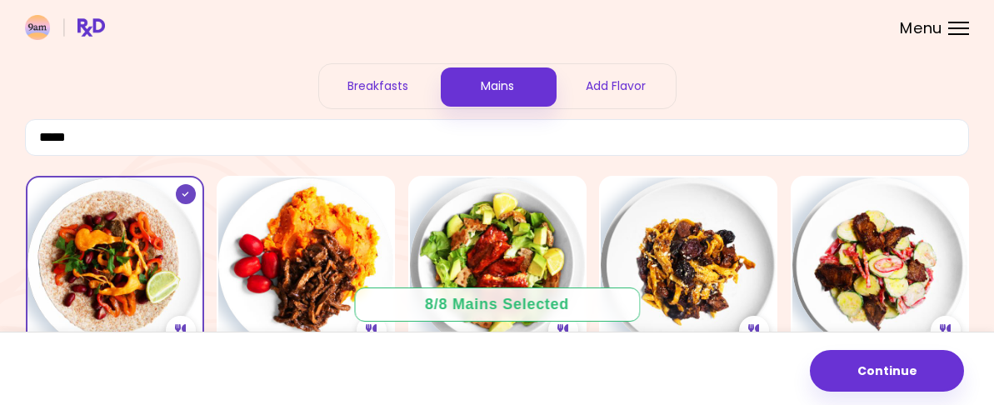
scroll to position [0, 0]
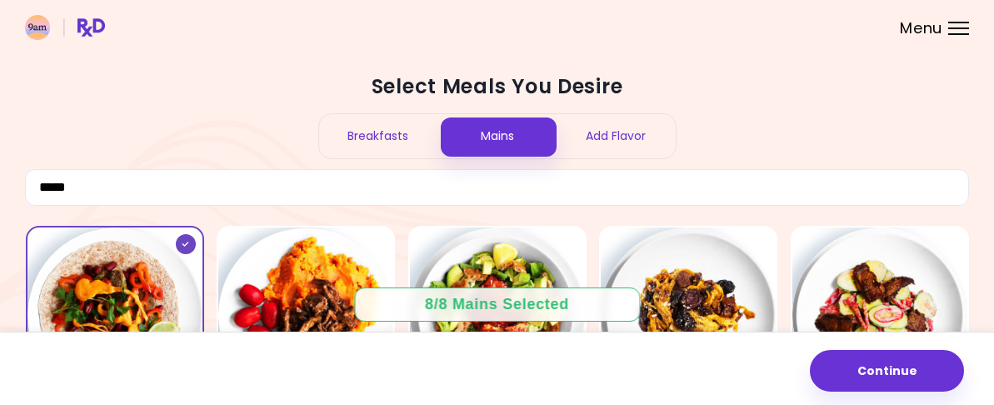
click at [635, 158] on div "Add Flavor" at bounding box center [616, 136] width 119 height 44
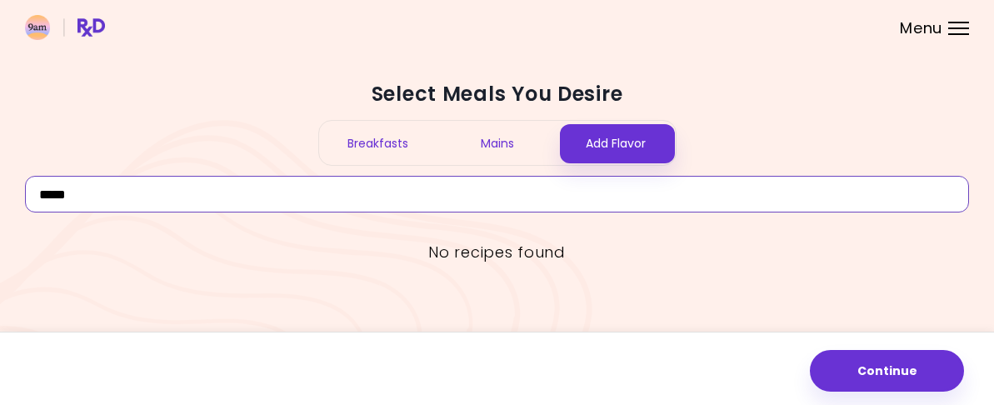
drag, startPoint x: 172, startPoint y: 213, endPoint x: 74, endPoint y: 215, distance: 97.5
click at [74, 215] on div "Select Meals You Desire Breakfasts Mains Add Flavor ***** No recipes found Cont…" at bounding box center [497, 202] width 994 height 405
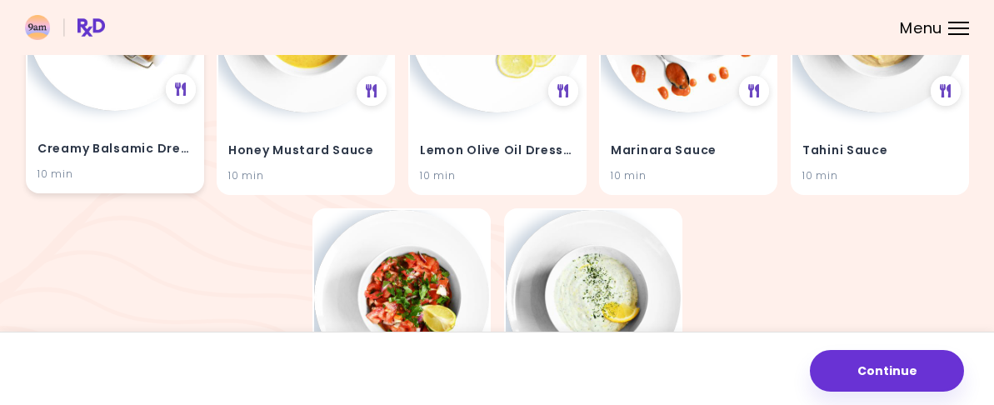
scroll to position [479, 0]
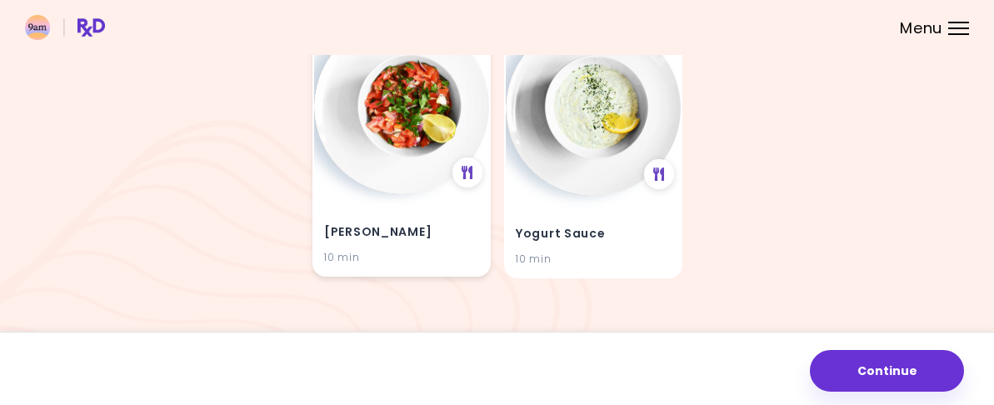
click at [346, 138] on div "Tomato Salsa 10 min" at bounding box center [402, 147] width 178 height 259
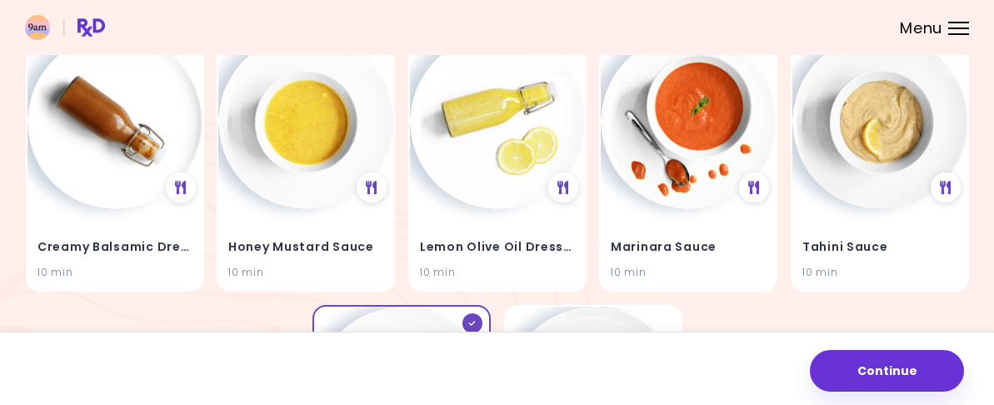
scroll to position [146, 0]
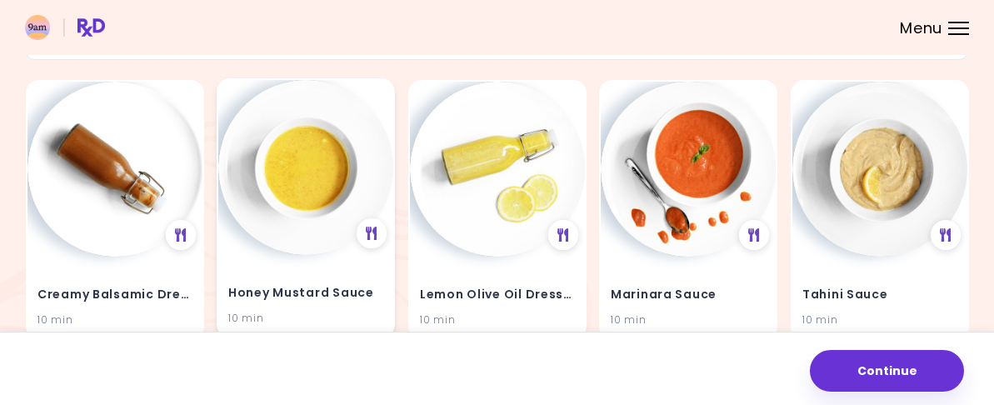
click at [380, 177] on img at bounding box center [305, 167] width 175 height 175
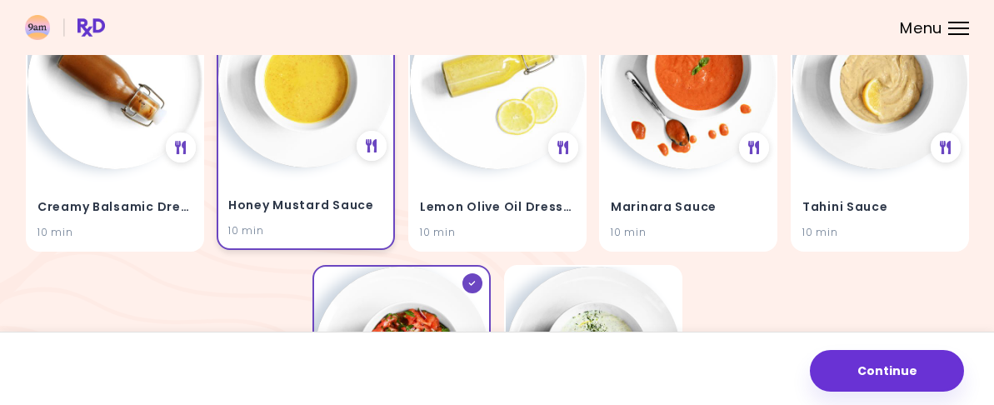
scroll to position [229, 0]
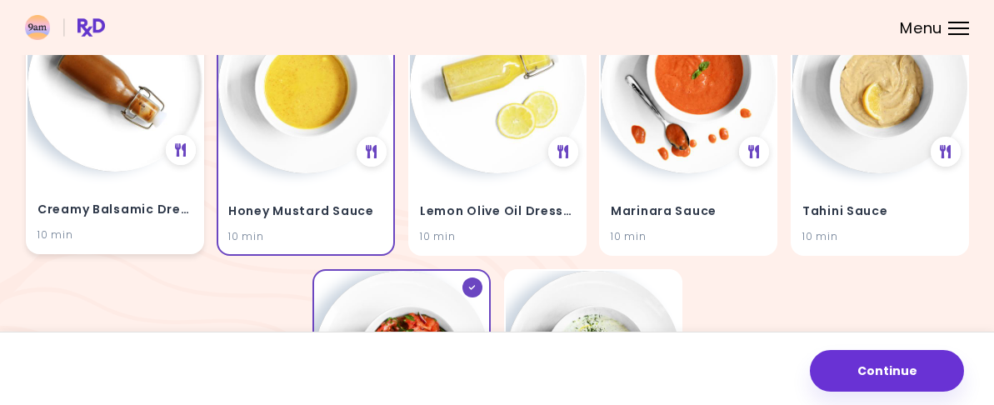
click at [152, 208] on h4 "Creamy Balsamic Dressing" at bounding box center [115, 210] width 155 height 27
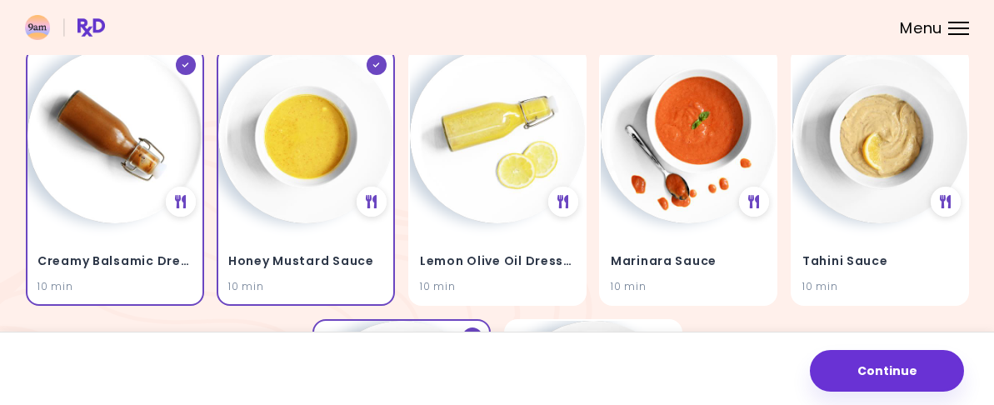
scroll to position [146, 0]
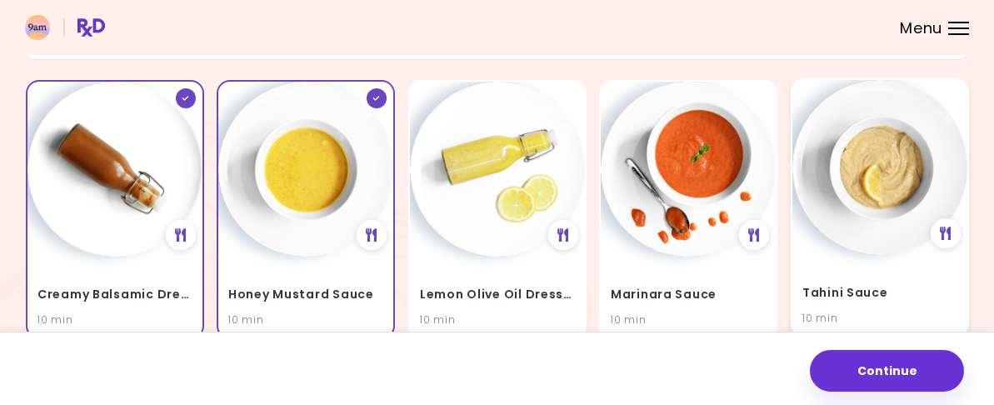
click at [847, 238] on img at bounding box center [880, 167] width 175 height 175
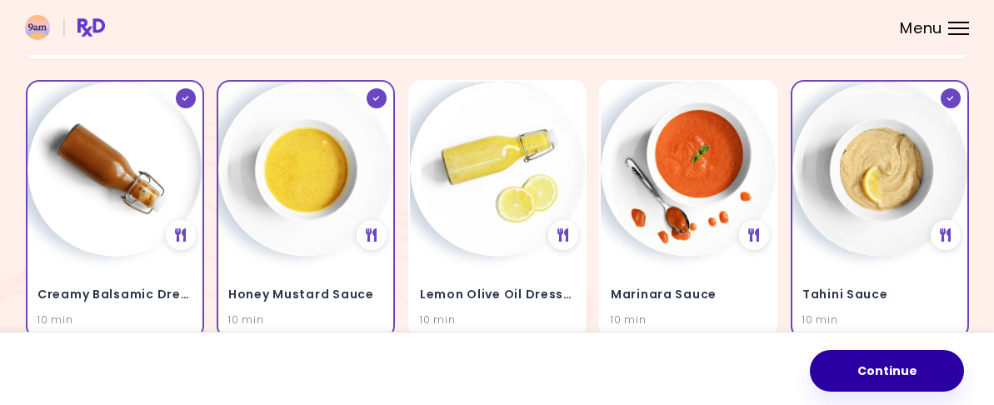
click at [895, 364] on button "Continue" at bounding box center [887, 371] width 154 height 42
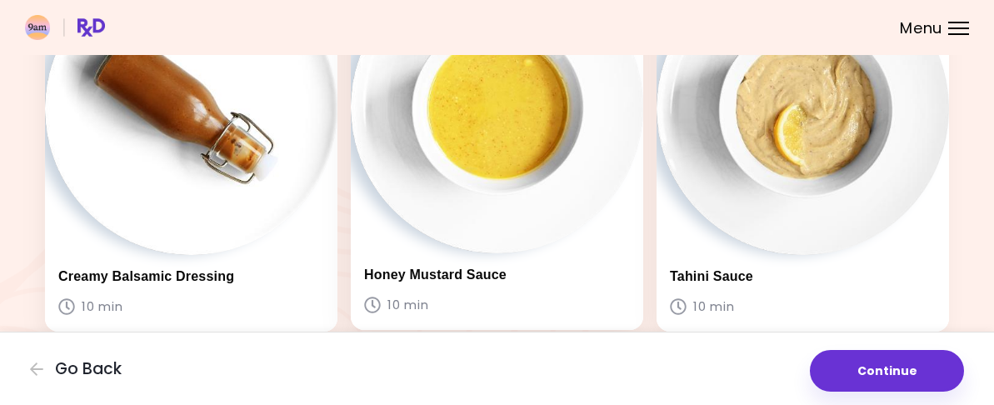
scroll to position [167, 0]
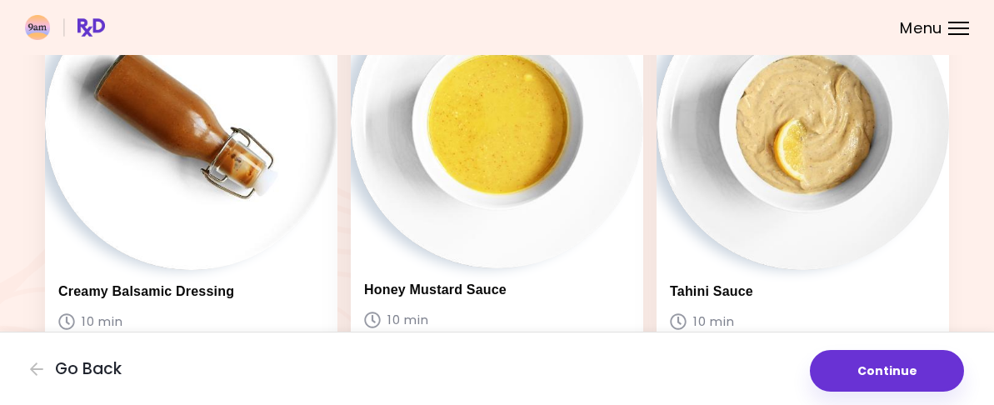
click at [568, 180] on img at bounding box center [497, 122] width 293 height 293
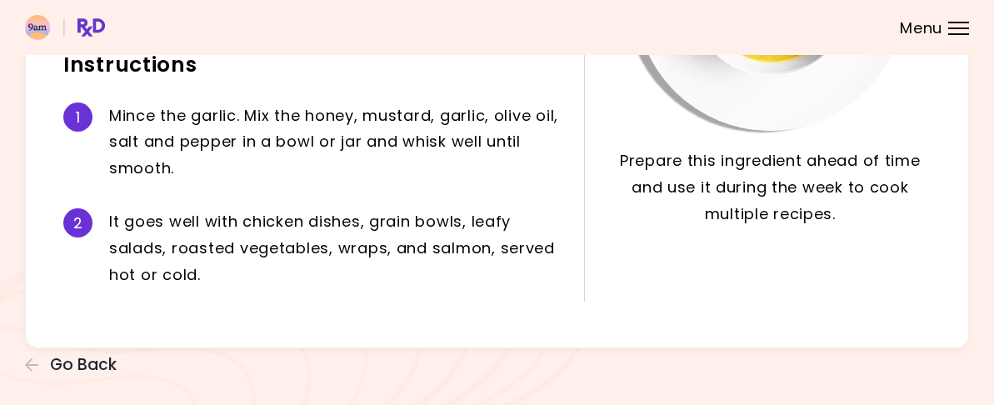
scroll to position [324, 0]
click at [117, 358] on span "Go Back" at bounding box center [83, 365] width 67 height 18
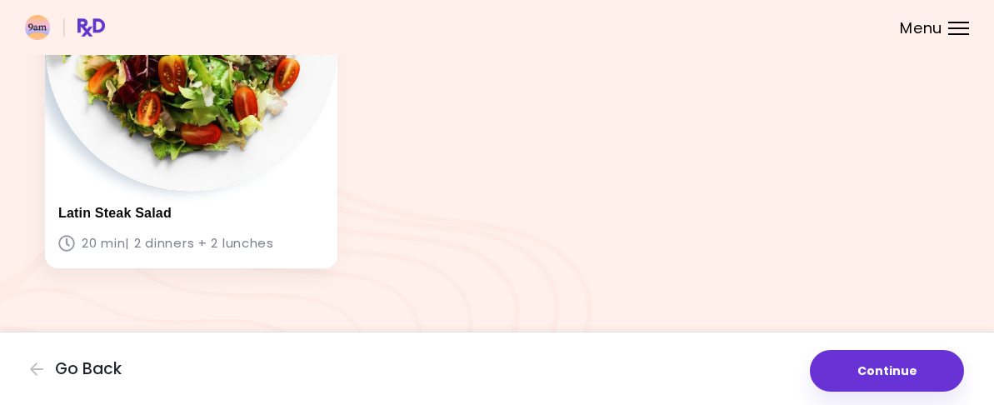
scroll to position [3769, 0]
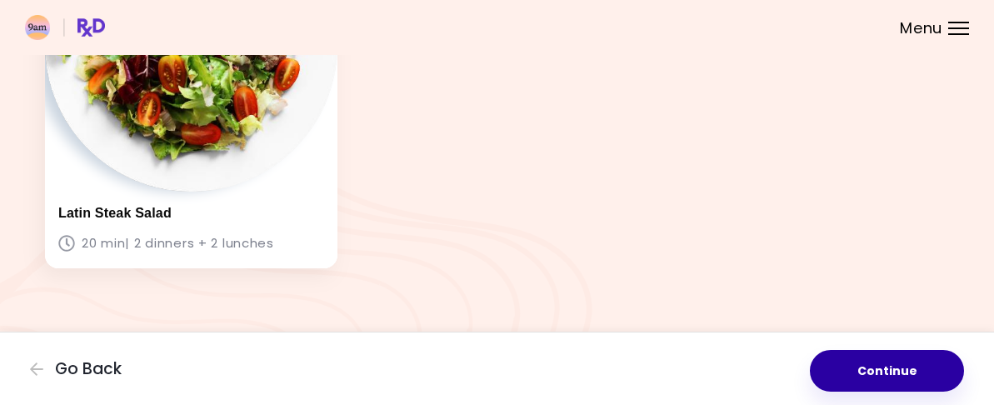
click at [930, 377] on button "Continue" at bounding box center [887, 371] width 154 height 42
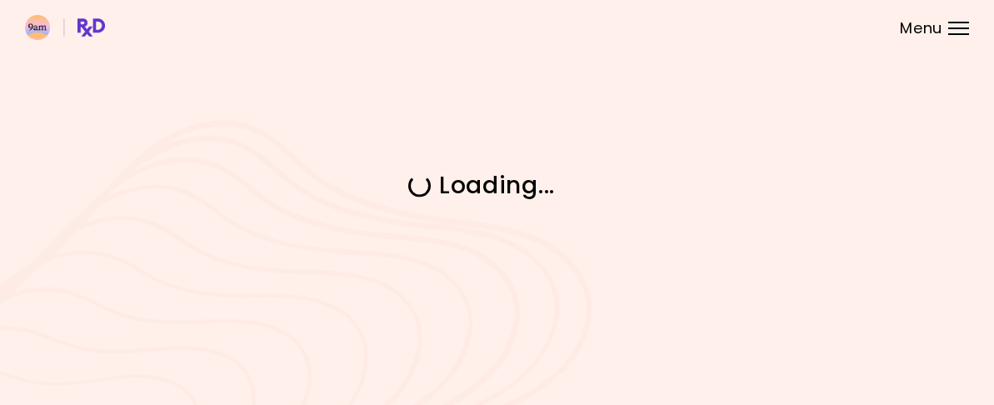
scroll to position [0, 0]
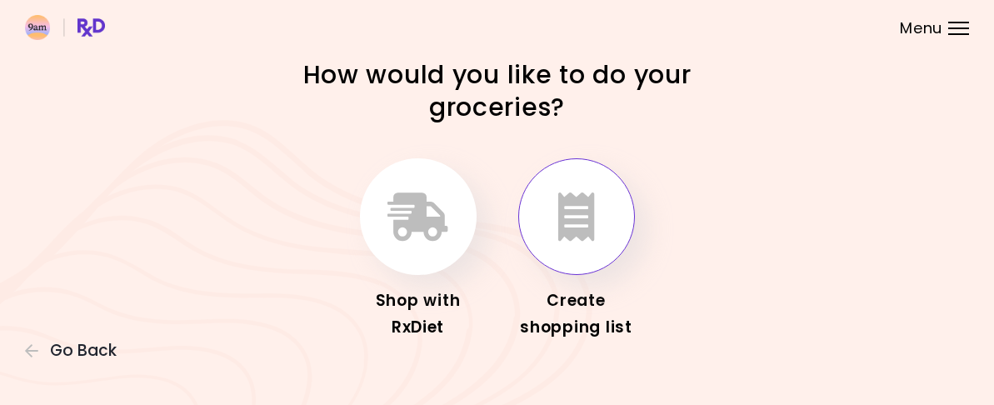
click at [583, 213] on icon "button" at bounding box center [576, 217] width 37 height 48
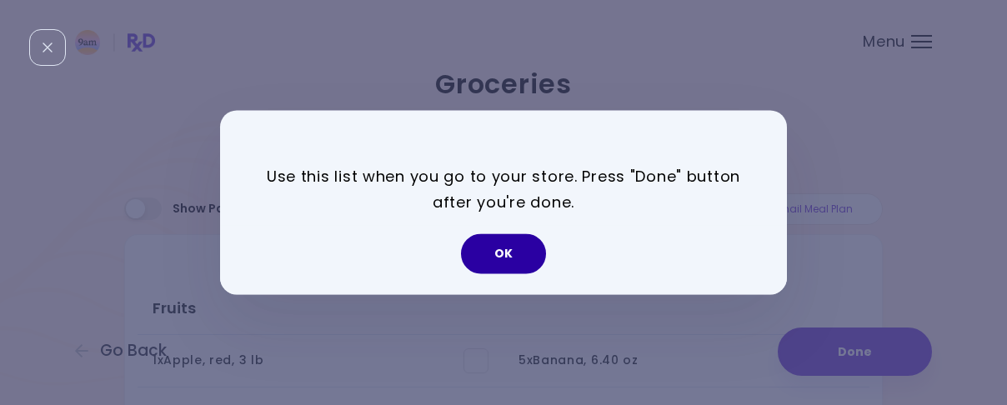
click at [482, 238] on button "OK" at bounding box center [503, 254] width 85 height 40
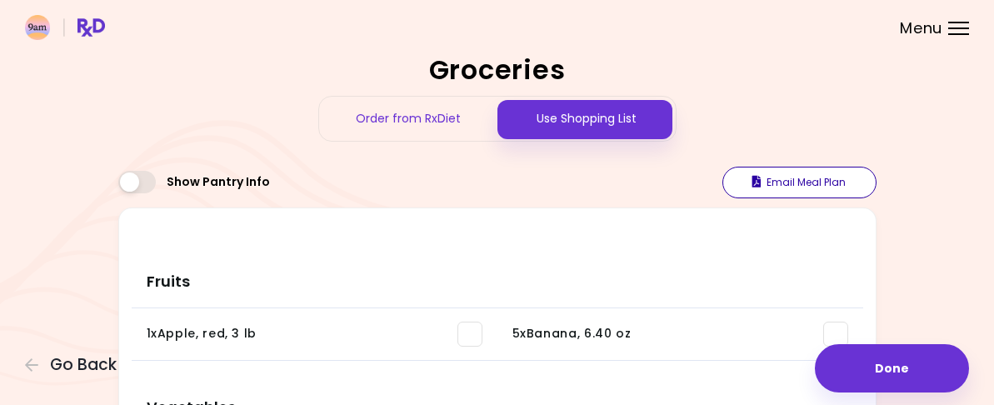
click at [814, 198] on button "Email Meal Plan" at bounding box center [800, 183] width 154 height 32
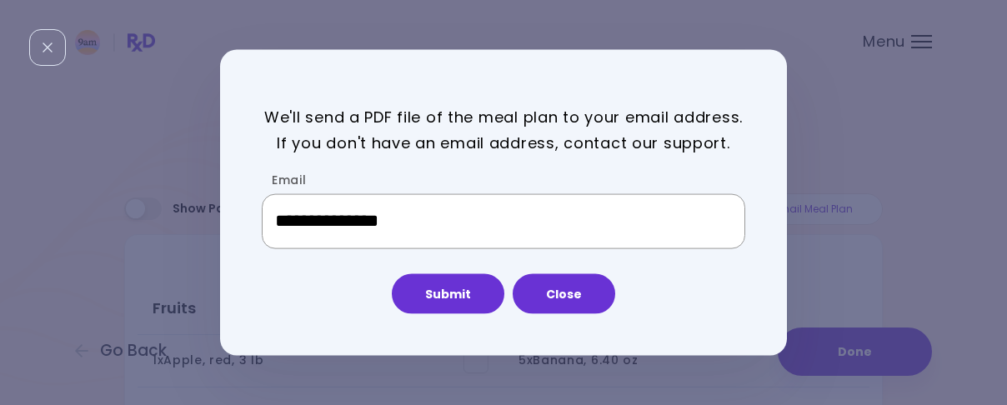
drag, startPoint x: 473, startPoint y: 233, endPoint x: 343, endPoint y: 226, distance: 130.2
click at [343, 226] on input "**********" at bounding box center [503, 221] width 483 height 55
type input "**********"
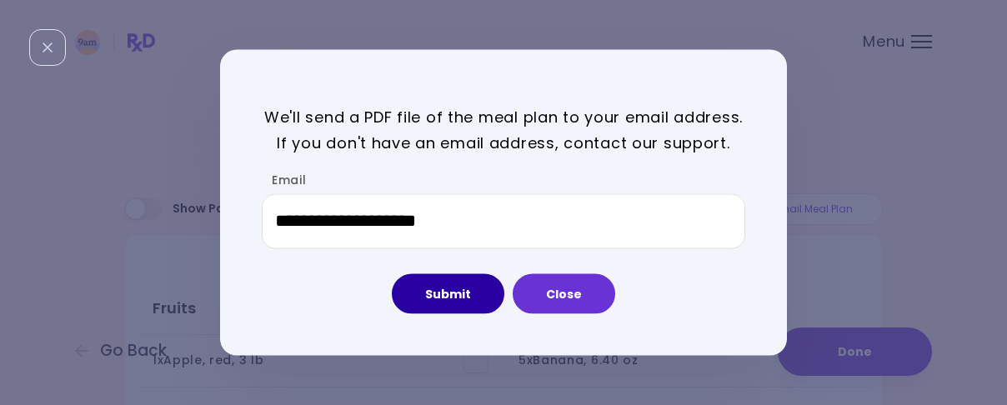
click at [456, 293] on button "Submit" at bounding box center [448, 293] width 113 height 40
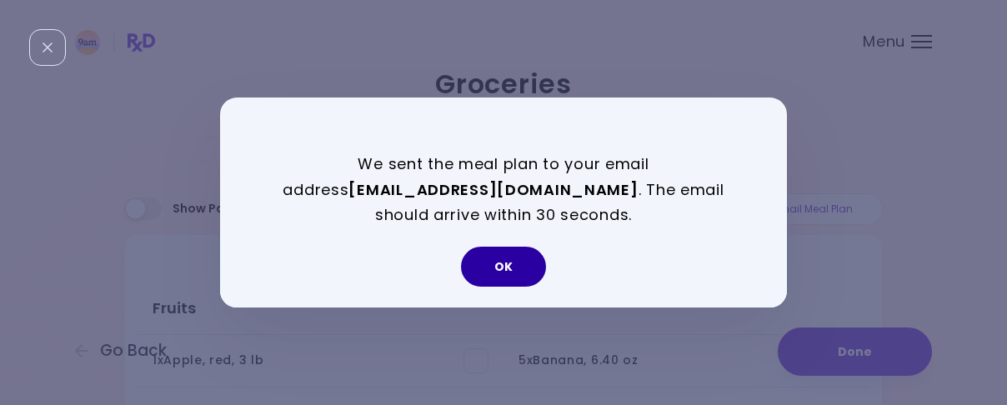
click at [511, 262] on button "OK" at bounding box center [503, 267] width 85 height 40
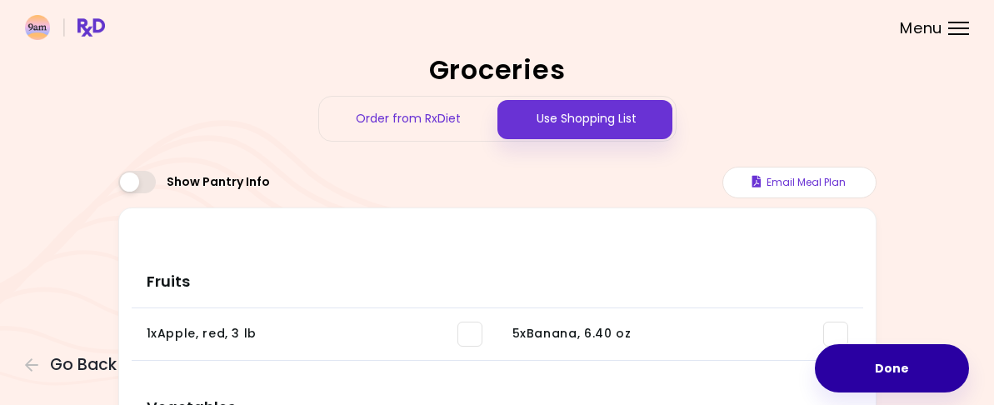
click at [829, 345] on button "Done" at bounding box center [892, 368] width 154 height 48
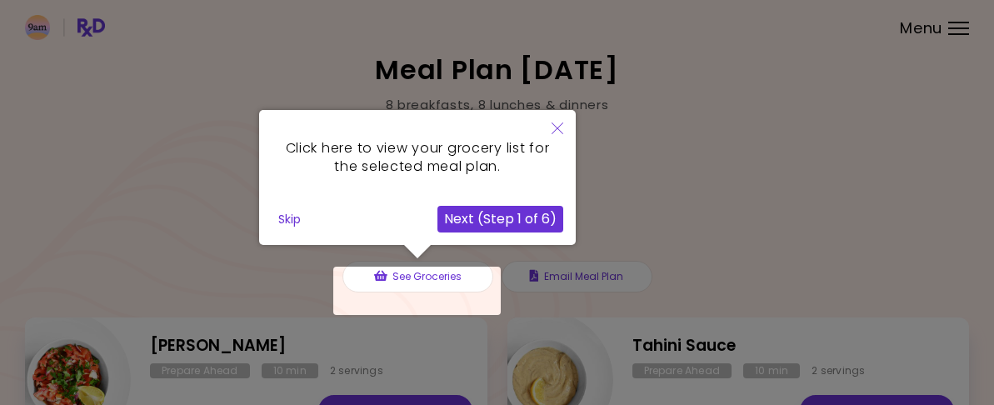
click at [416, 299] on div at bounding box center [417, 291] width 168 height 48
click at [542, 213] on button "Next (Step 1 of 6)" at bounding box center [501, 219] width 126 height 27
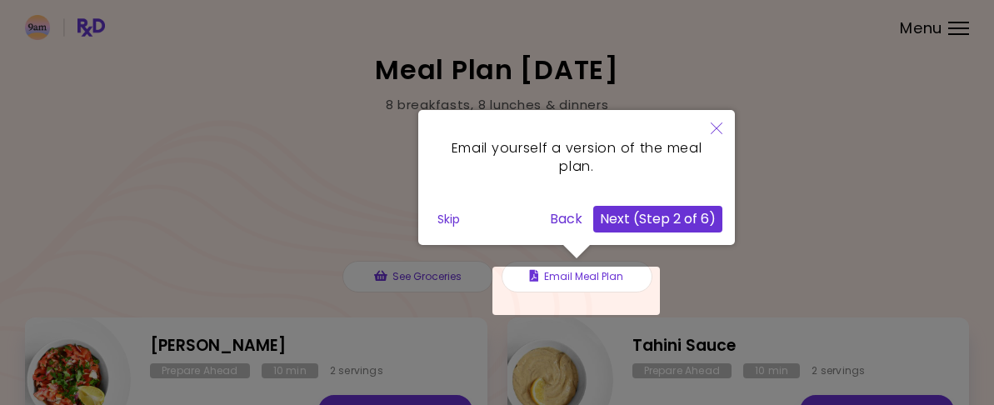
click at [667, 220] on button "Next (Step 2 of 6)" at bounding box center [657, 219] width 129 height 27
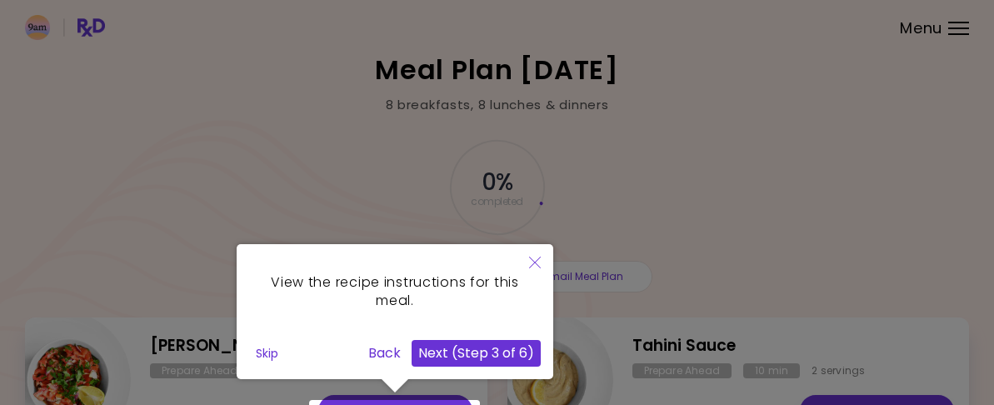
scroll to position [83, 0]
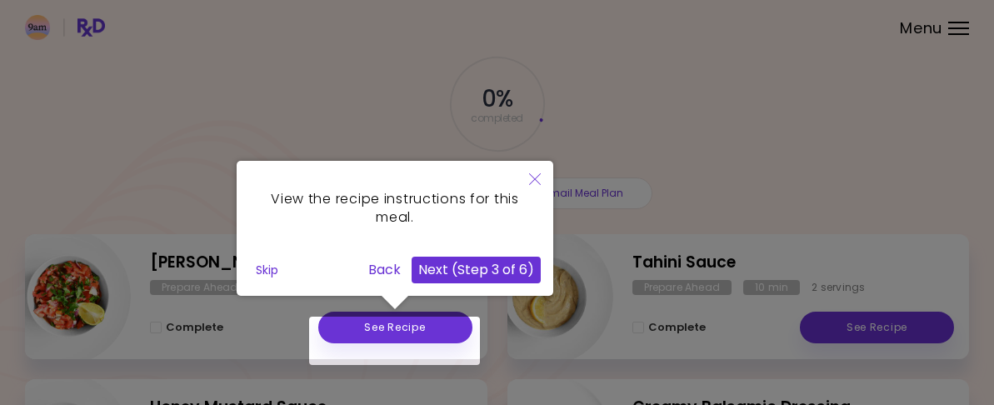
click at [505, 265] on button "Next (Step 3 of 6)" at bounding box center [476, 270] width 129 height 27
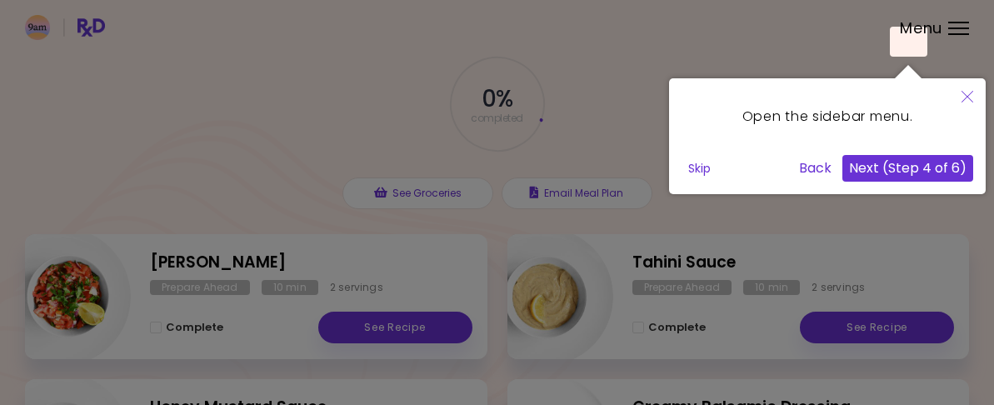
click at [944, 173] on button "Next (Step 4 of 6)" at bounding box center [908, 168] width 131 height 27
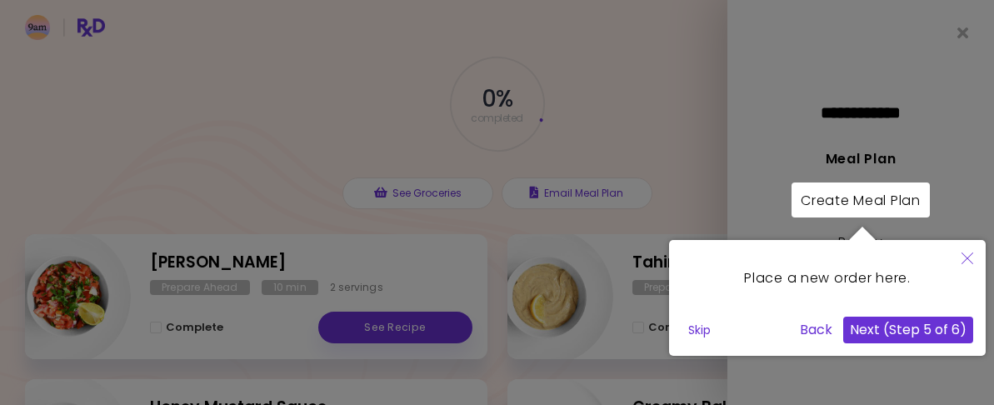
click at [931, 324] on button "Next (Step 5 of 6)" at bounding box center [909, 330] width 130 height 27
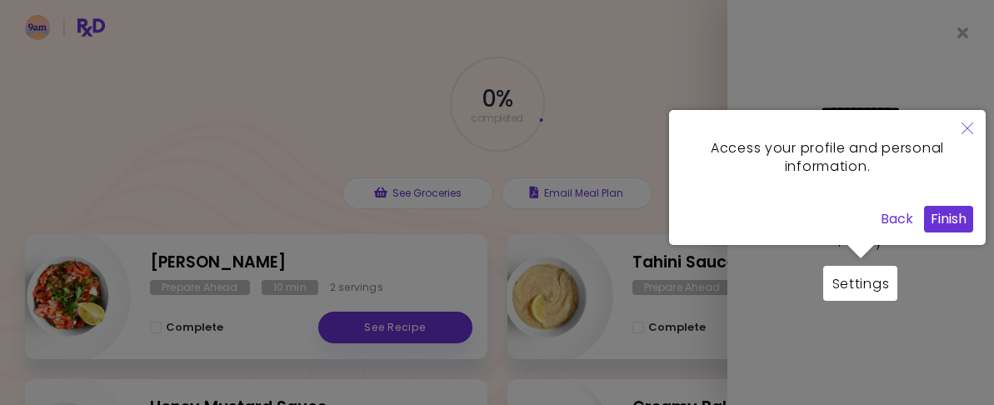
click at [954, 218] on button "Finish" at bounding box center [948, 219] width 49 height 27
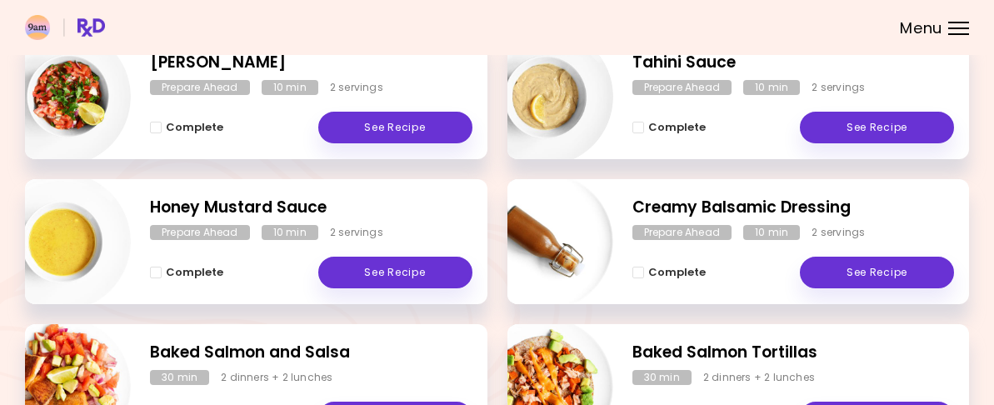
scroll to position [250, 0]
